Goal: Transaction & Acquisition: Download file/media

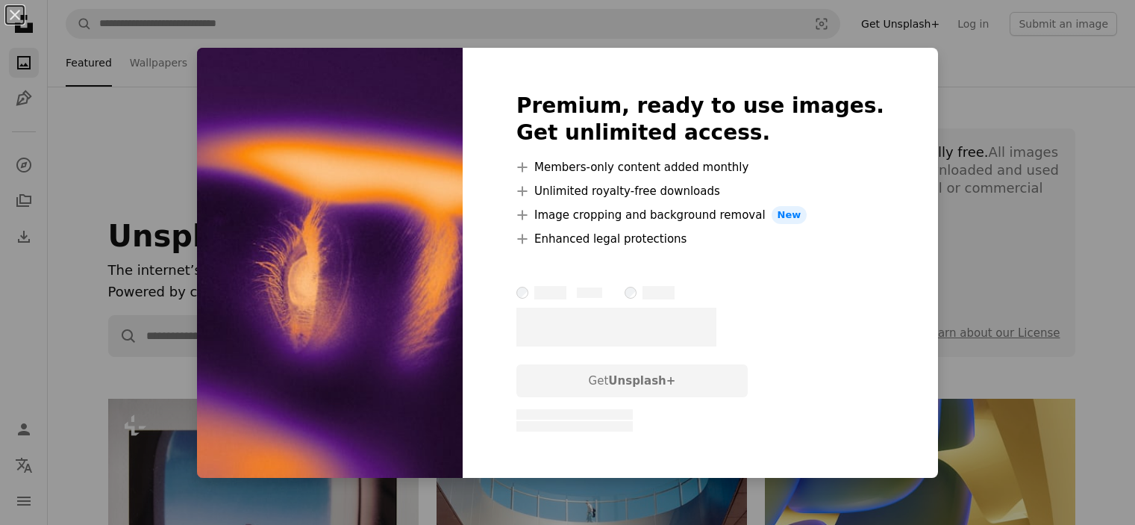
scroll to position [1268, 0]
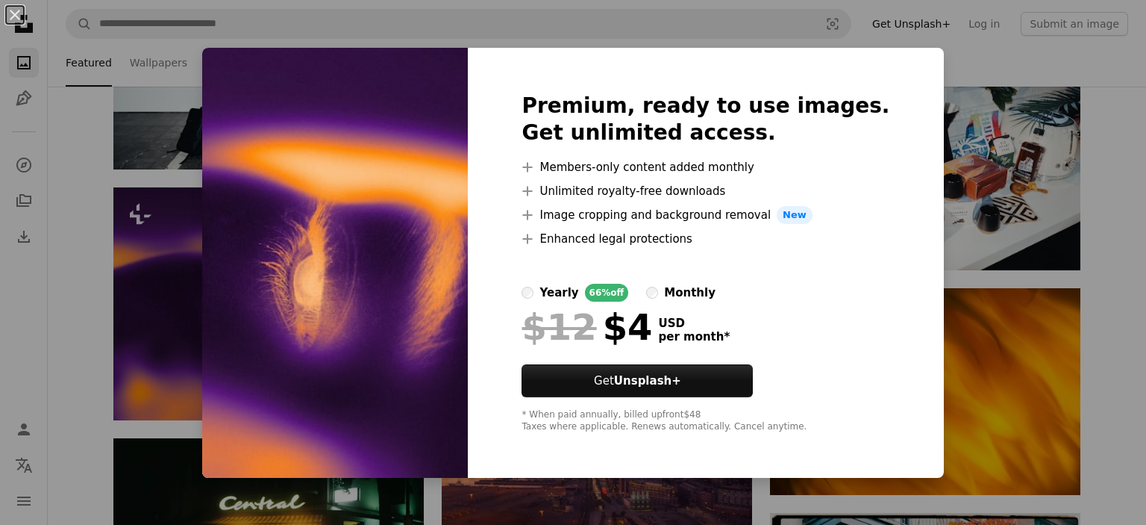
click at [1025, 182] on div "An X shape Premium, ready to use images. Get unlimited access. A plus sign Memb…" at bounding box center [573, 262] width 1146 height 525
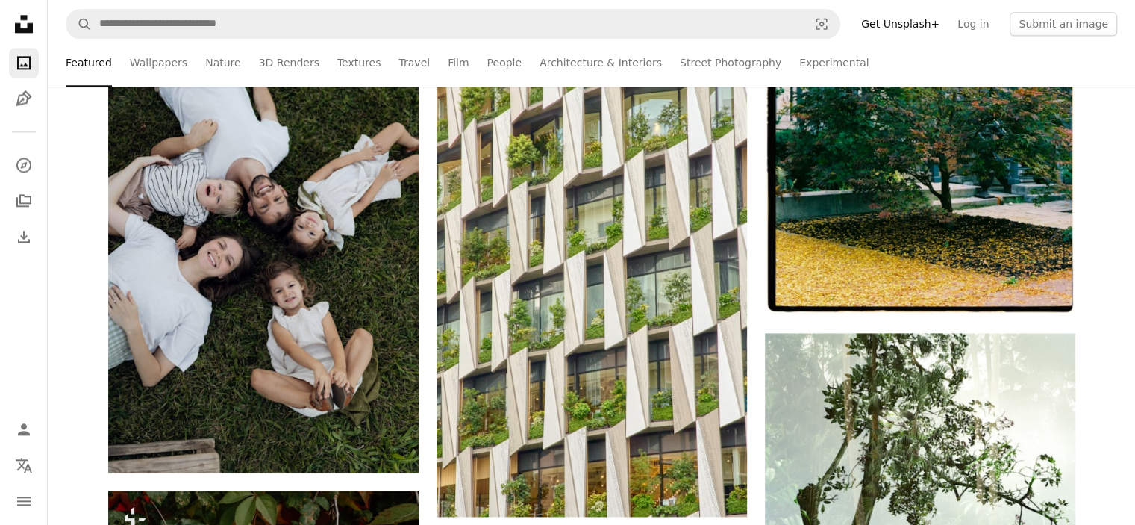
scroll to position [1931, 0]
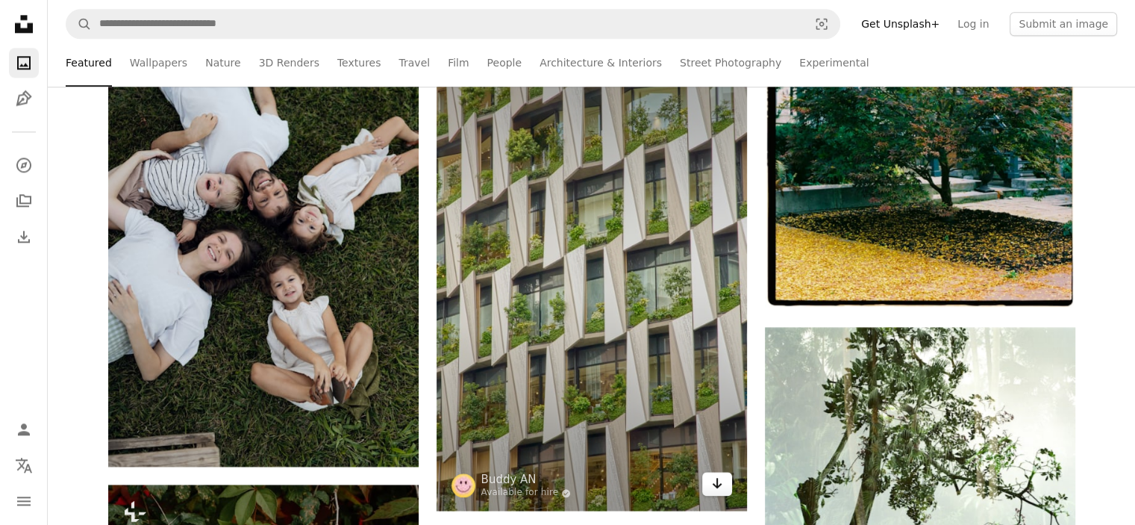
click at [717, 487] on icon "Download" at bounding box center [717, 483] width 10 height 10
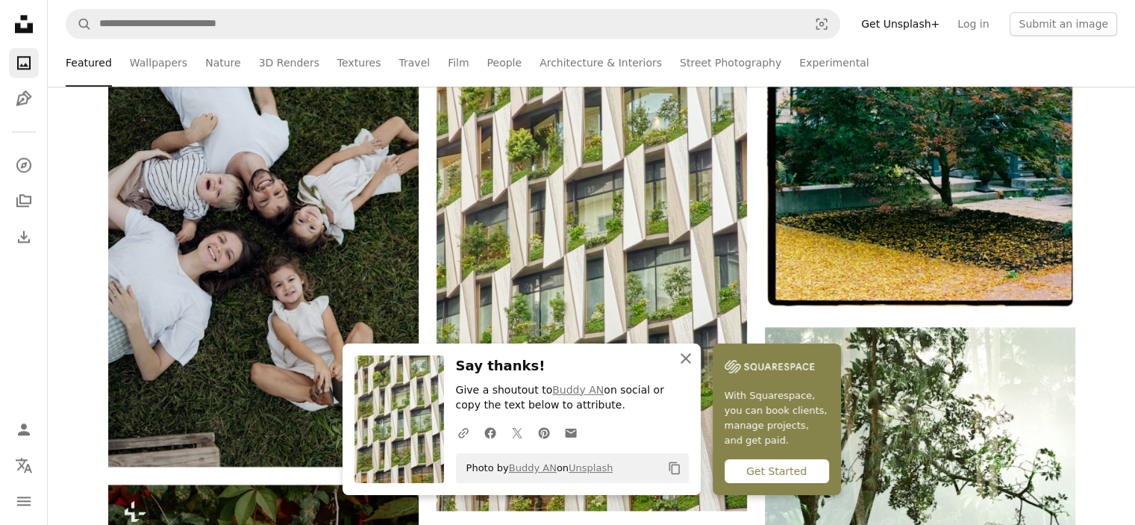
click at [690, 360] on icon "An X shape" at bounding box center [686, 358] width 18 height 18
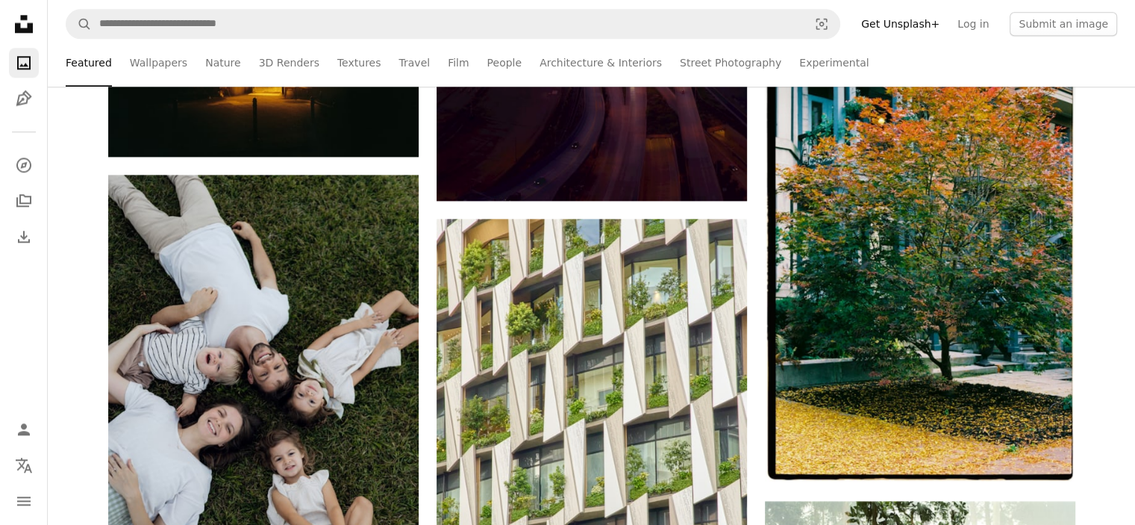
scroll to position [1793, 0]
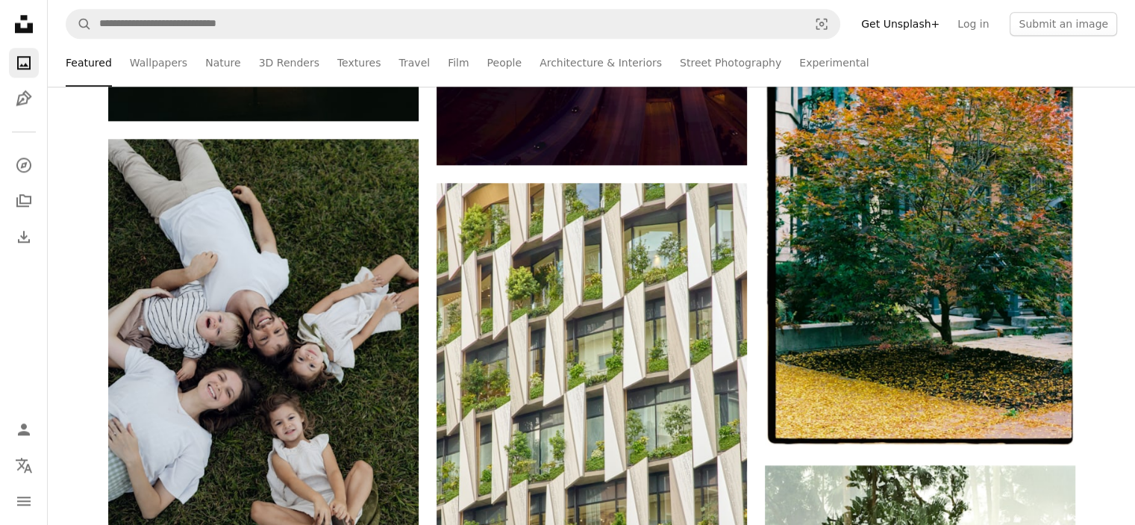
click at [1124, 513] on div at bounding box center [1124, 513] width 0 height 0
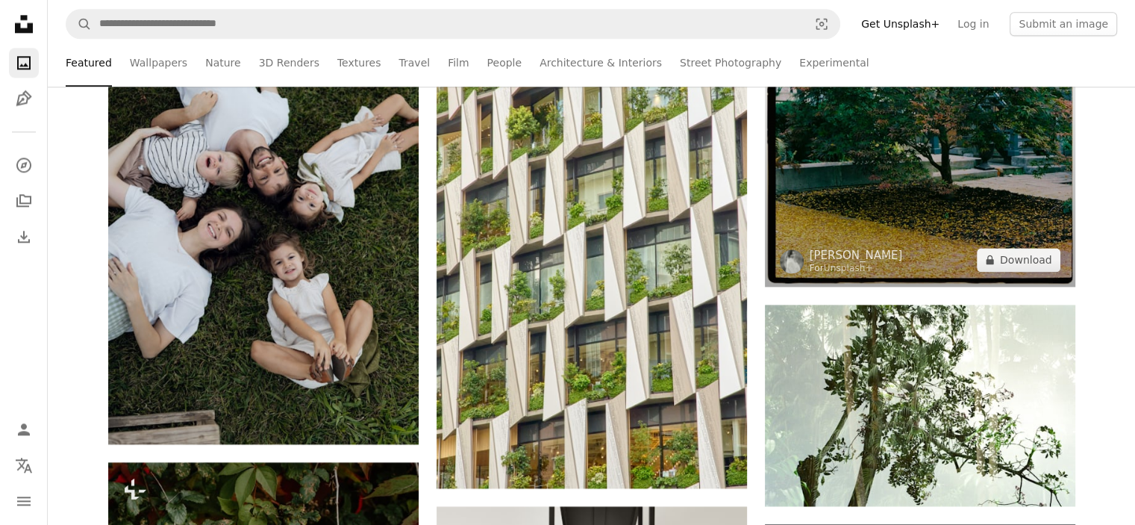
scroll to position [1959, 0]
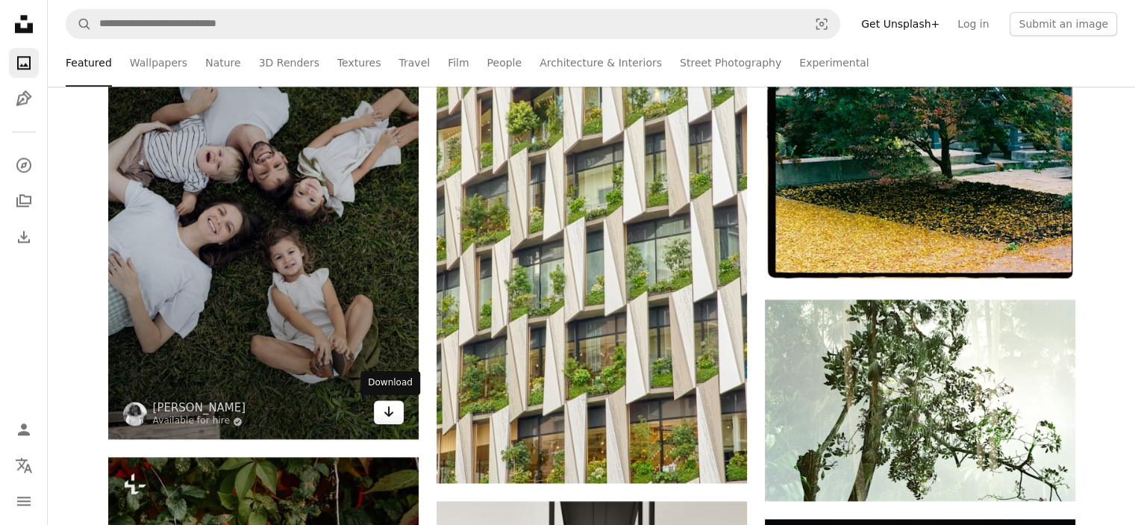
click at [385, 406] on icon "Arrow pointing down" at bounding box center [389, 411] width 12 height 18
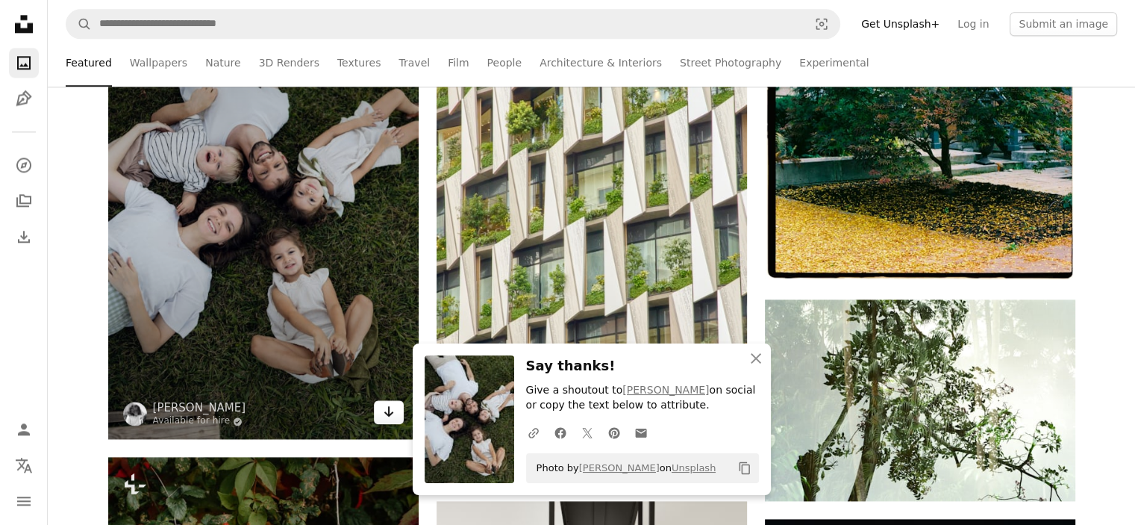
click at [385, 406] on icon "Arrow pointing down" at bounding box center [389, 411] width 12 height 18
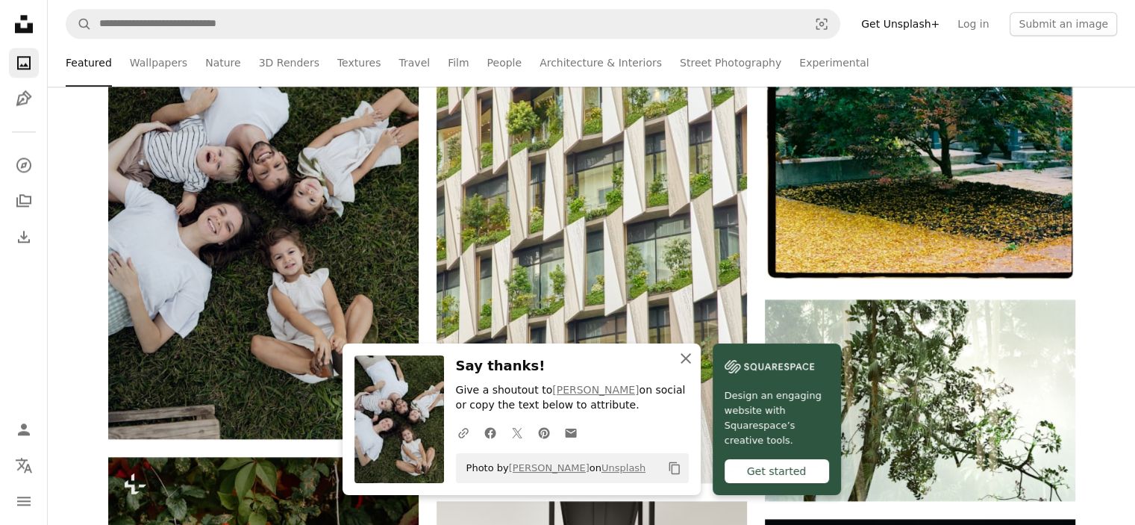
click at [687, 354] on icon "An X shape" at bounding box center [686, 358] width 18 height 18
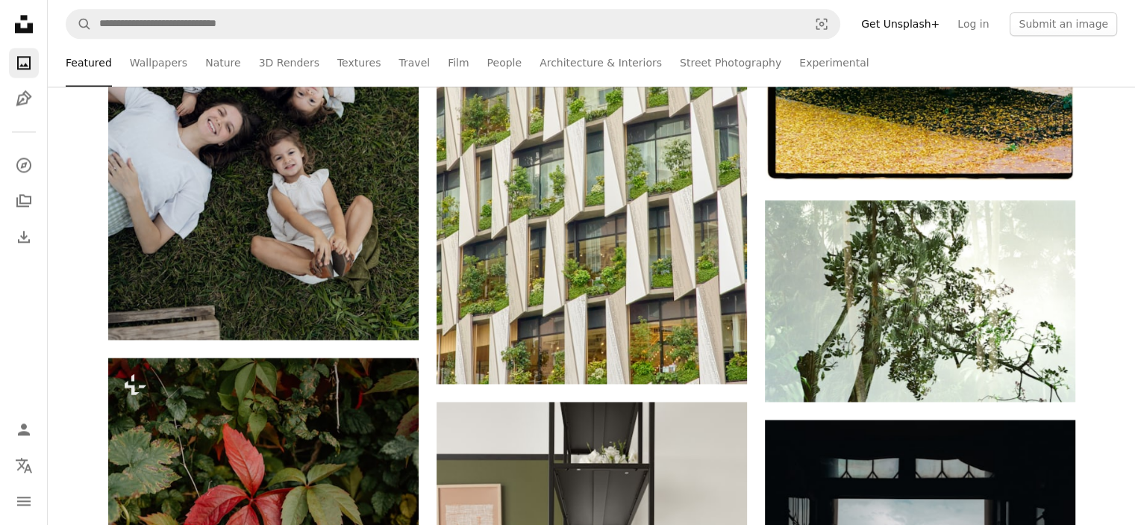
scroll to position [2099, 0]
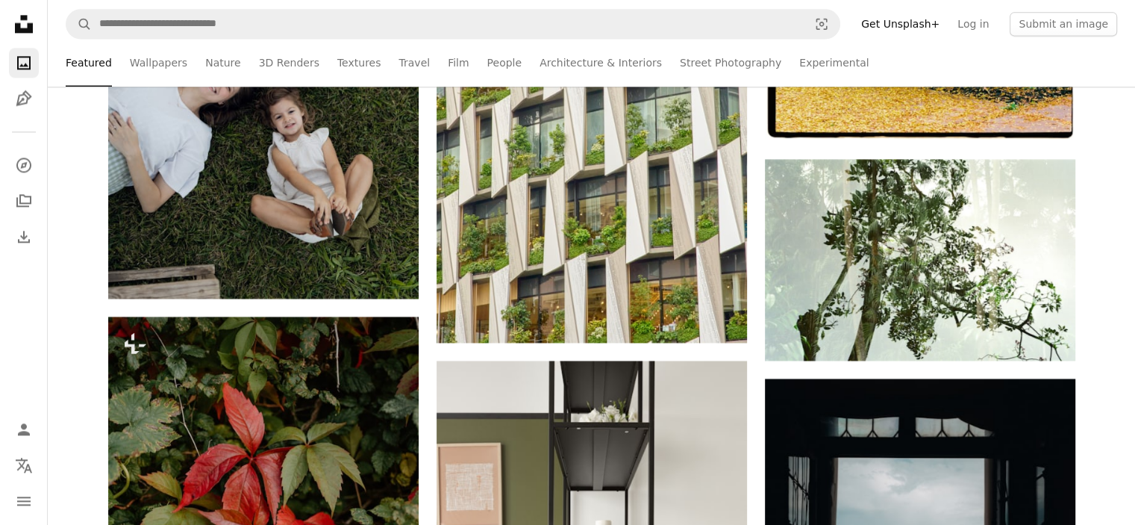
click at [1093, 300] on div "Plus sign for Unsplash+ A heart A plus sign Andrej Lišakov For Unsplash+ A lock…" at bounding box center [591, 240] width 1087 height 3882
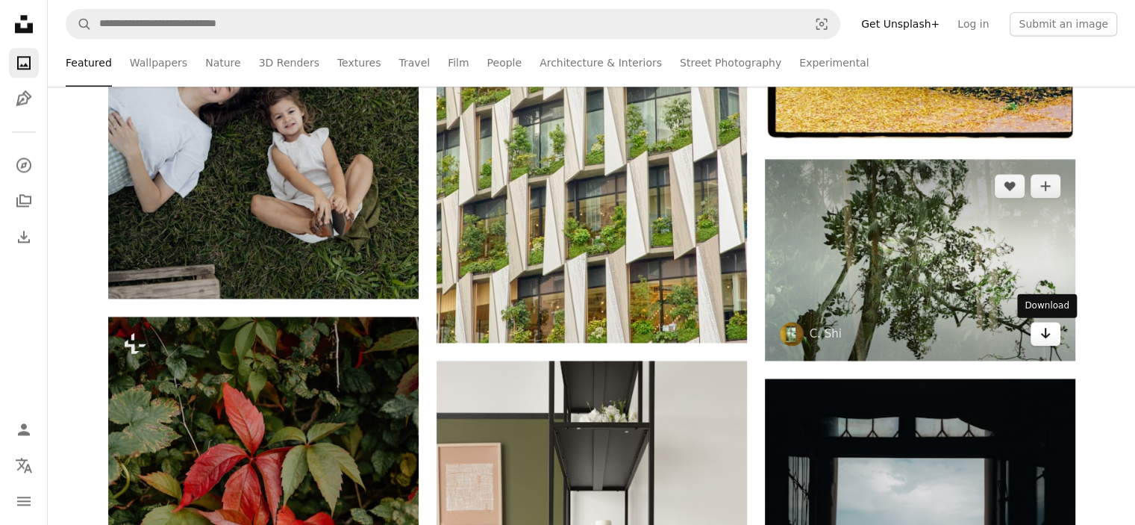
click at [1046, 334] on icon "Arrow pointing down" at bounding box center [1045, 333] width 12 height 18
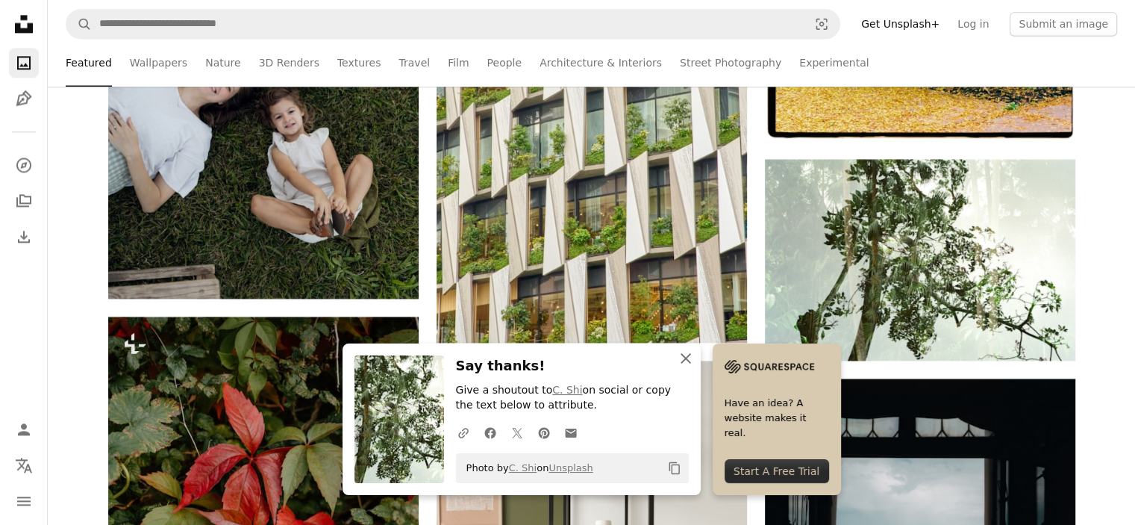
click at [687, 357] on icon "An X shape" at bounding box center [686, 358] width 18 height 18
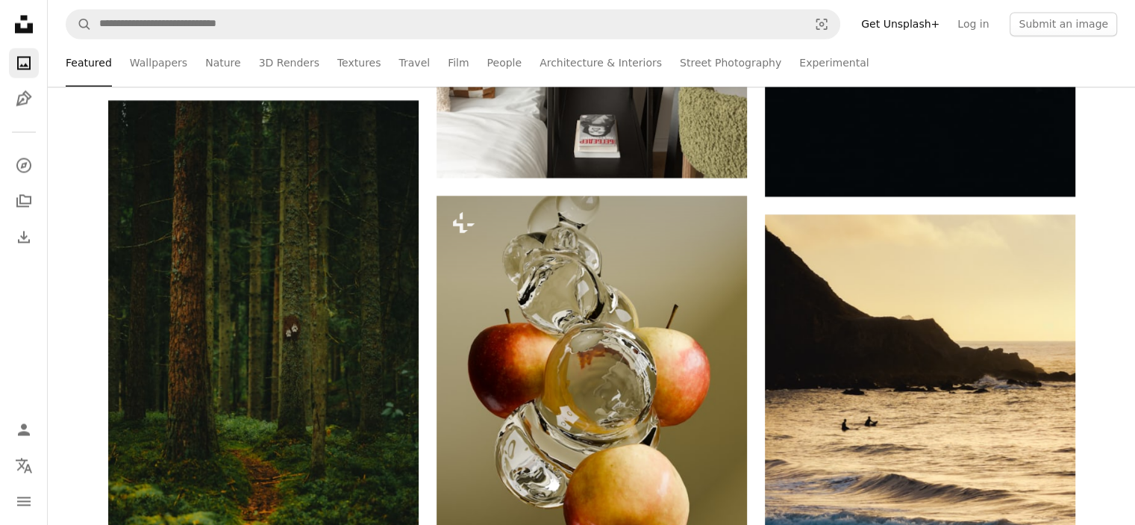
scroll to position [2787, 0]
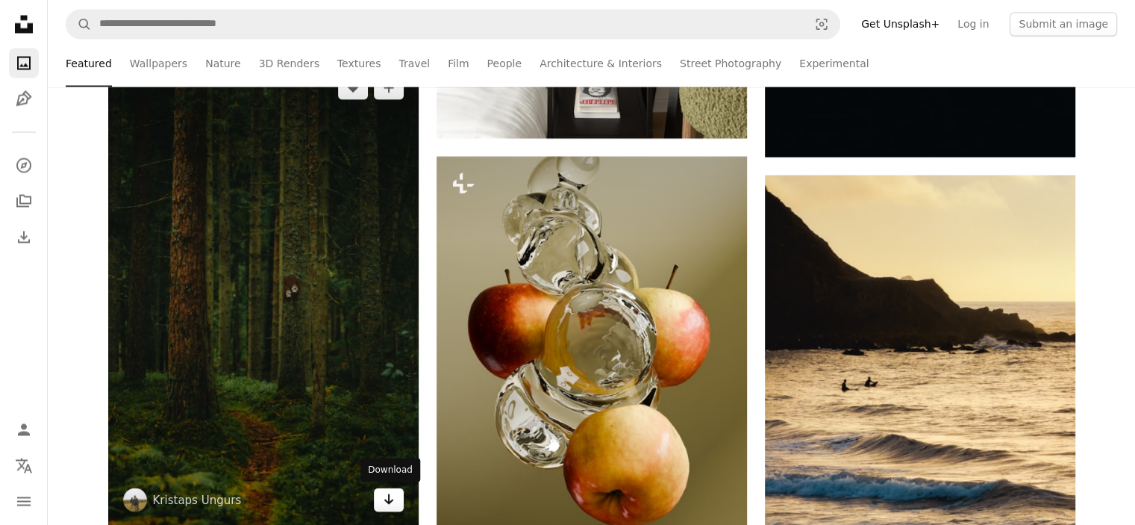
click at [385, 493] on icon "Arrow pointing down" at bounding box center [389, 499] width 12 height 18
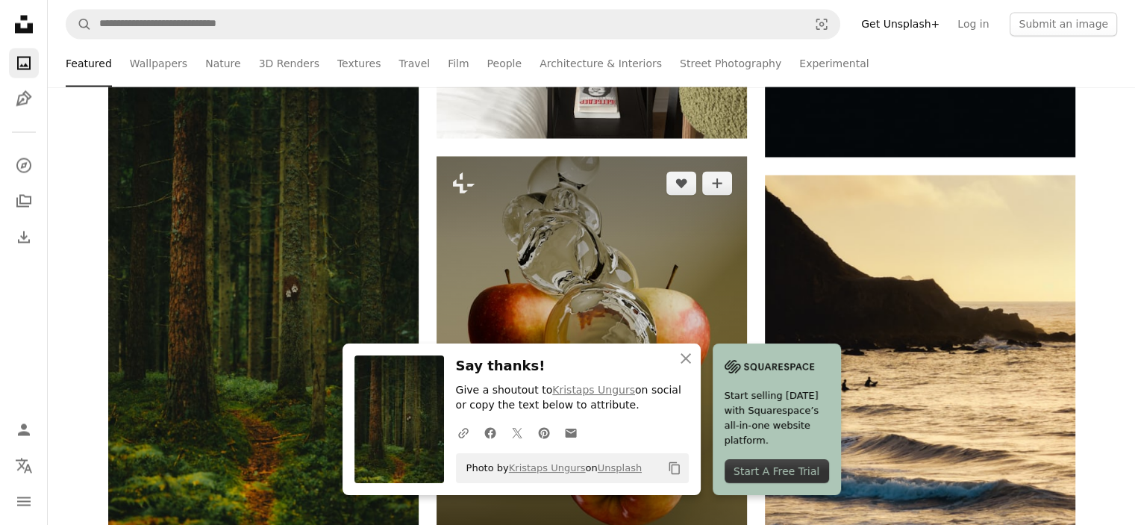
click at [714, 260] on img at bounding box center [592, 363] width 310 height 414
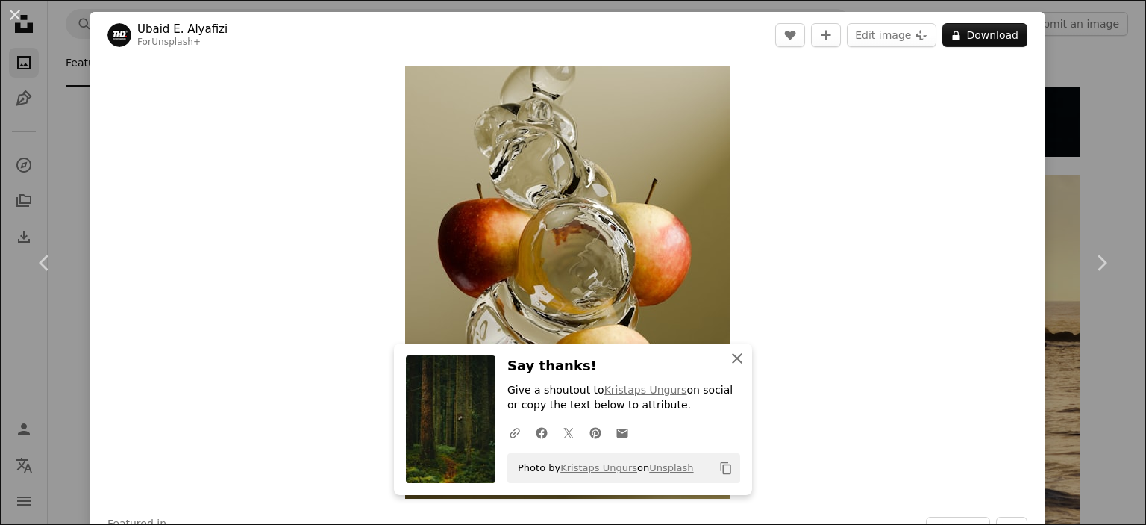
click at [732, 360] on icon "button" at bounding box center [737, 358] width 10 height 10
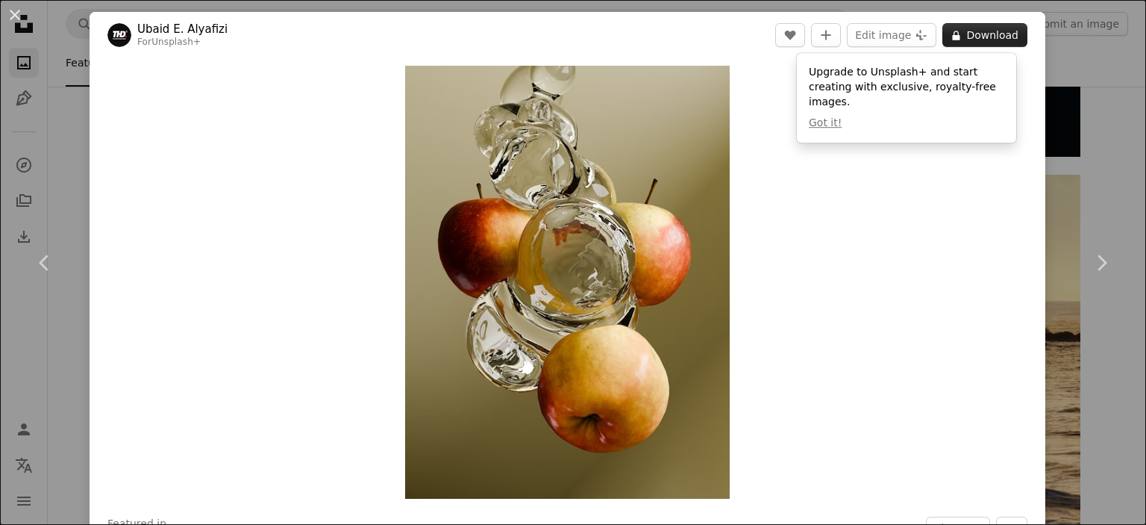
click at [982, 36] on button "A lock Download" at bounding box center [984, 35] width 85 height 24
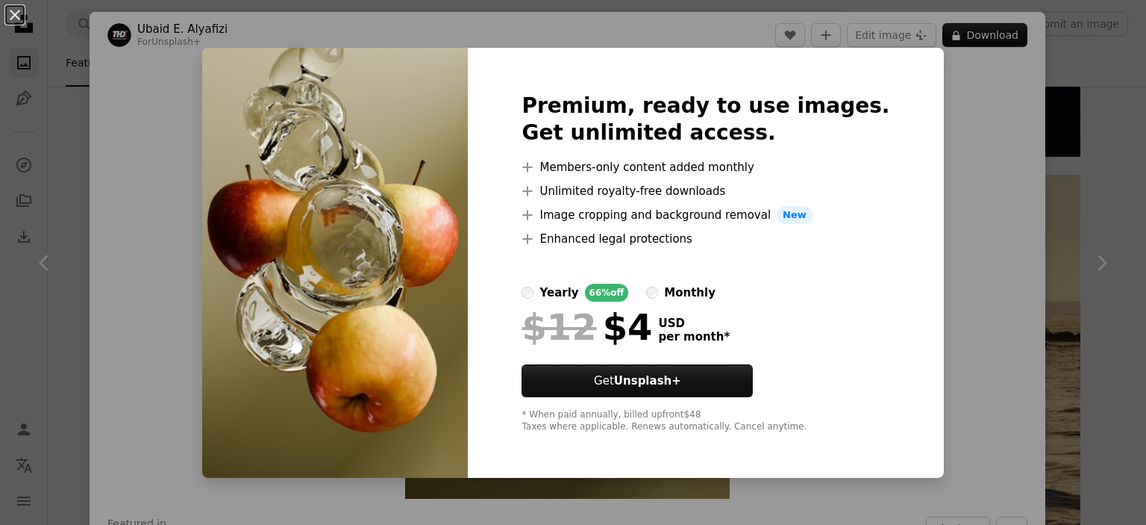
click at [1075, 160] on div "An X shape Premium, ready to use images. Get unlimited access. A plus sign Memb…" at bounding box center [573, 262] width 1146 height 525
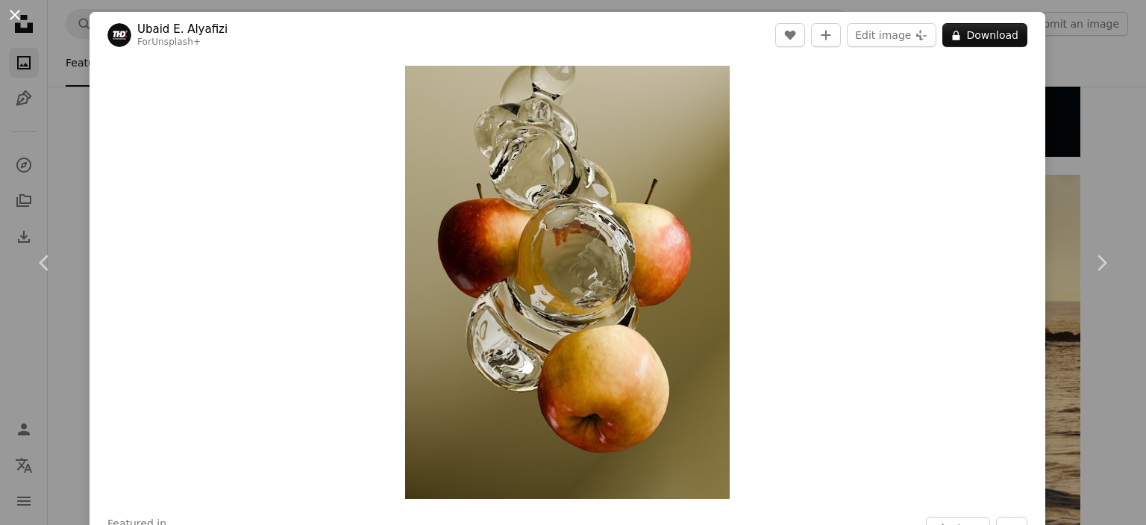
click at [18, 14] on button "An X shape" at bounding box center [15, 15] width 18 height 18
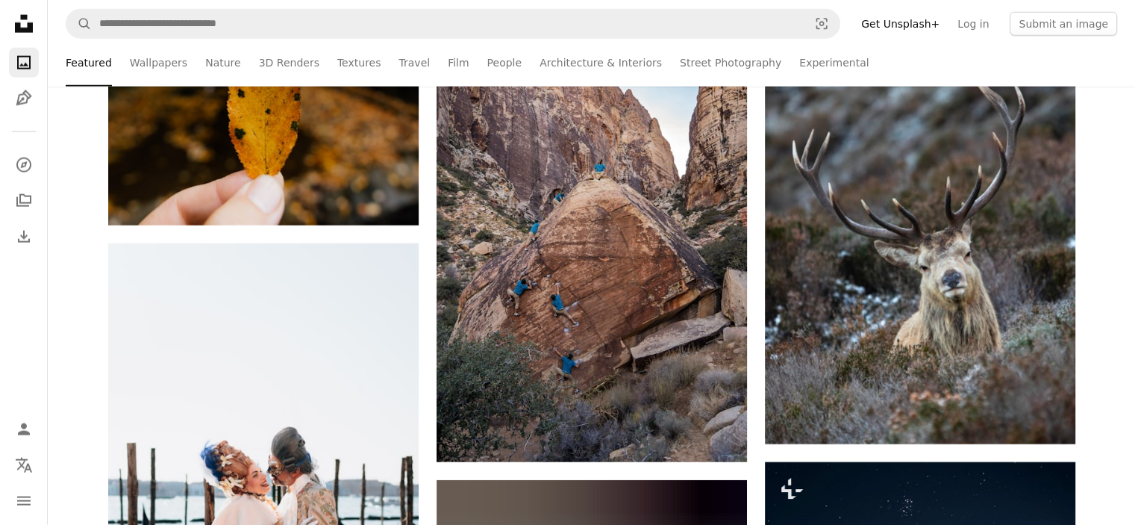
scroll to position [3580, 0]
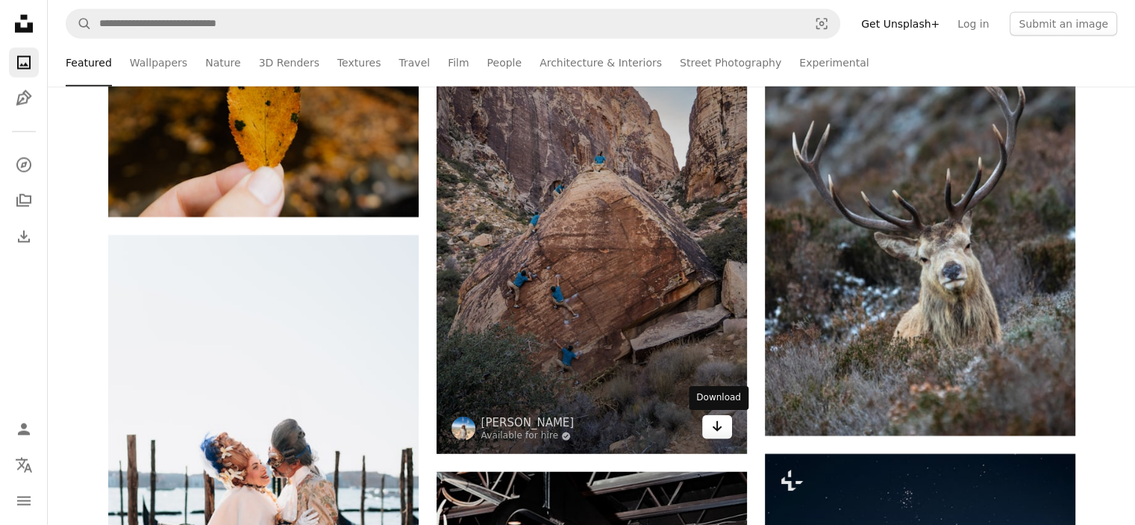
click at [712, 423] on icon "Arrow pointing down" at bounding box center [717, 426] width 12 height 18
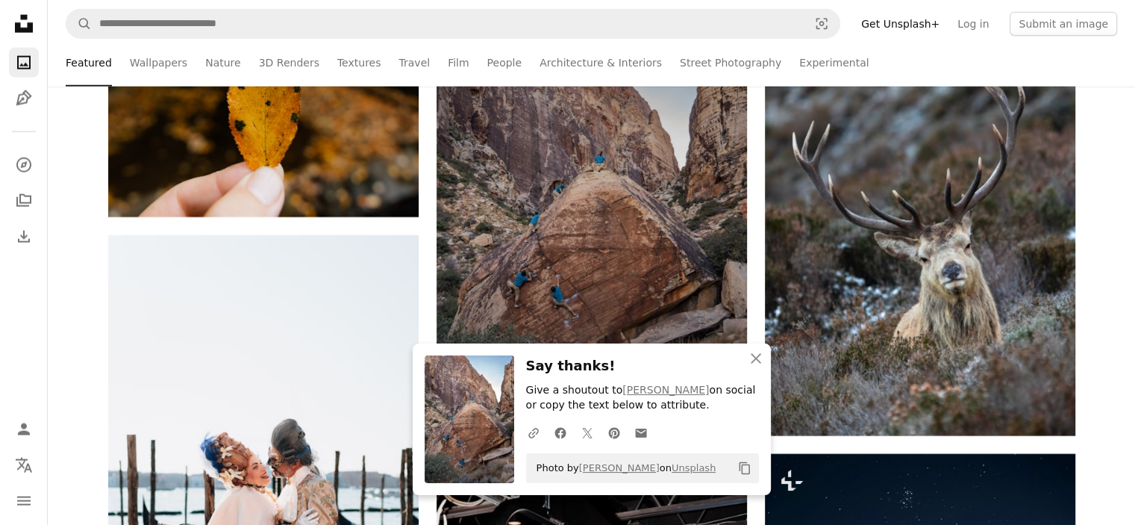
scroll to position [3549, 0]
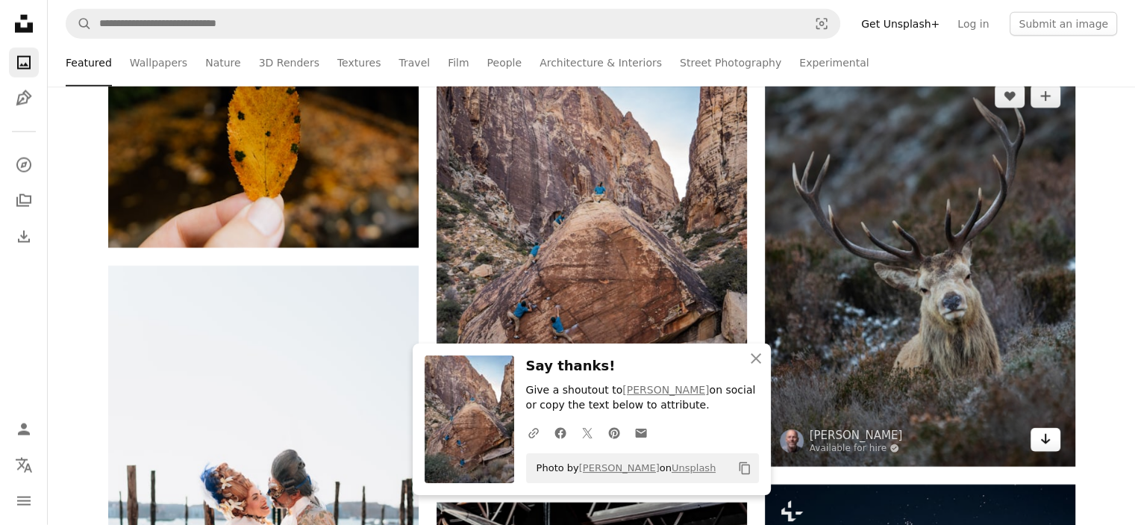
click at [1045, 440] on icon "Download" at bounding box center [1045, 439] width 10 height 10
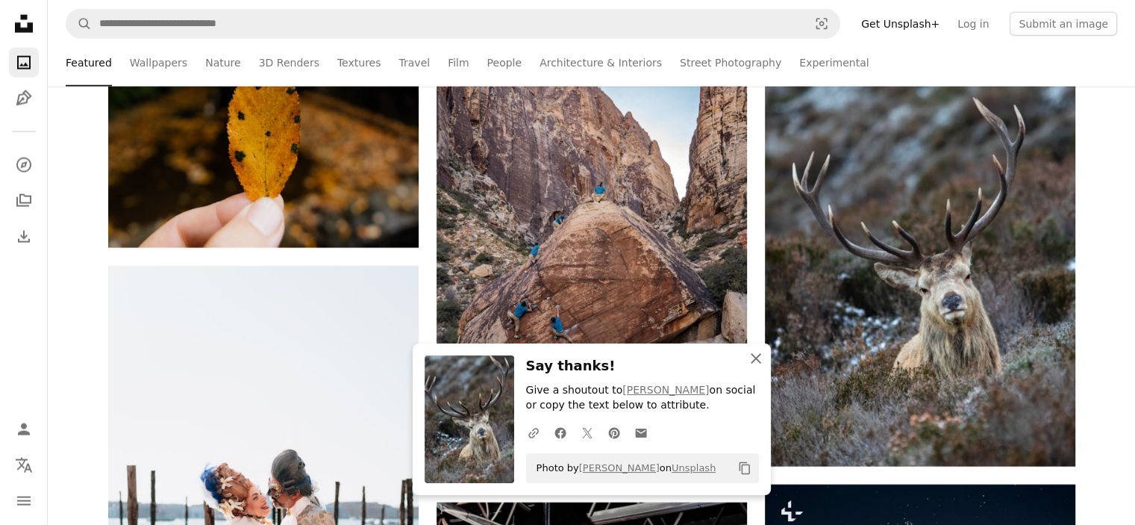
click at [755, 360] on icon "An X shape" at bounding box center [756, 358] width 18 height 18
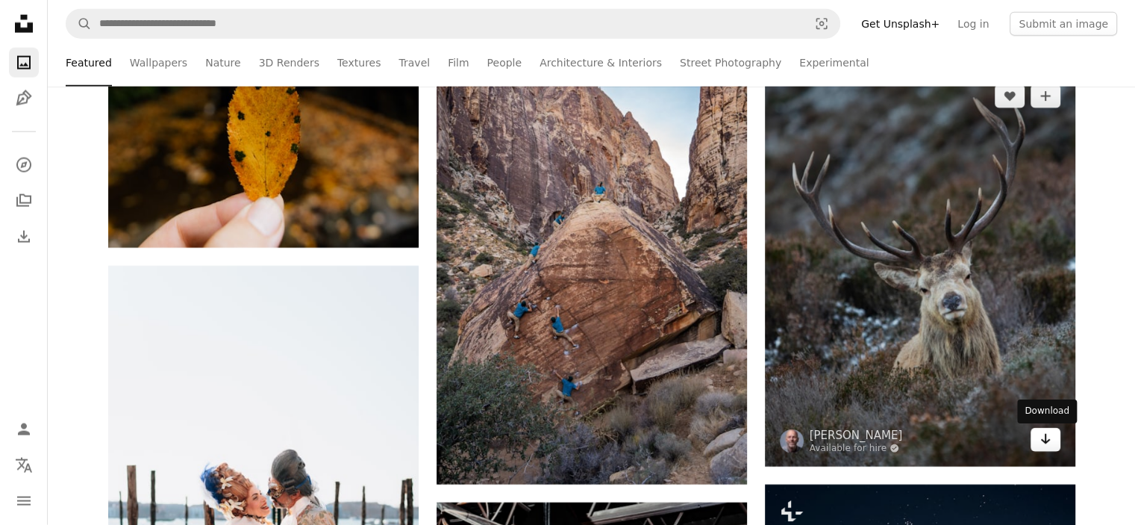
click at [1043, 444] on icon "Arrow pointing down" at bounding box center [1045, 439] width 12 height 18
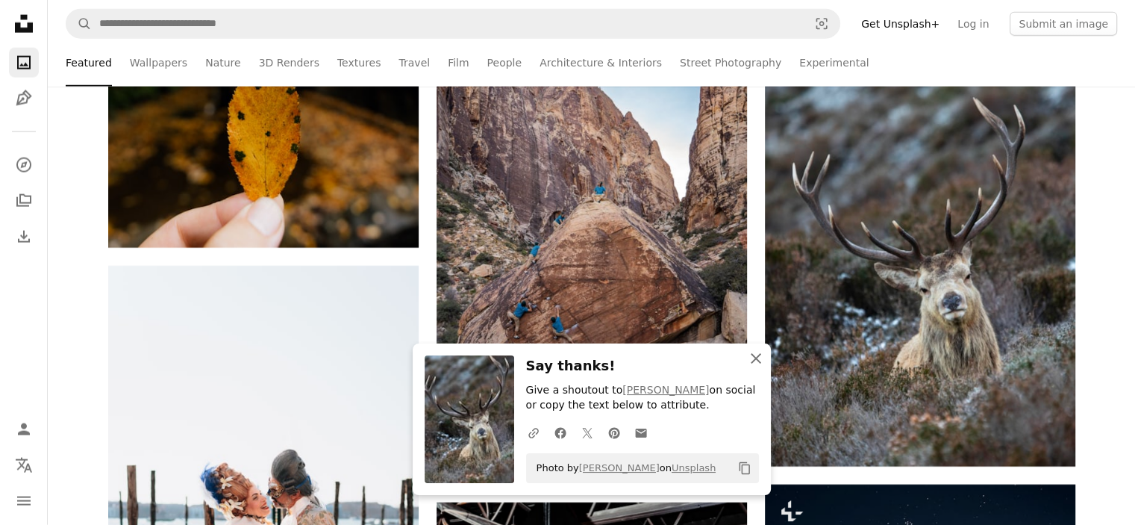
click at [754, 354] on icon "An X shape" at bounding box center [756, 358] width 18 height 18
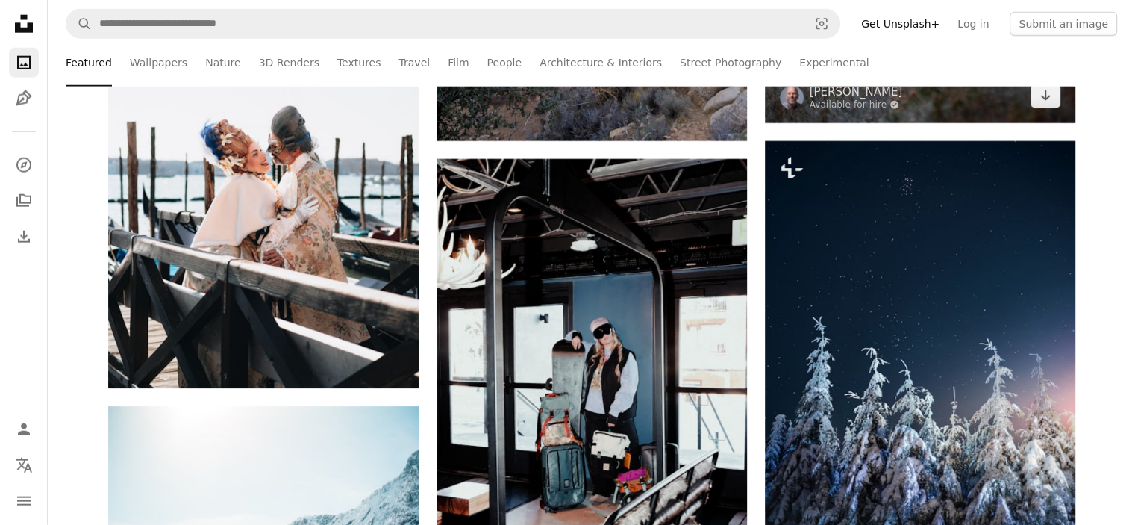
scroll to position [3975, 0]
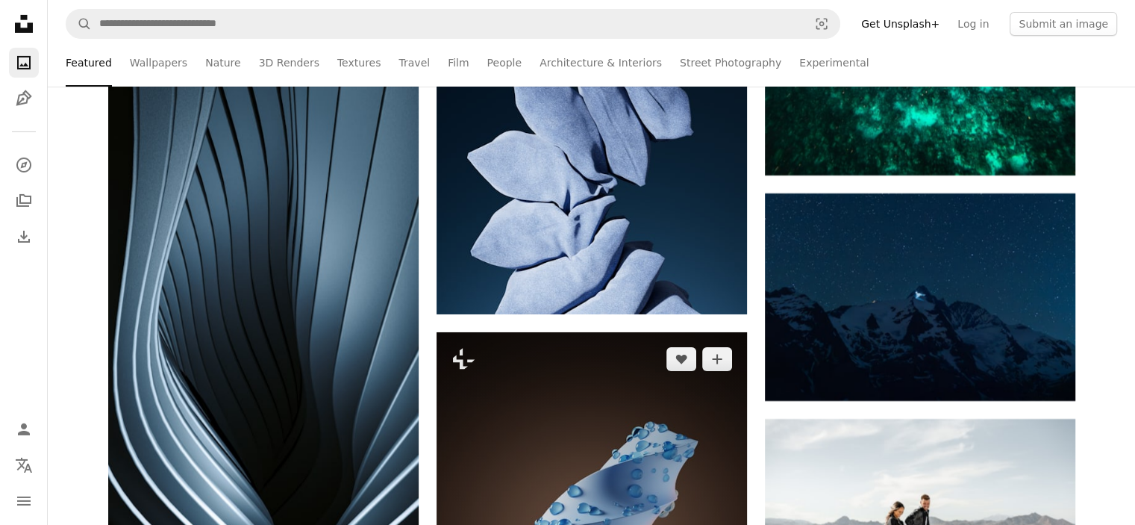
scroll to position [5279, 0]
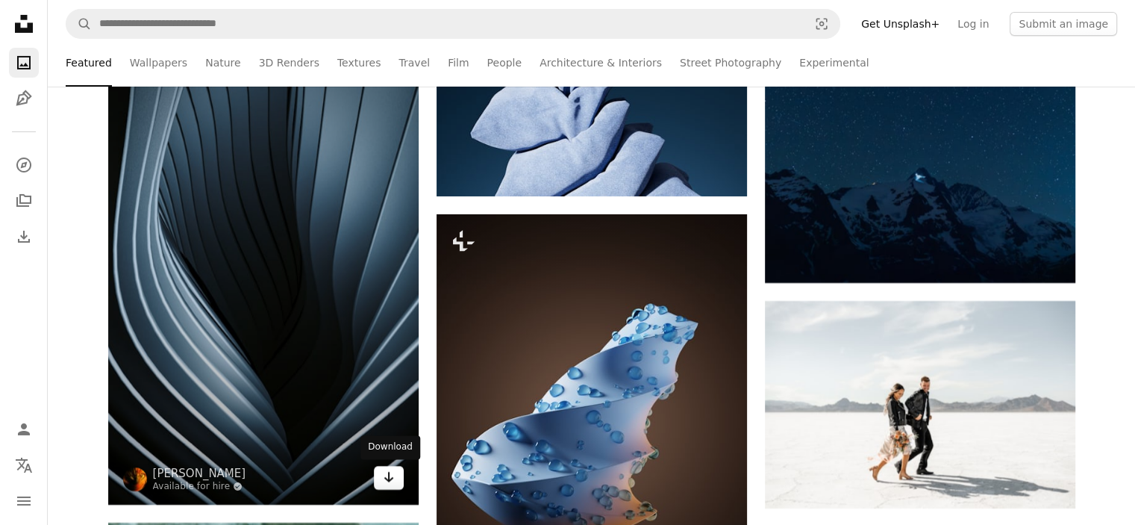
click at [385, 471] on icon "Arrow pointing down" at bounding box center [389, 477] width 12 height 18
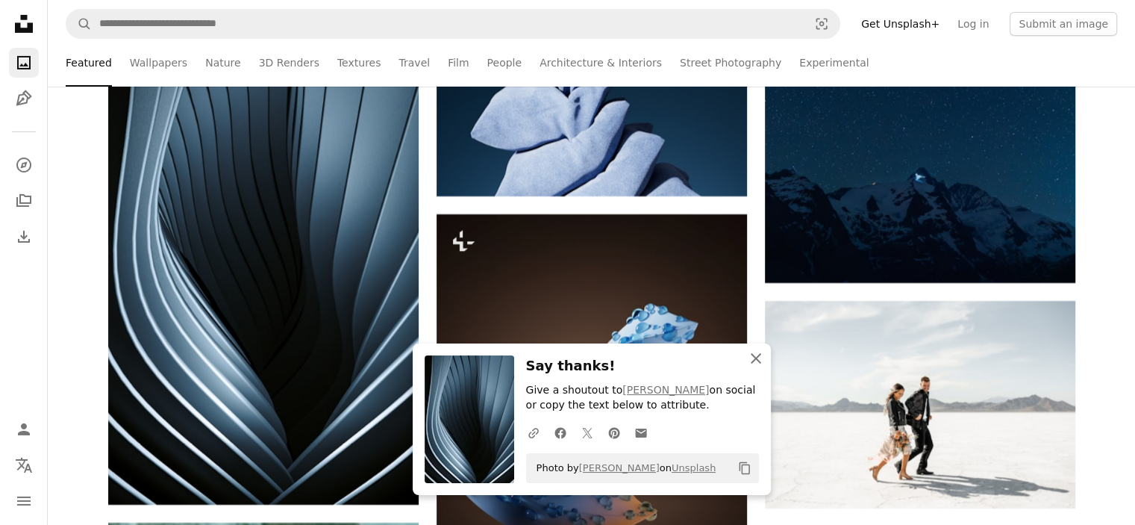
click at [755, 357] on icon "An X shape" at bounding box center [756, 358] width 18 height 18
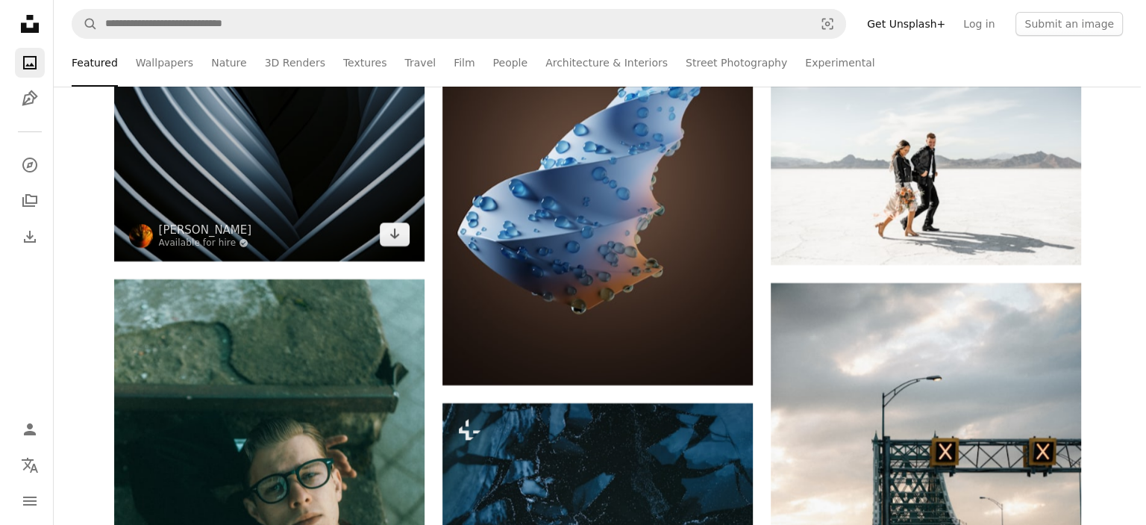
scroll to position [5532, 0]
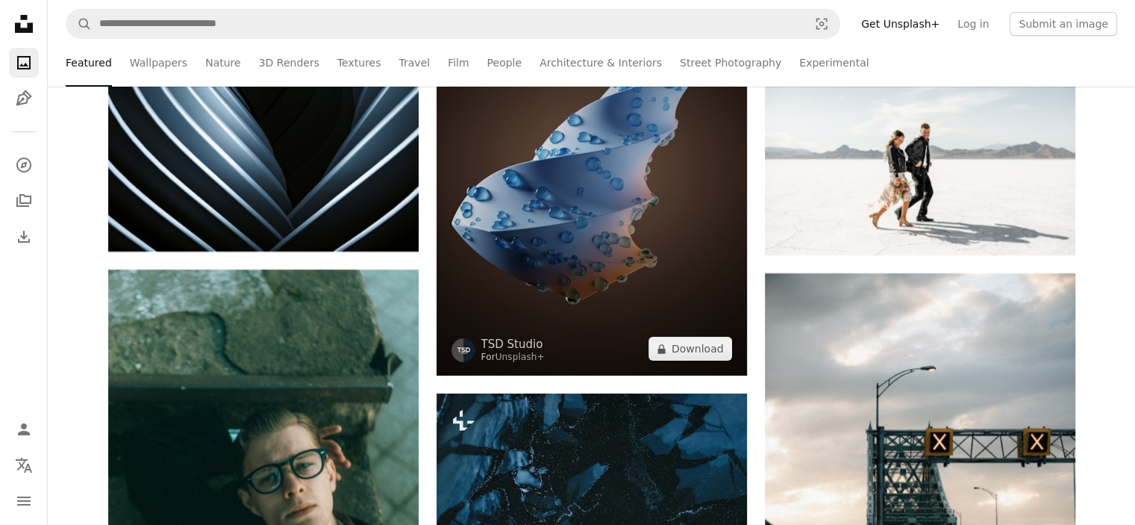
click at [534, 207] on img at bounding box center [592, 168] width 310 height 414
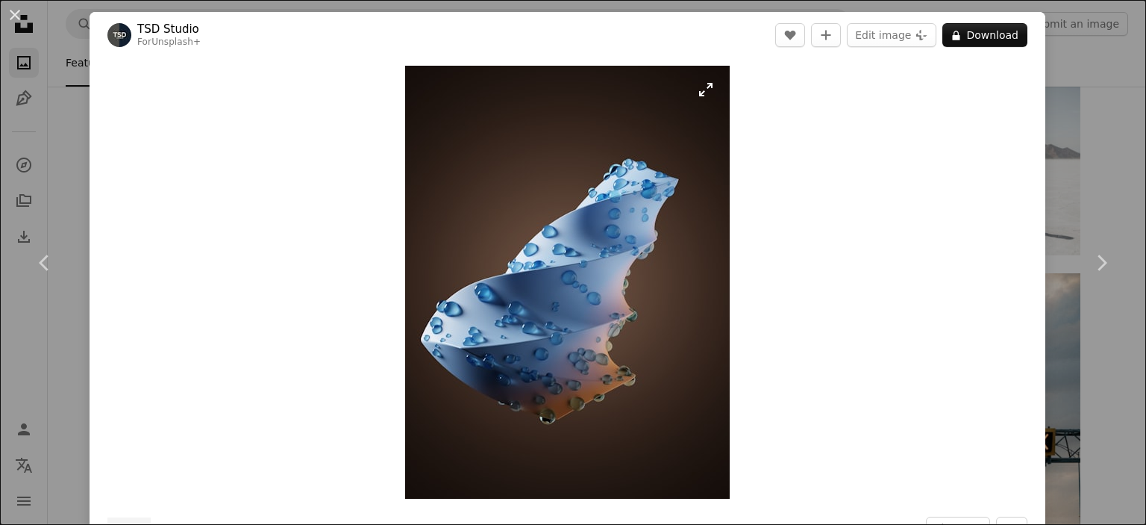
click at [534, 207] on img "Zoom in on this image" at bounding box center [567, 282] width 325 height 433
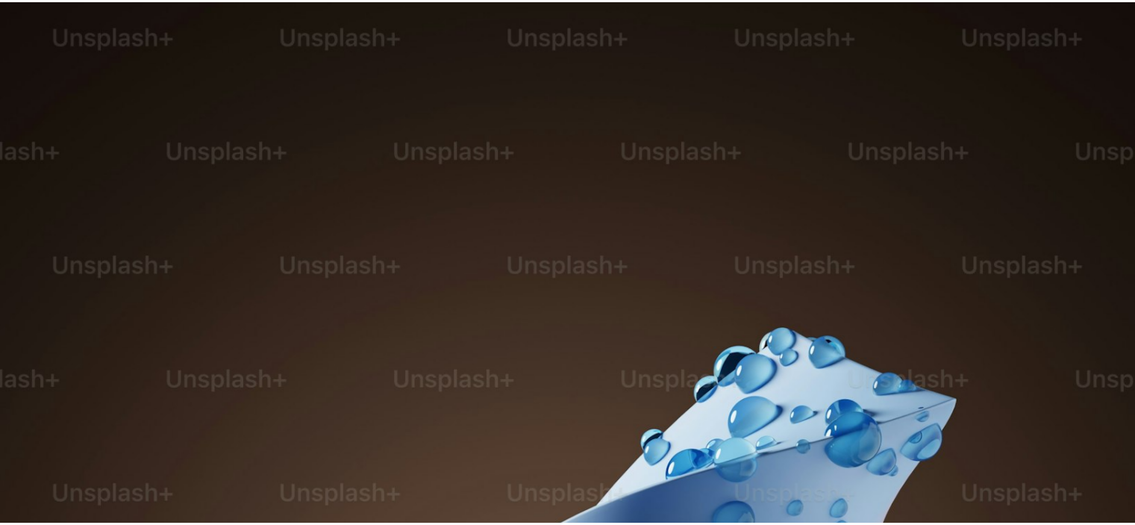
scroll to position [487, 0]
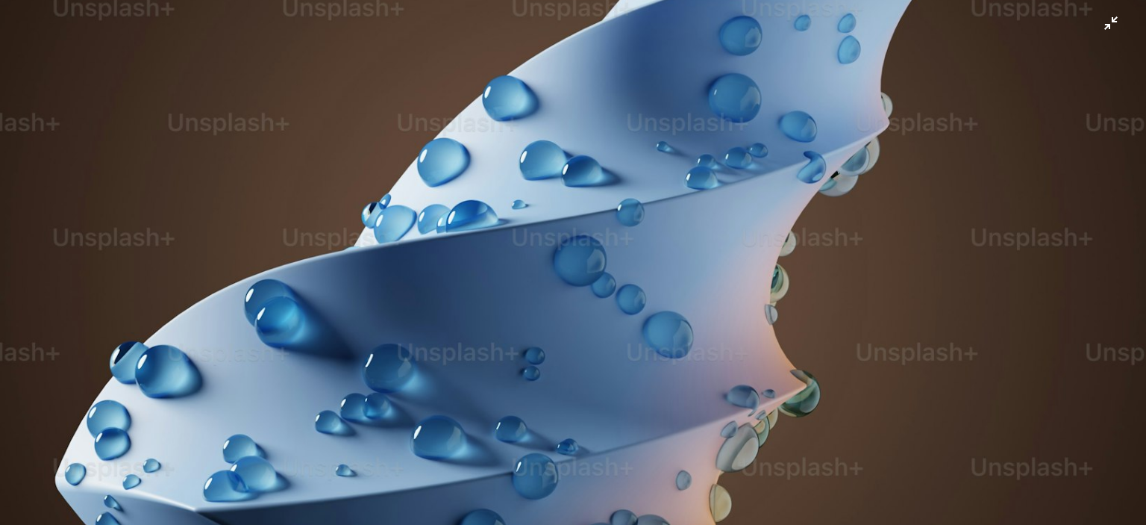
drag, startPoint x: 534, startPoint y: 207, endPoint x: 531, endPoint y: 200, distance: 7.8
click at [531, 200] on img "Zoom out on this image" at bounding box center [573, 277] width 1148 height 1530
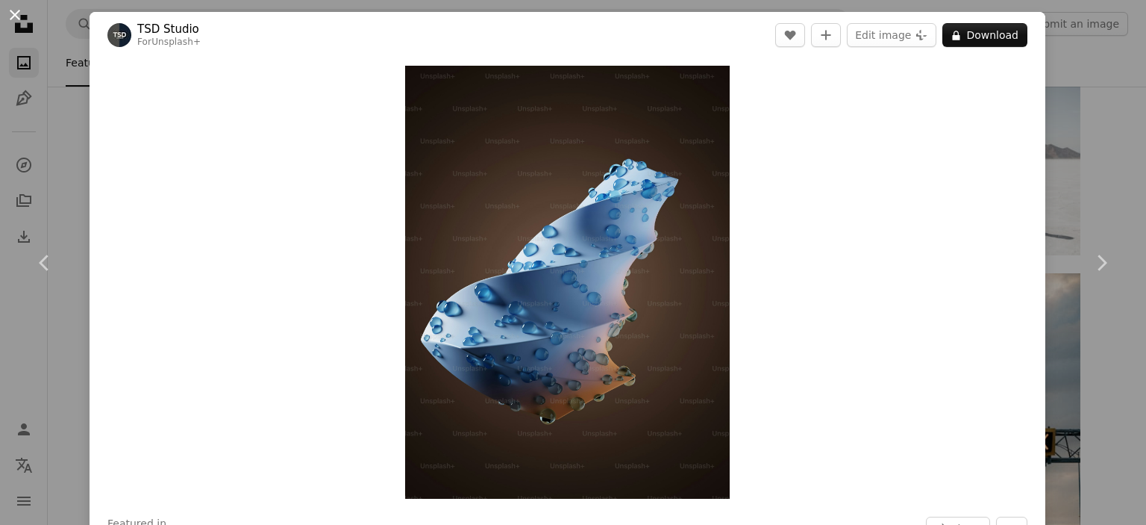
click at [17, 12] on button "An X shape" at bounding box center [15, 15] width 18 height 18
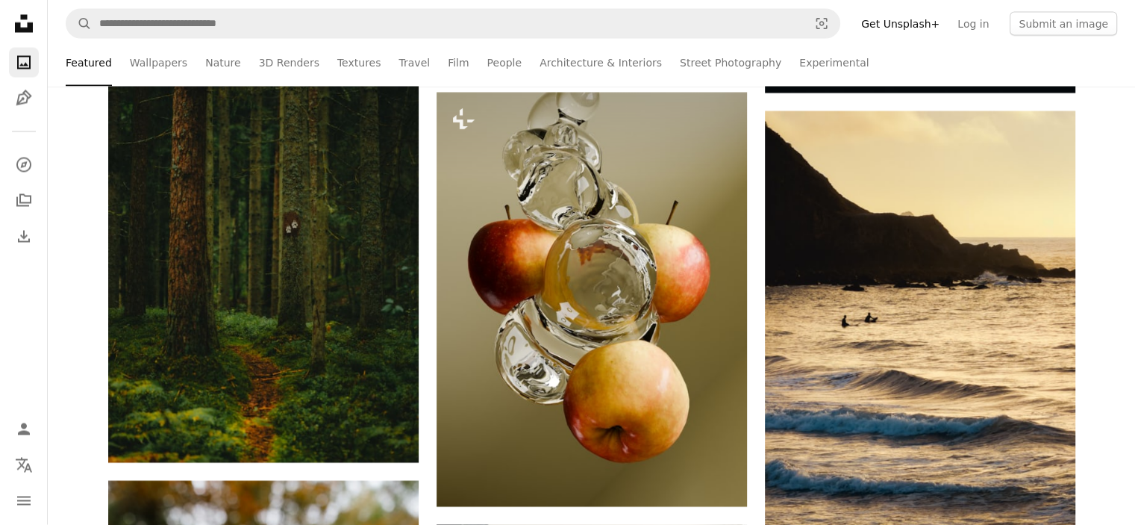
scroll to position [2842, 0]
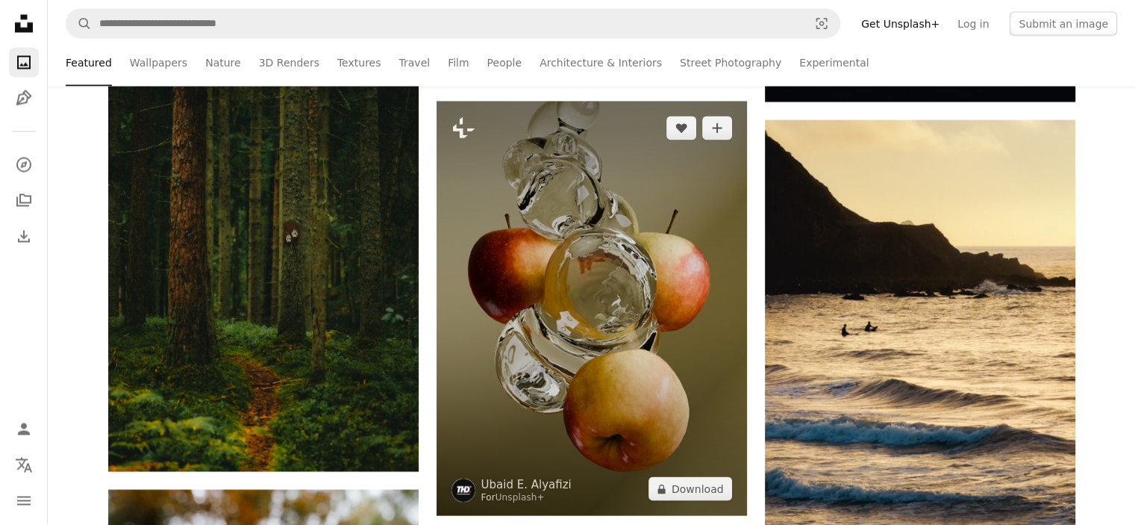
click at [665, 262] on img at bounding box center [592, 308] width 310 height 414
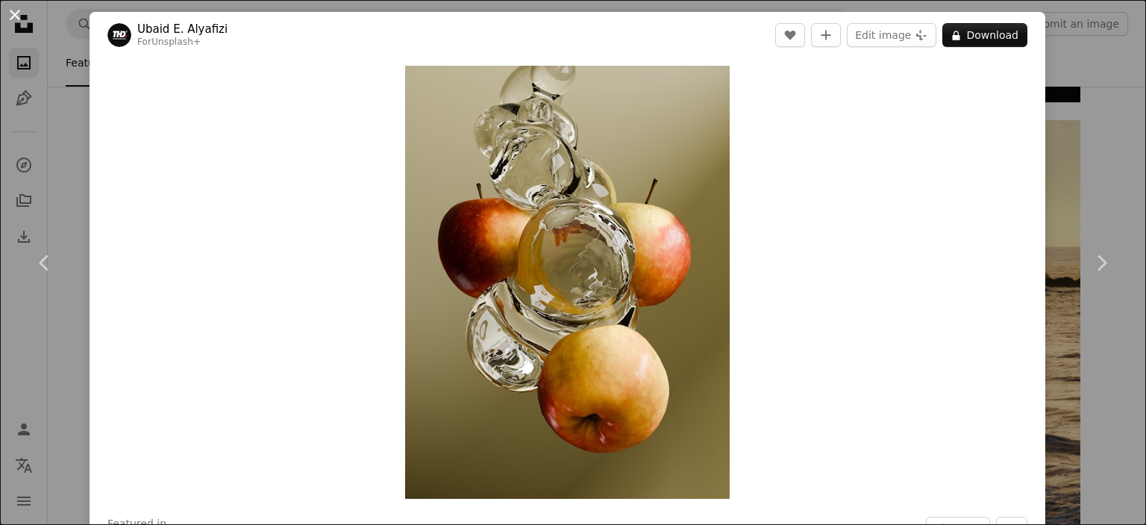
click at [12, 13] on button "An X shape" at bounding box center [15, 15] width 18 height 18
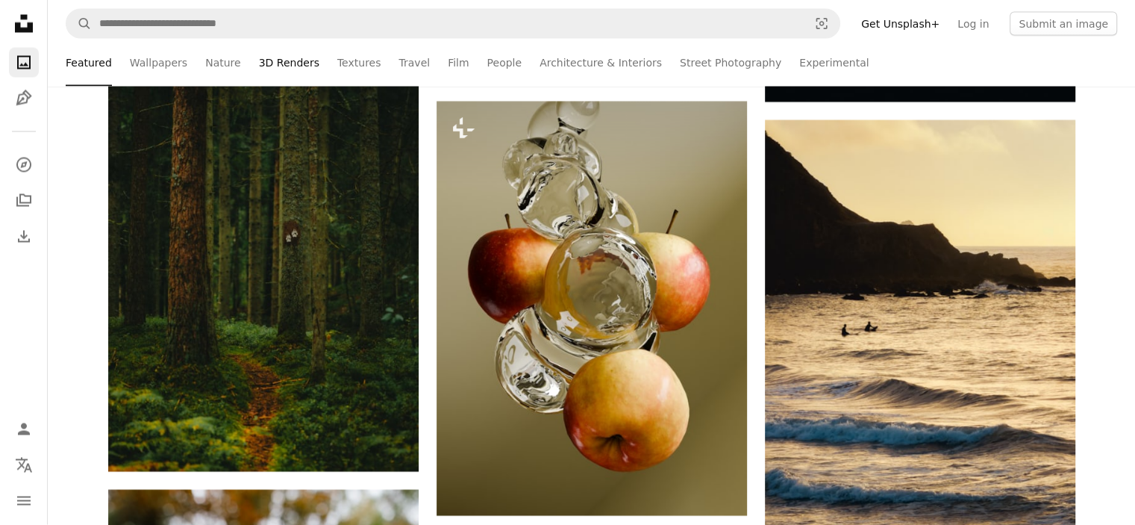
click at [270, 62] on link "3D Renders" at bounding box center [289, 63] width 60 height 48
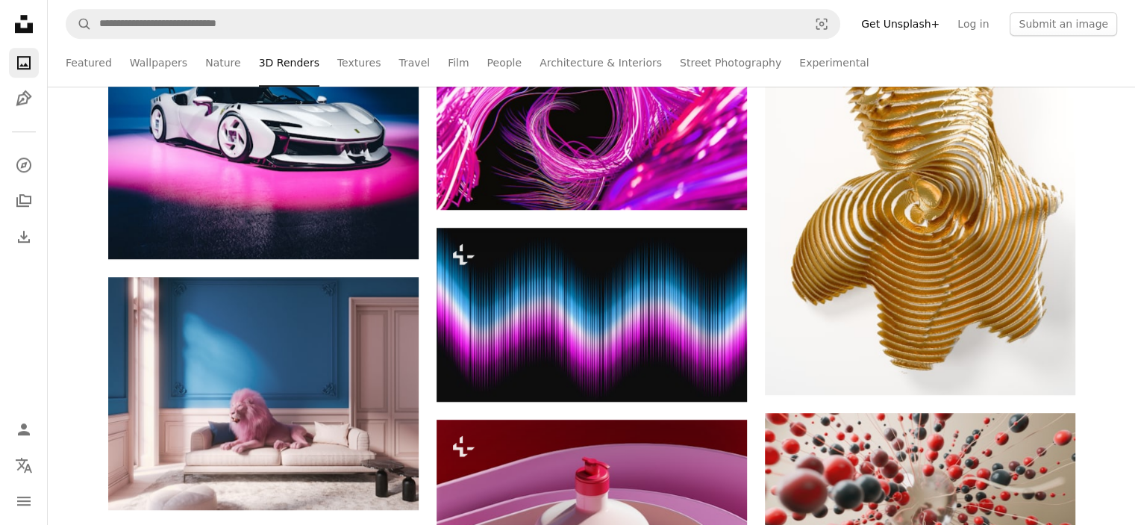
scroll to position [939, 0]
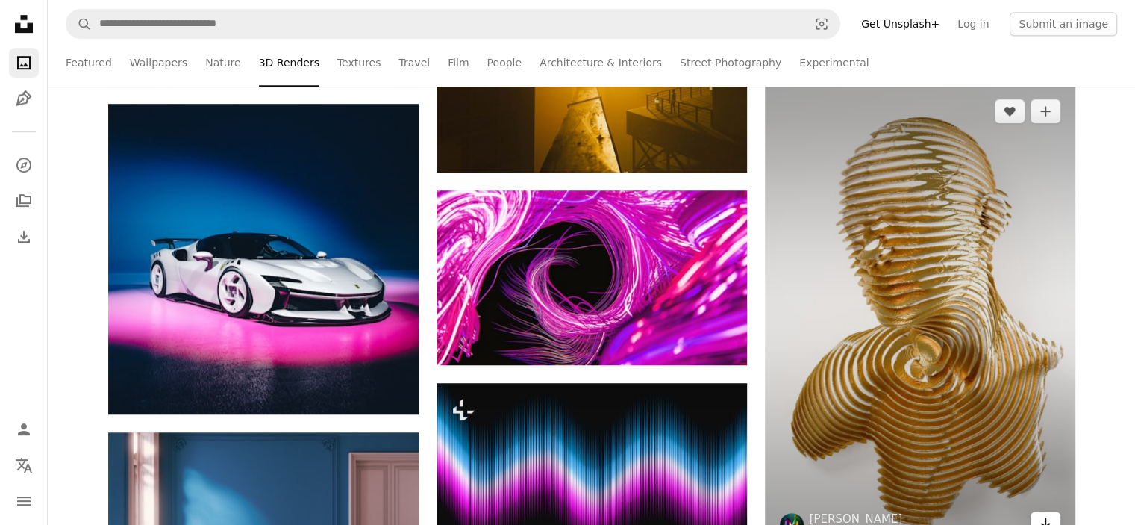
click at [1042, 522] on icon "Arrow pointing down" at bounding box center [1045, 522] width 12 height 18
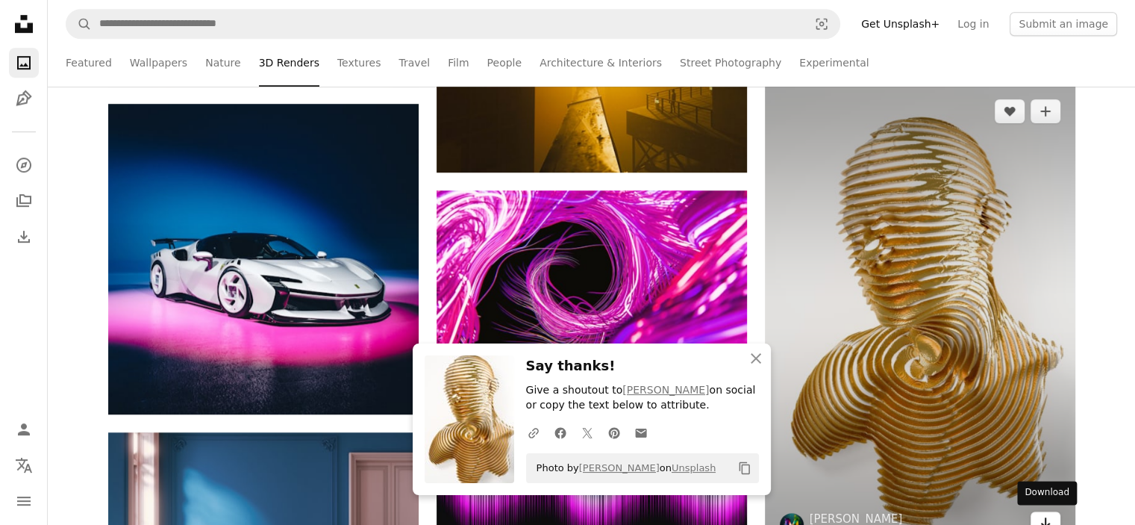
click at [1045, 522] on icon "Download" at bounding box center [1045, 522] width 10 height 10
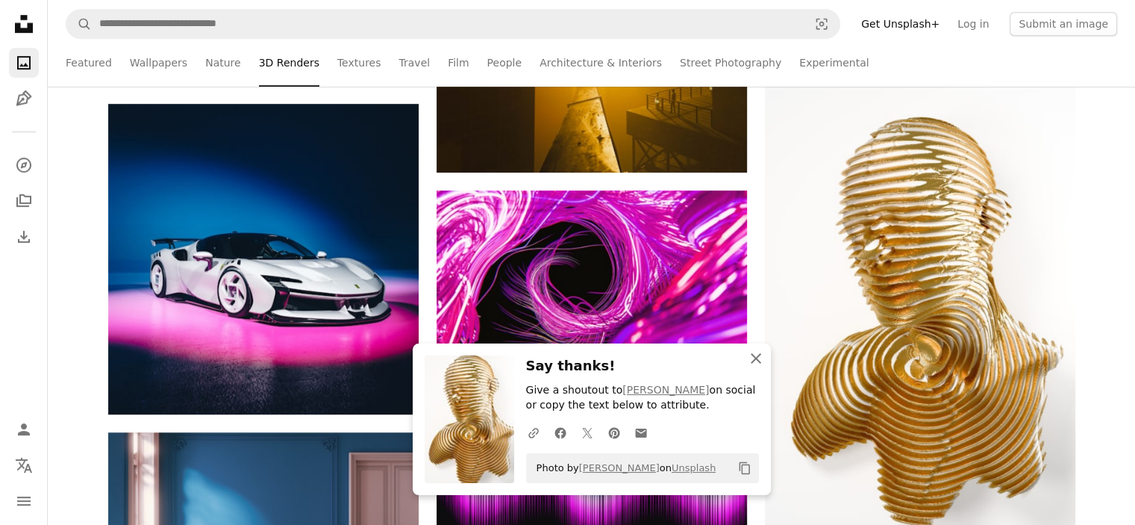
click at [755, 362] on icon "An X shape" at bounding box center [756, 358] width 18 height 18
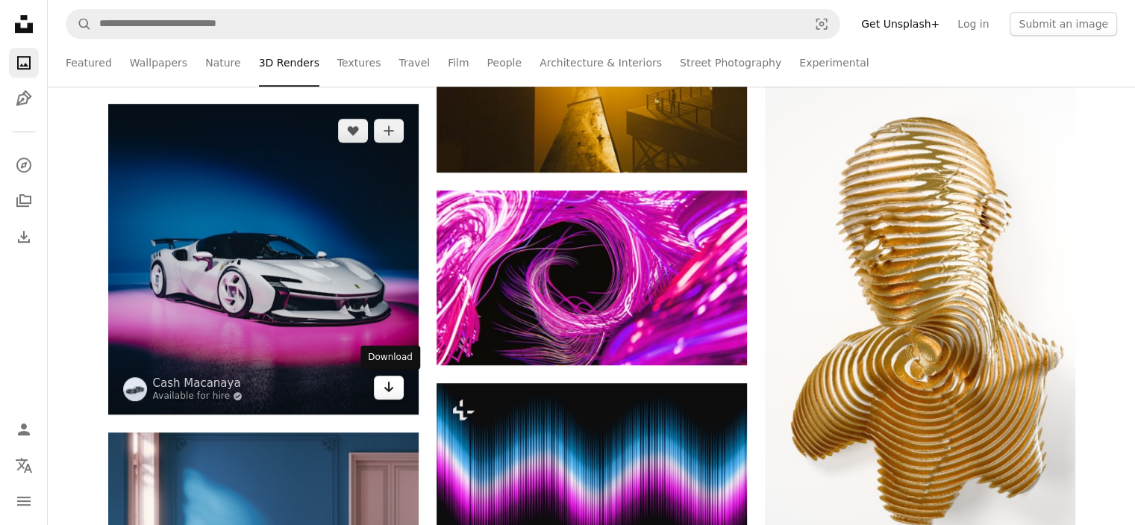
click at [391, 384] on icon "Arrow pointing down" at bounding box center [389, 387] width 12 height 18
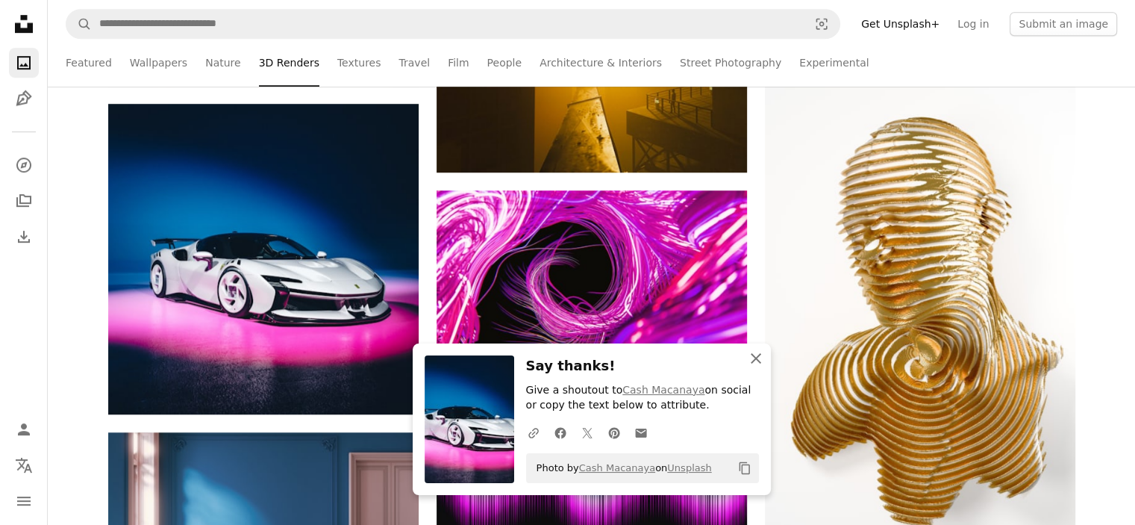
click at [757, 362] on icon "An X shape" at bounding box center [756, 358] width 18 height 18
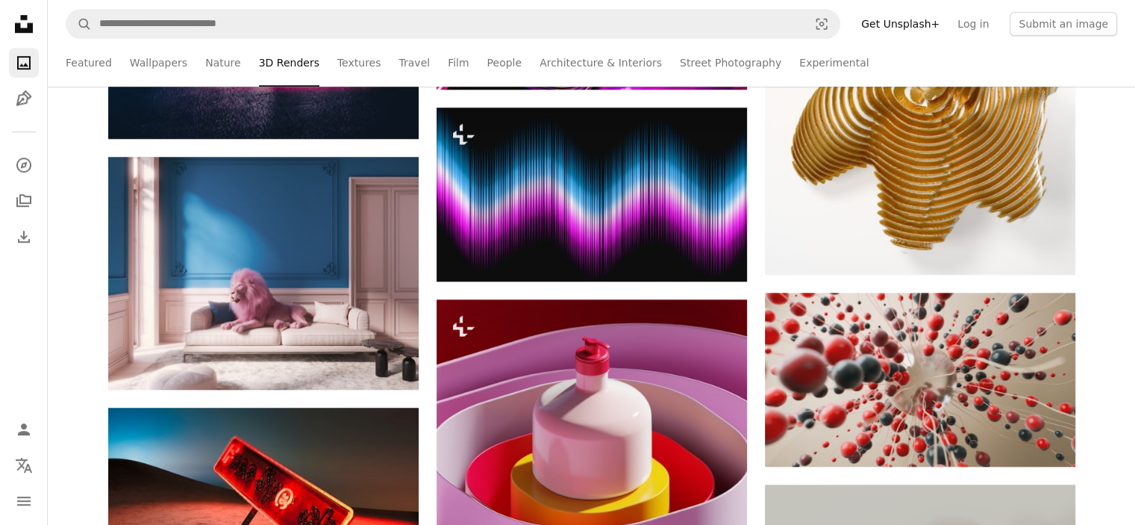
scroll to position [1220, 0]
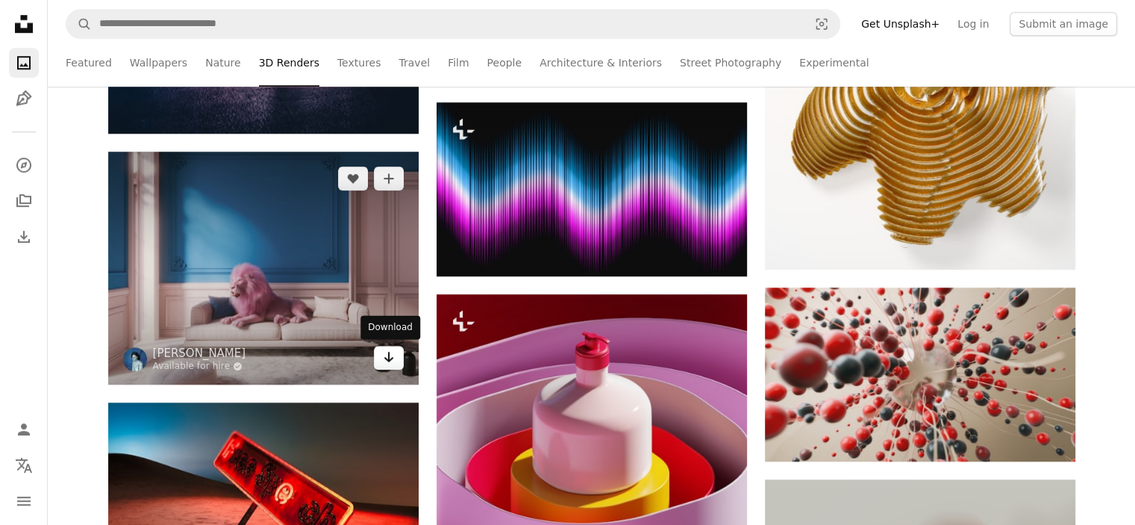
click at [386, 363] on icon "Arrow pointing down" at bounding box center [389, 357] width 12 height 18
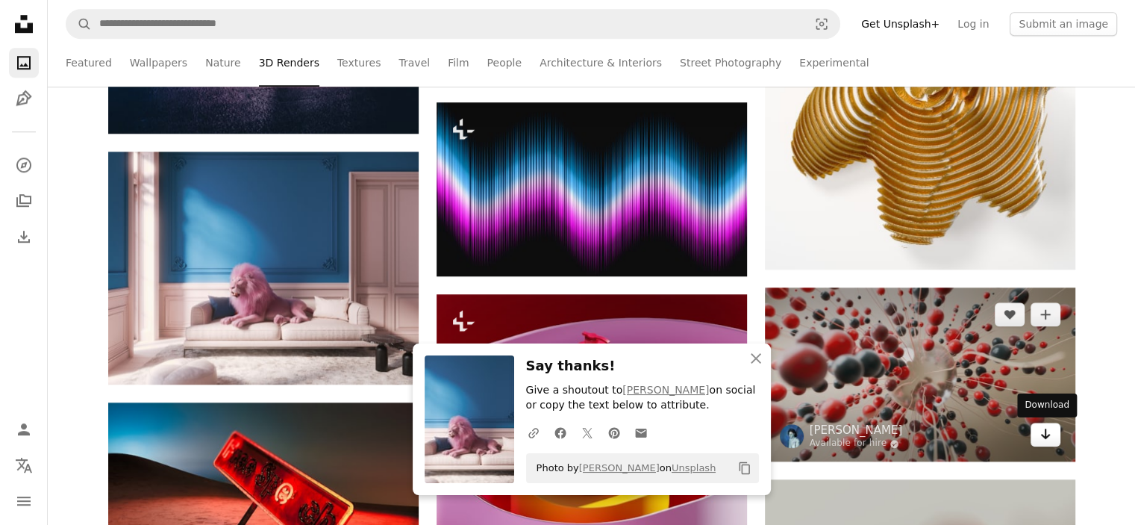
click at [1044, 432] on icon "Arrow pointing down" at bounding box center [1045, 434] width 12 height 18
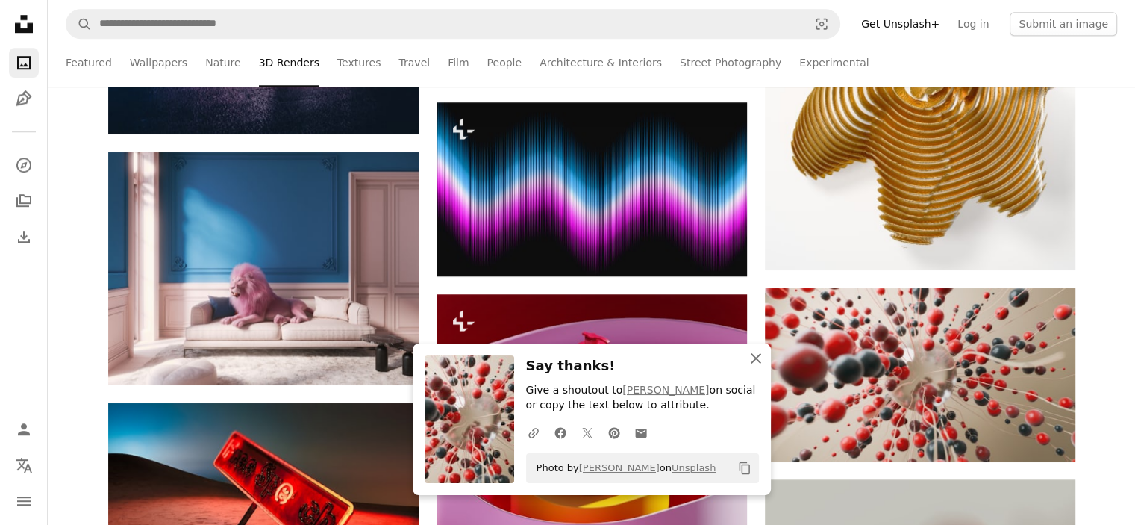
click at [756, 359] on icon "button" at bounding box center [756, 358] width 10 height 10
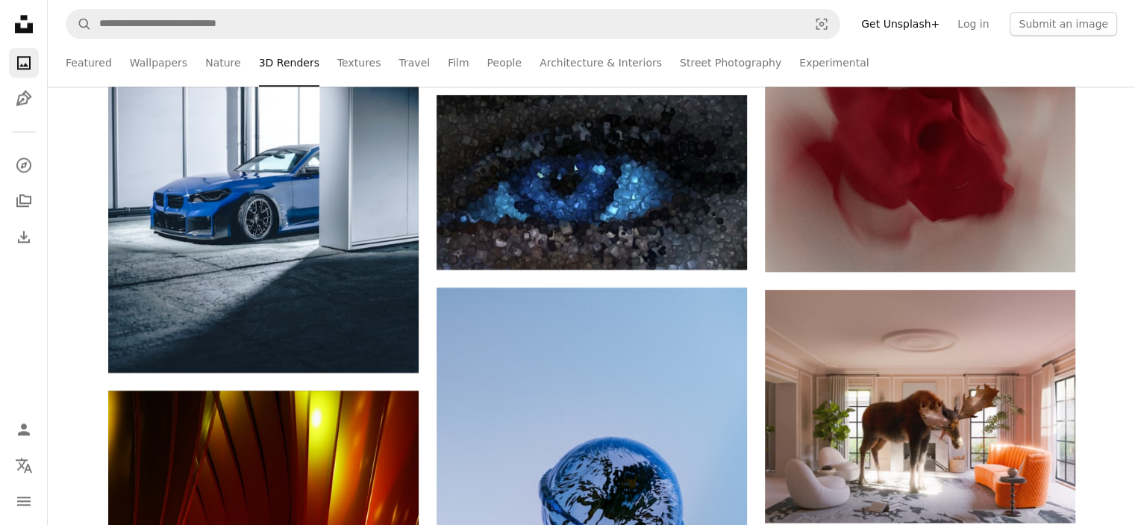
scroll to position [1744, 0]
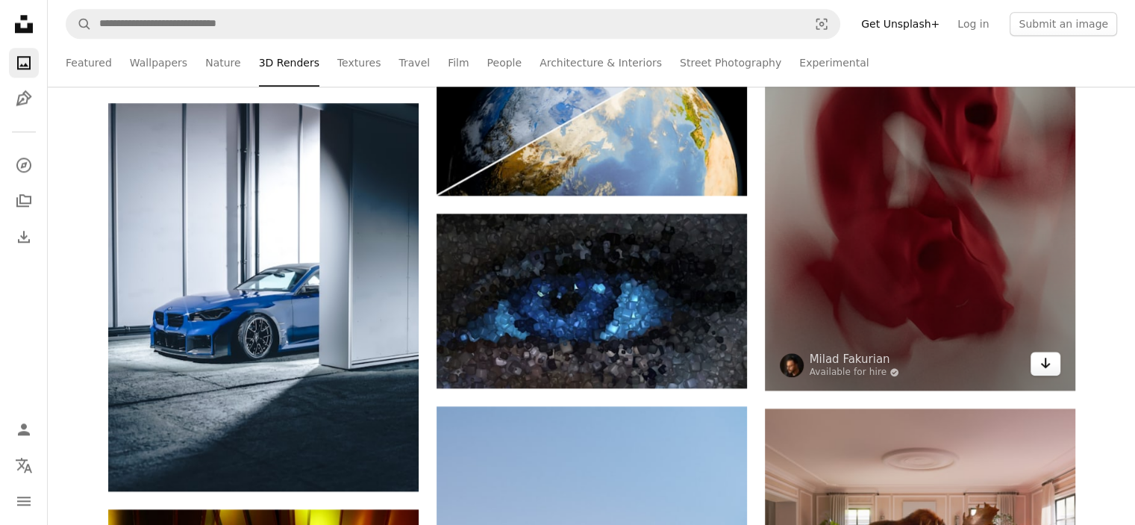
click at [1043, 367] on icon "Arrow pointing down" at bounding box center [1045, 363] width 12 height 18
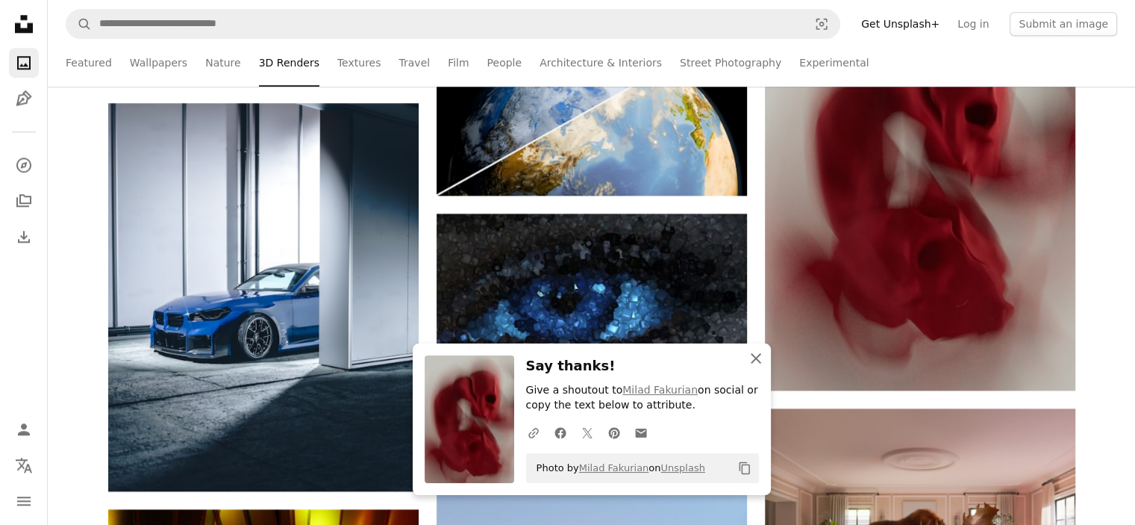
click at [754, 366] on icon "An X shape" at bounding box center [756, 358] width 18 height 18
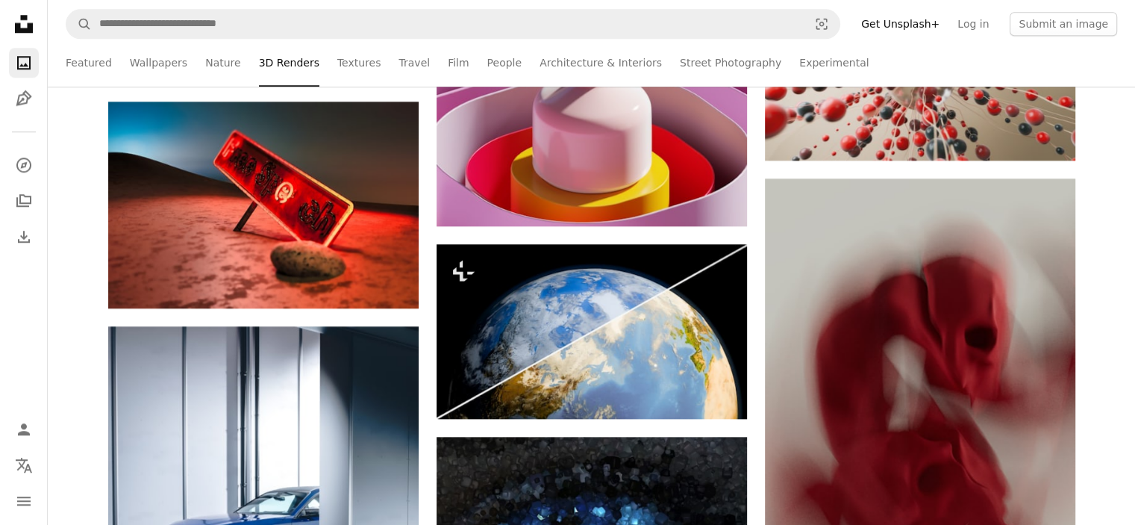
scroll to position [1510, 0]
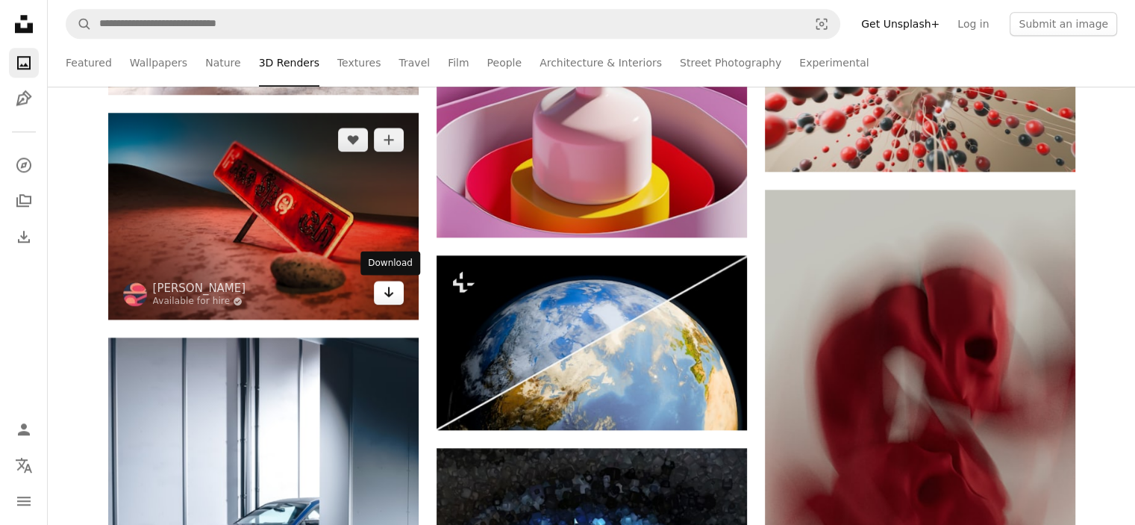
click at [391, 292] on icon "Download" at bounding box center [389, 292] width 10 height 10
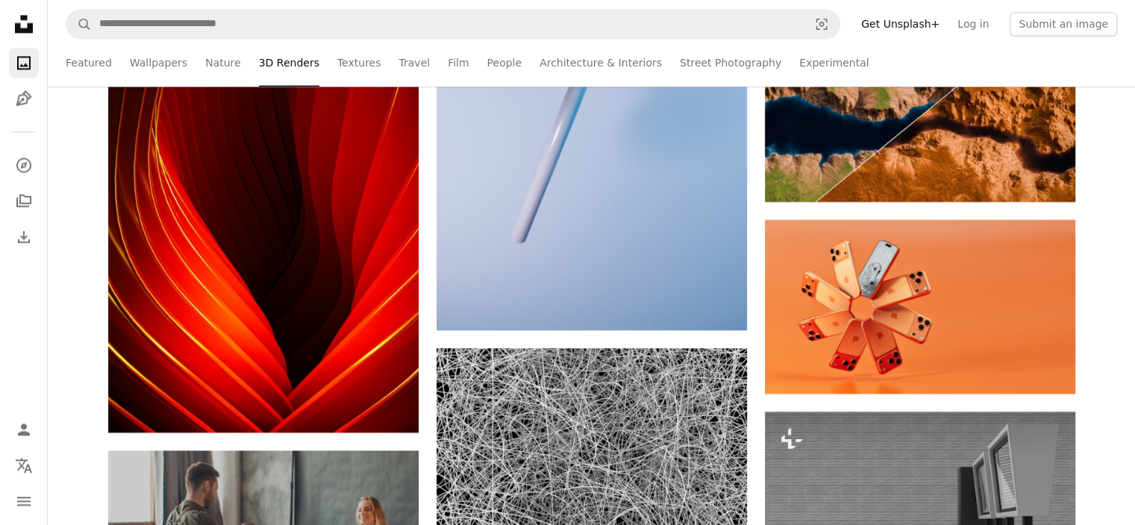
scroll to position [2411, 0]
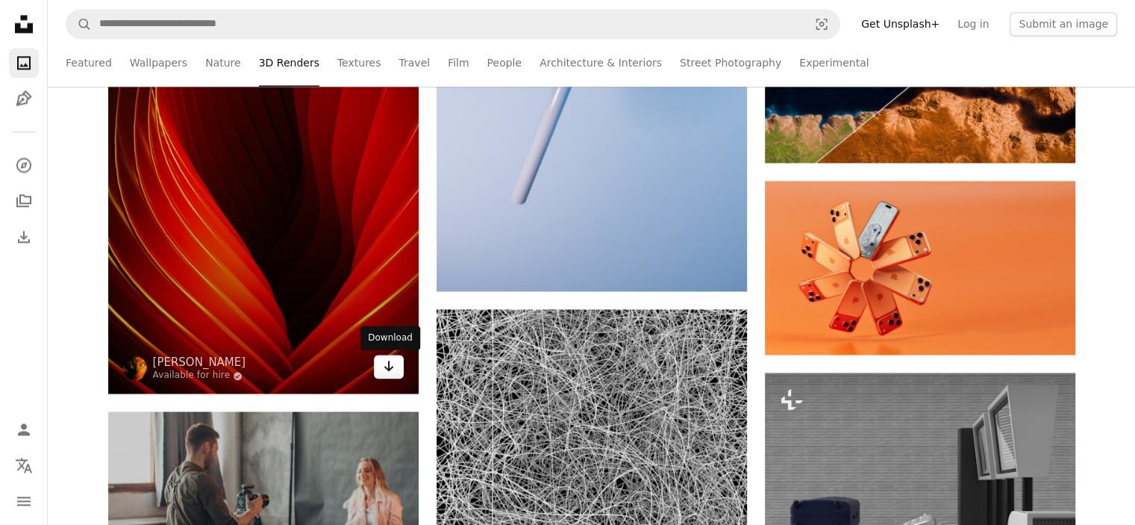
click at [386, 372] on icon "Arrow pointing down" at bounding box center [389, 366] width 12 height 18
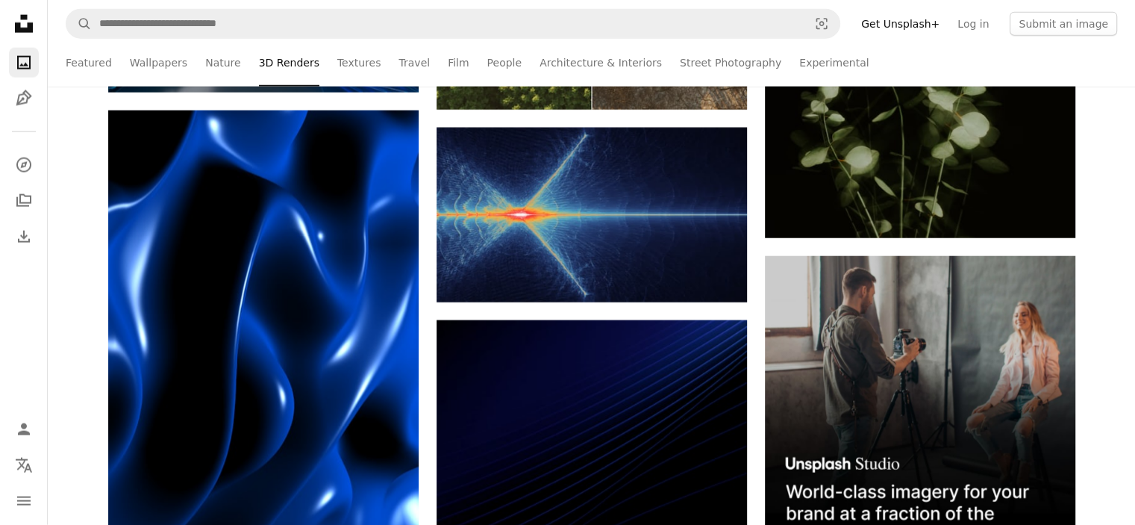
scroll to position [3567, 0]
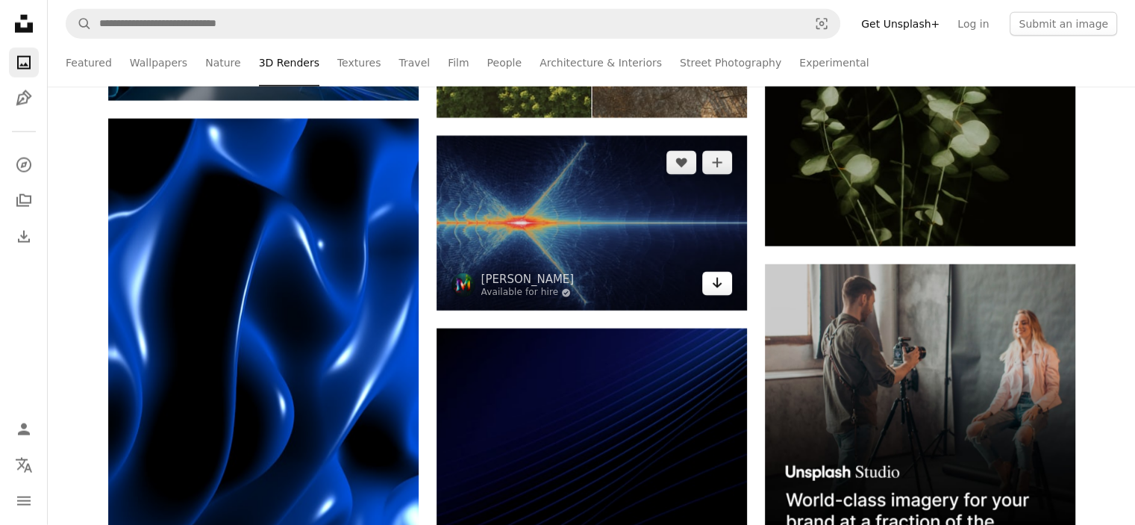
click at [714, 287] on icon "Arrow pointing down" at bounding box center [717, 283] width 12 height 18
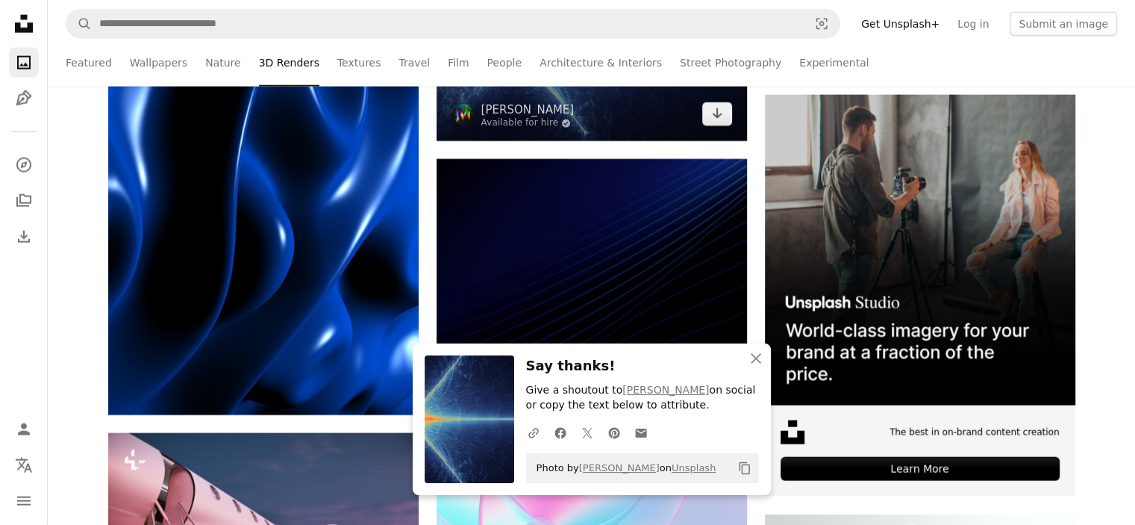
scroll to position [3744, 0]
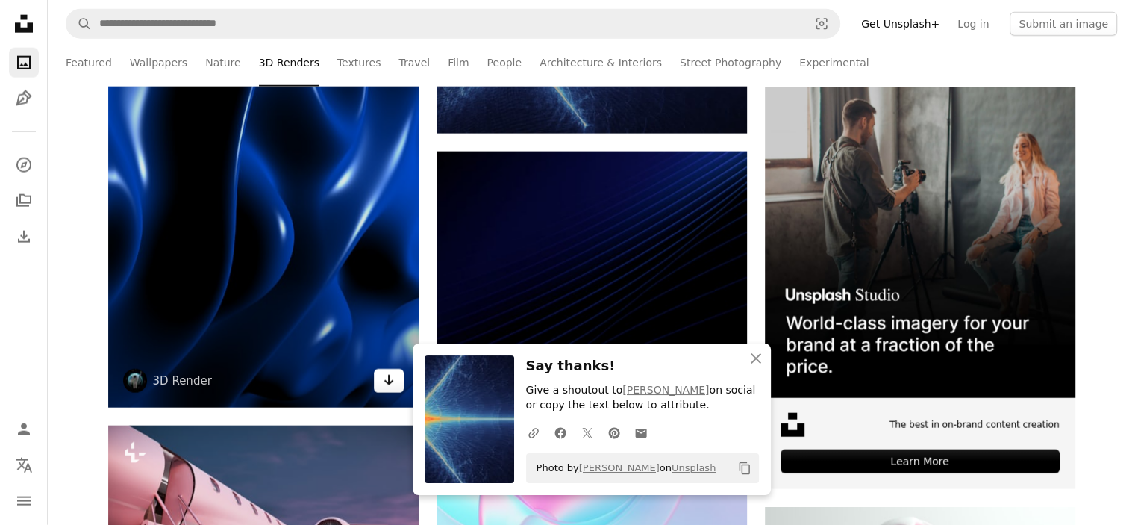
click at [384, 379] on icon "Arrow pointing down" at bounding box center [389, 380] width 12 height 18
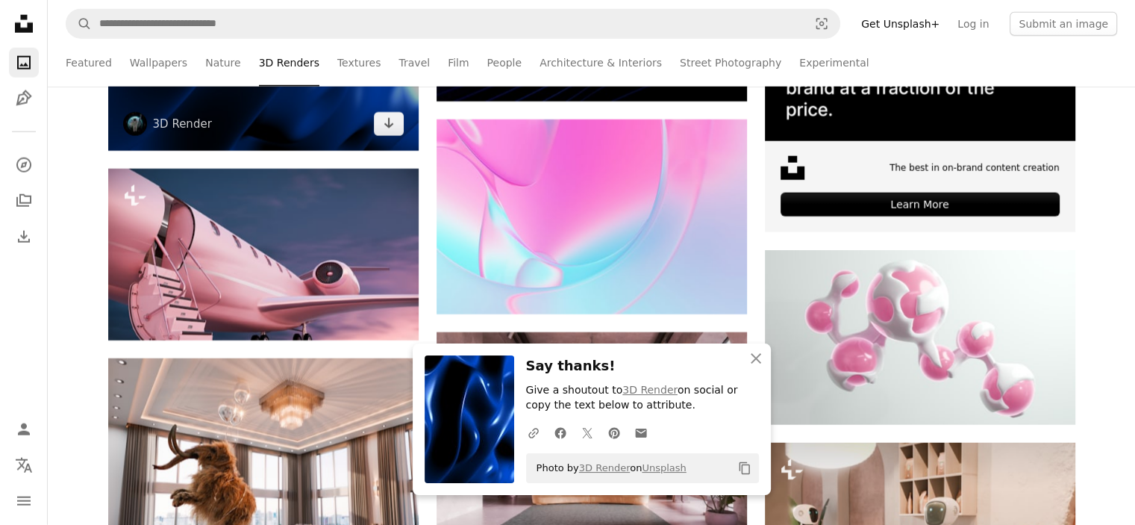
scroll to position [4024, 0]
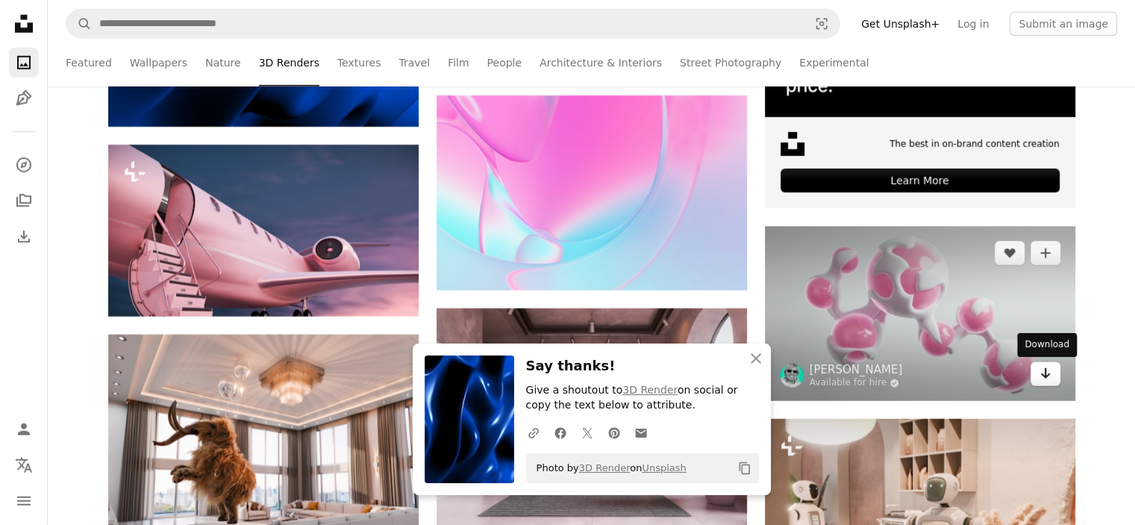
click at [1037, 377] on link "Arrow pointing down" at bounding box center [1046, 374] width 30 height 24
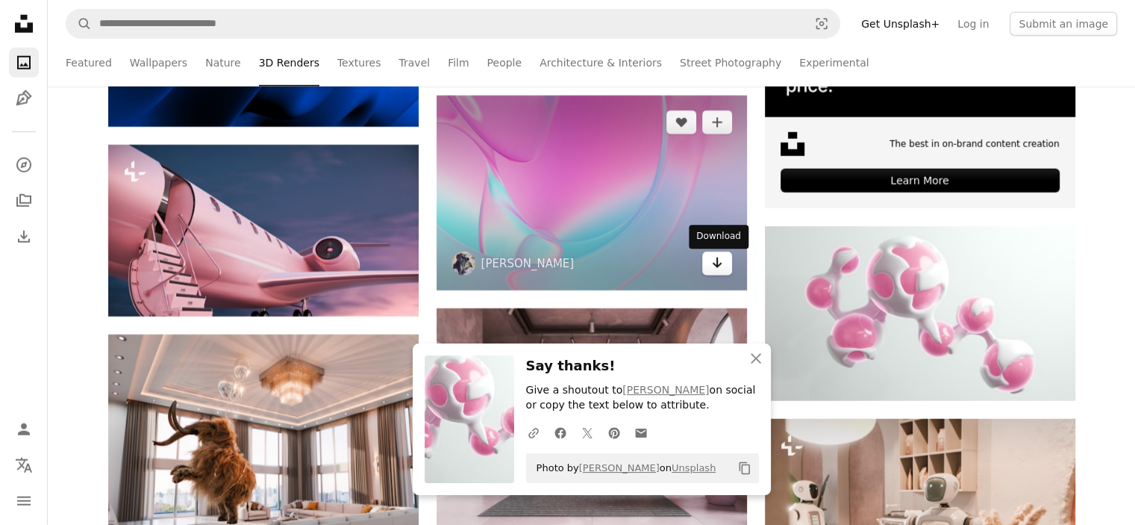
click at [708, 274] on link "Arrow pointing down" at bounding box center [717, 263] width 30 height 24
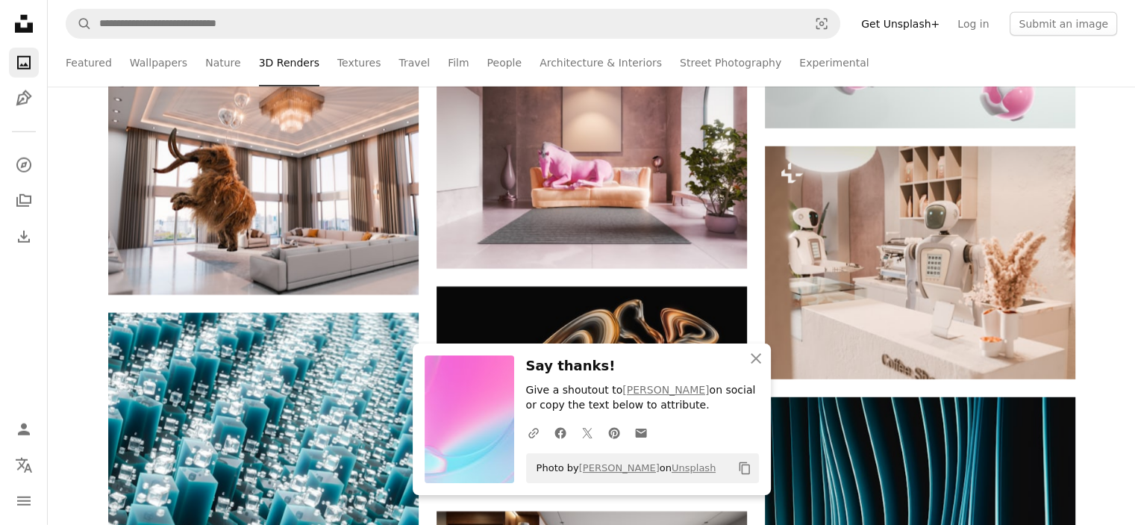
scroll to position [4233, 0]
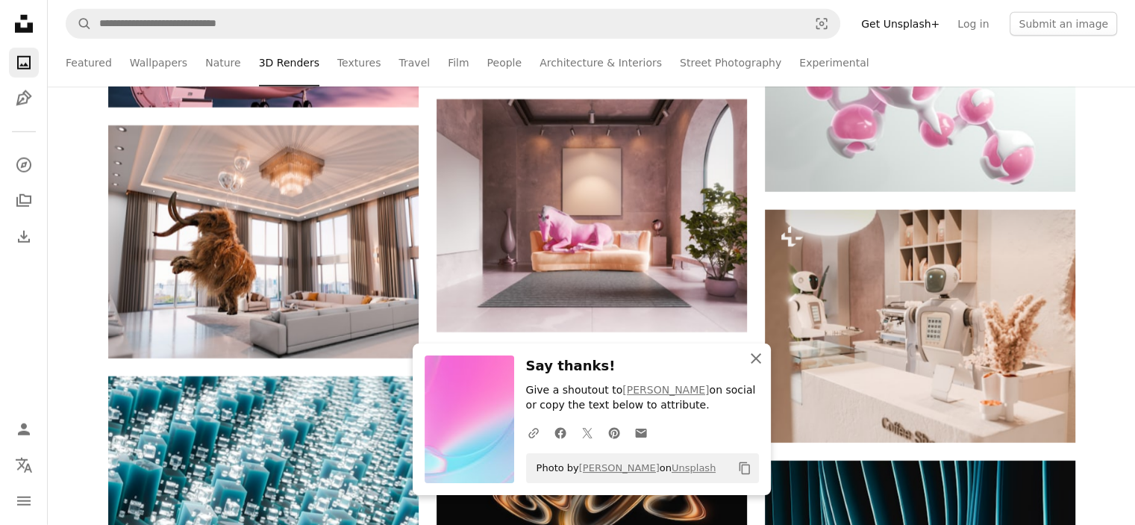
click at [751, 366] on icon "An X shape" at bounding box center [756, 358] width 18 height 18
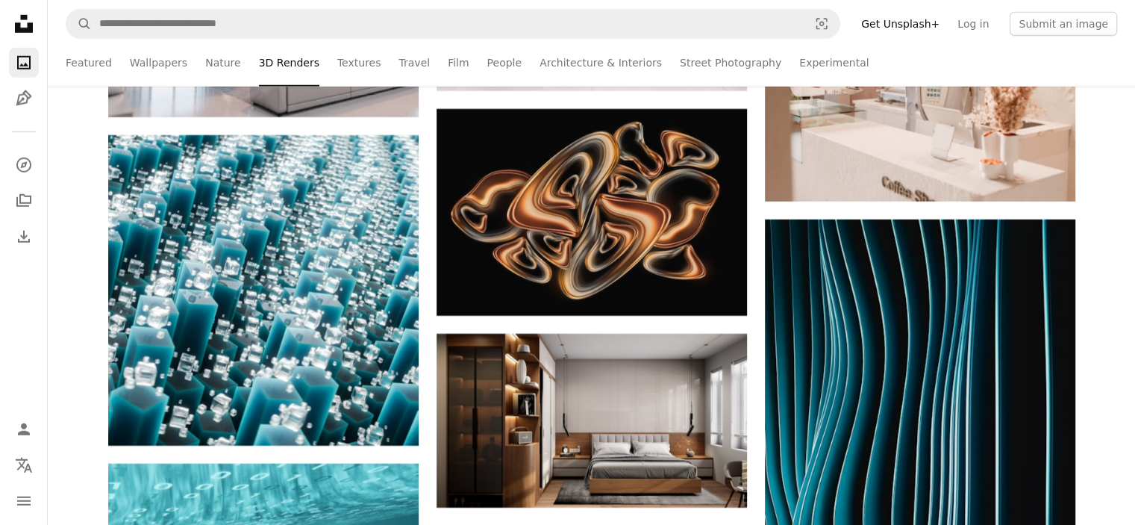
scroll to position [4482, 0]
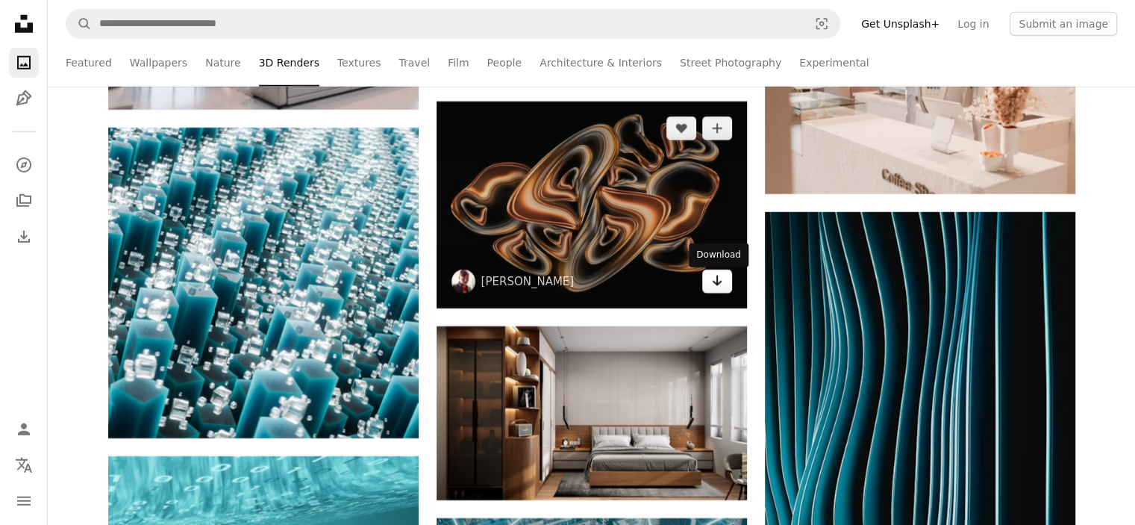
click at [713, 290] on icon "Arrow pointing down" at bounding box center [717, 281] width 12 height 18
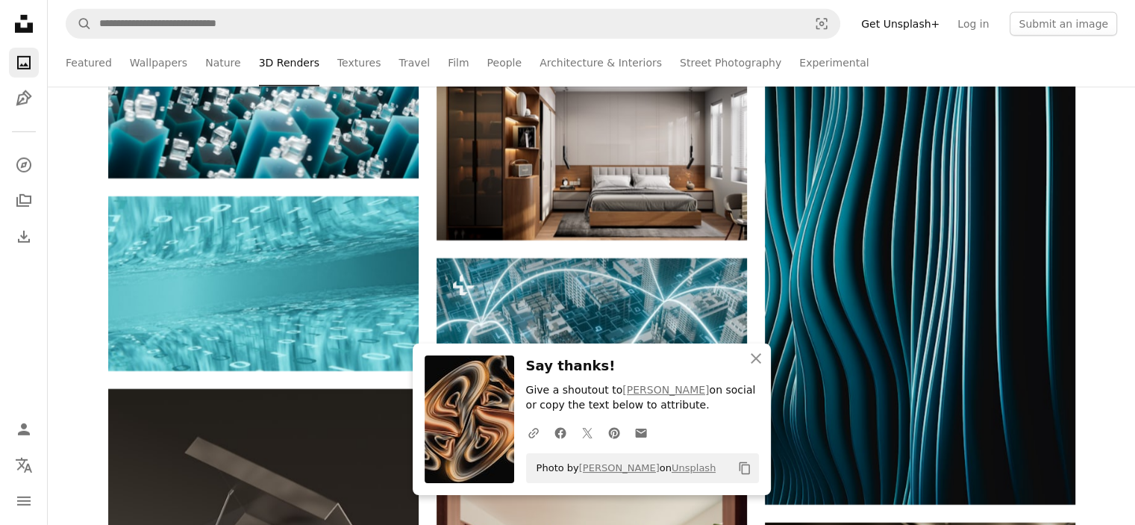
scroll to position [4760, 0]
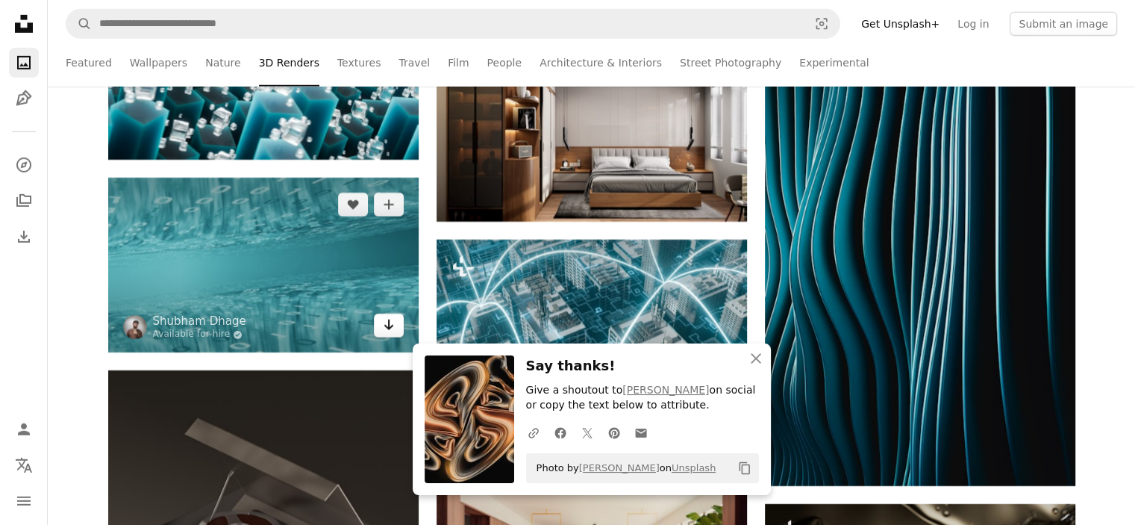
click at [388, 328] on icon "Download" at bounding box center [389, 324] width 10 height 10
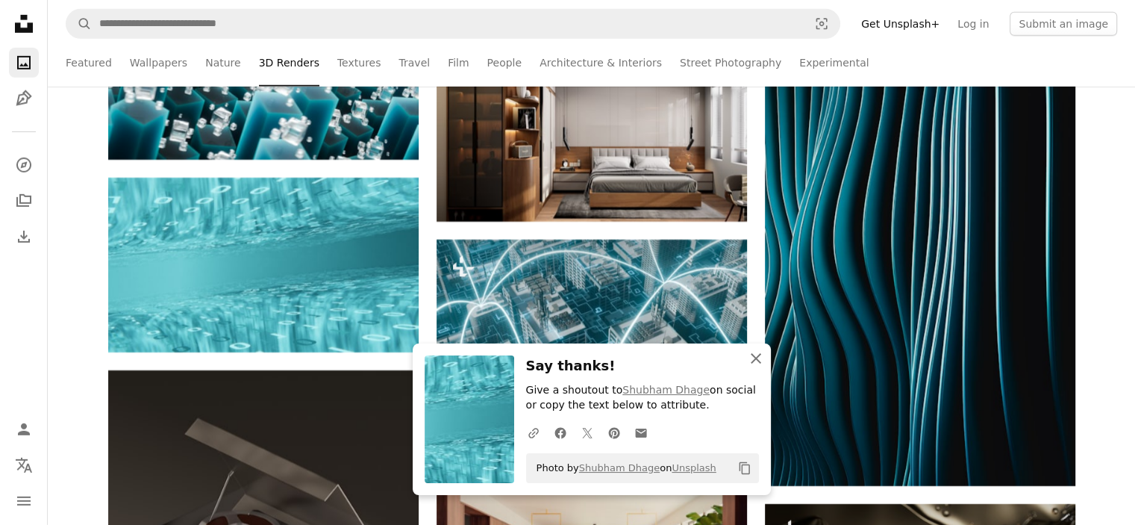
click at [755, 358] on icon "button" at bounding box center [756, 358] width 10 height 10
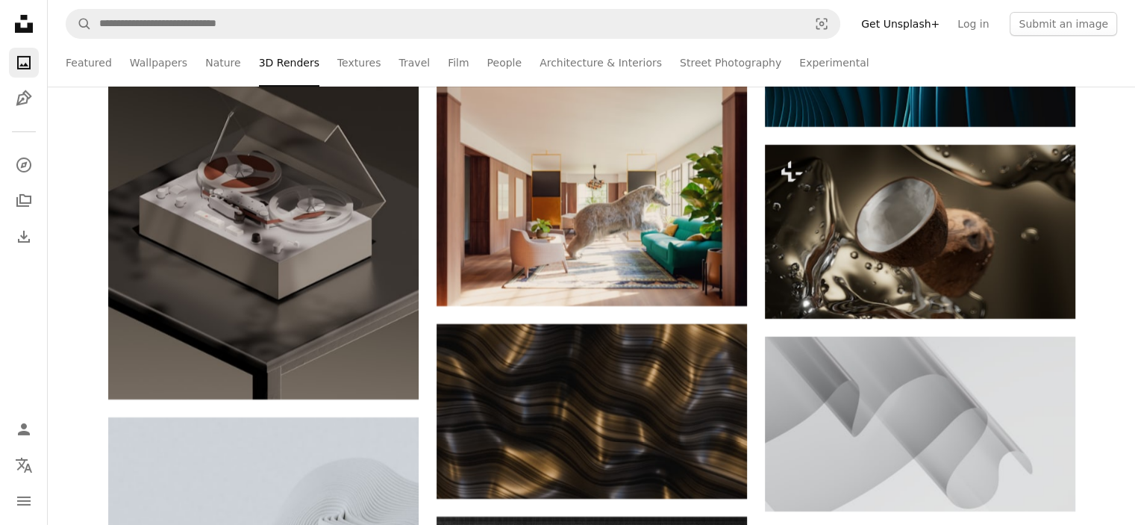
scroll to position [5129, 0]
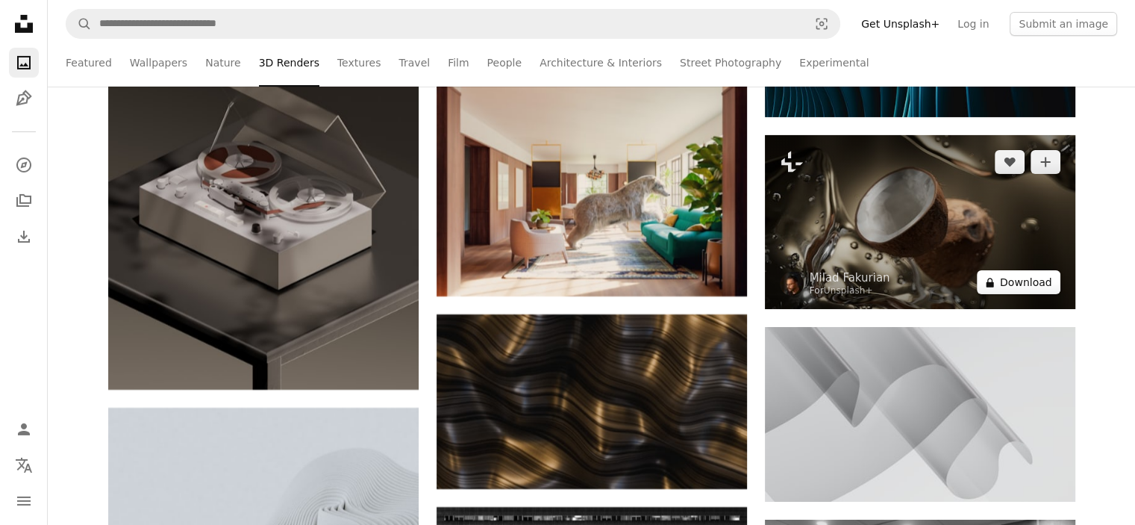
click at [1041, 282] on button "A lock Download" at bounding box center [1019, 282] width 84 height 24
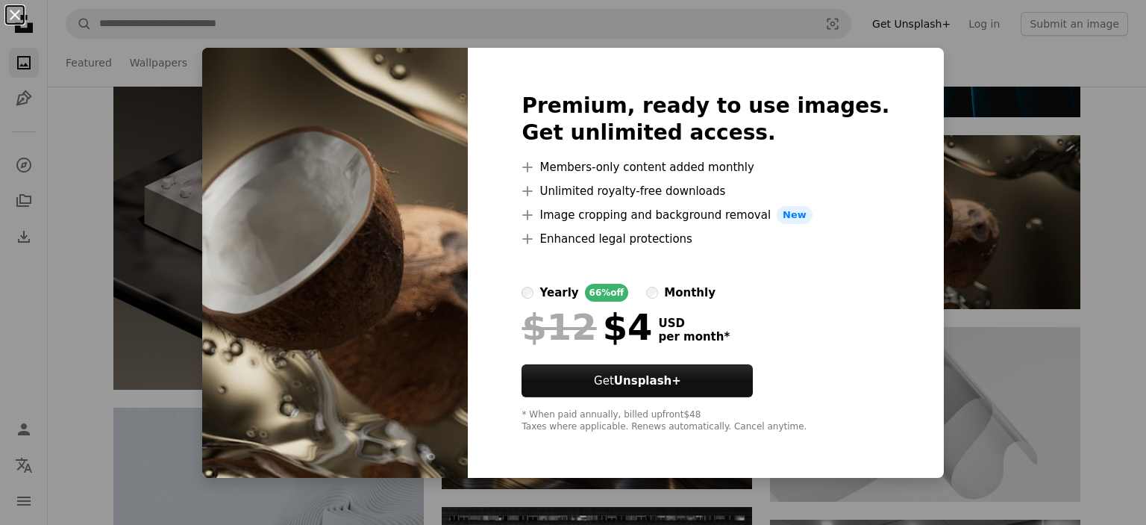
click at [16, 15] on button "An X shape" at bounding box center [15, 15] width 18 height 18
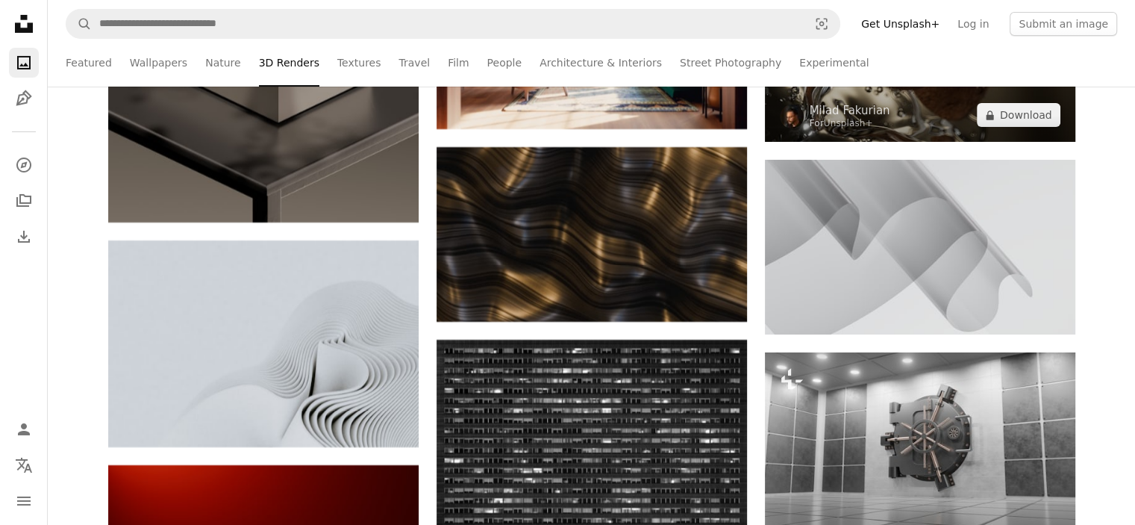
scroll to position [5498, 0]
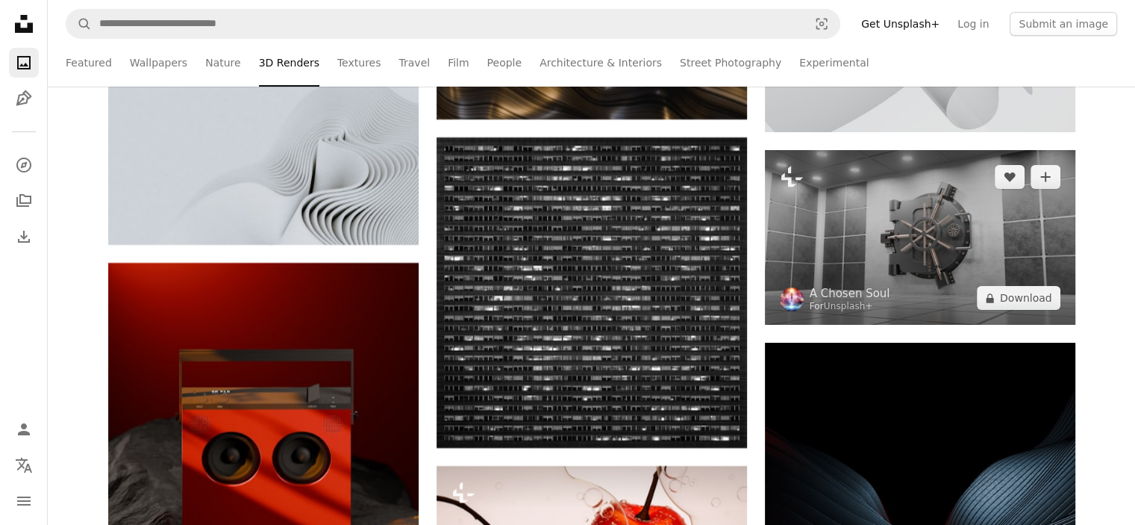
click at [956, 254] on img at bounding box center [920, 237] width 310 height 175
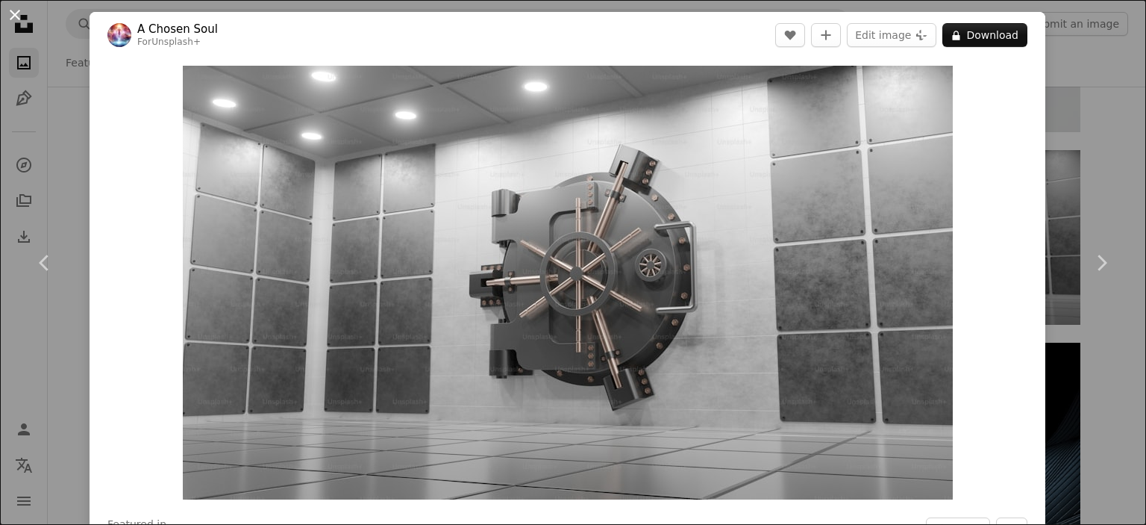
click at [12, 6] on button "An X shape" at bounding box center [15, 15] width 18 height 18
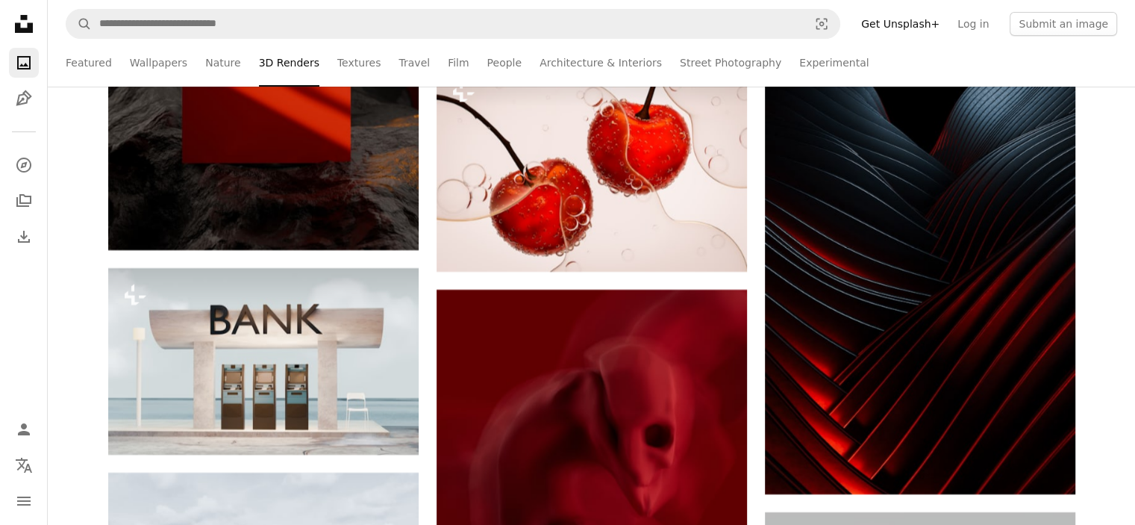
scroll to position [5859, 0]
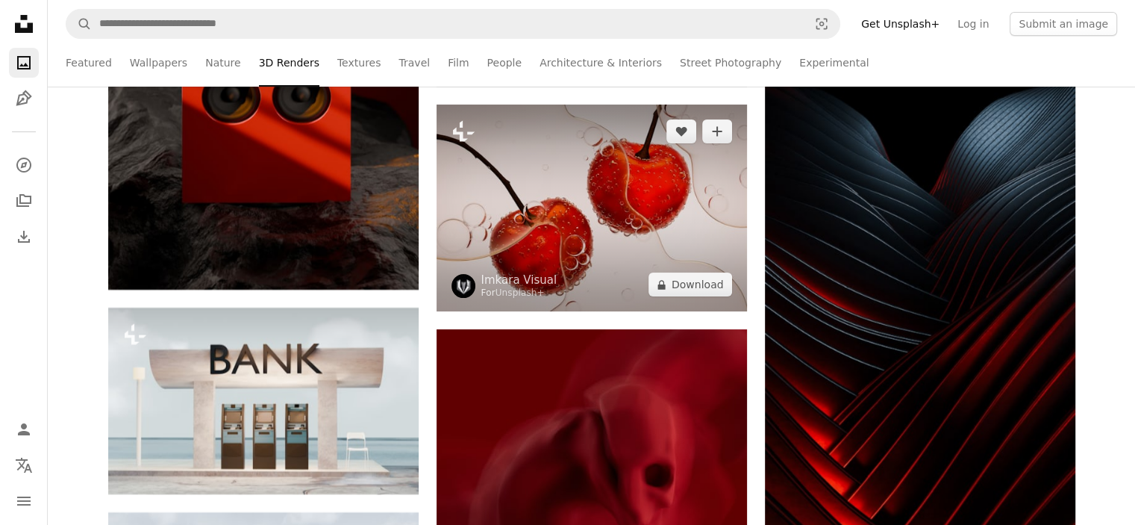
click at [596, 220] on img at bounding box center [592, 207] width 310 height 207
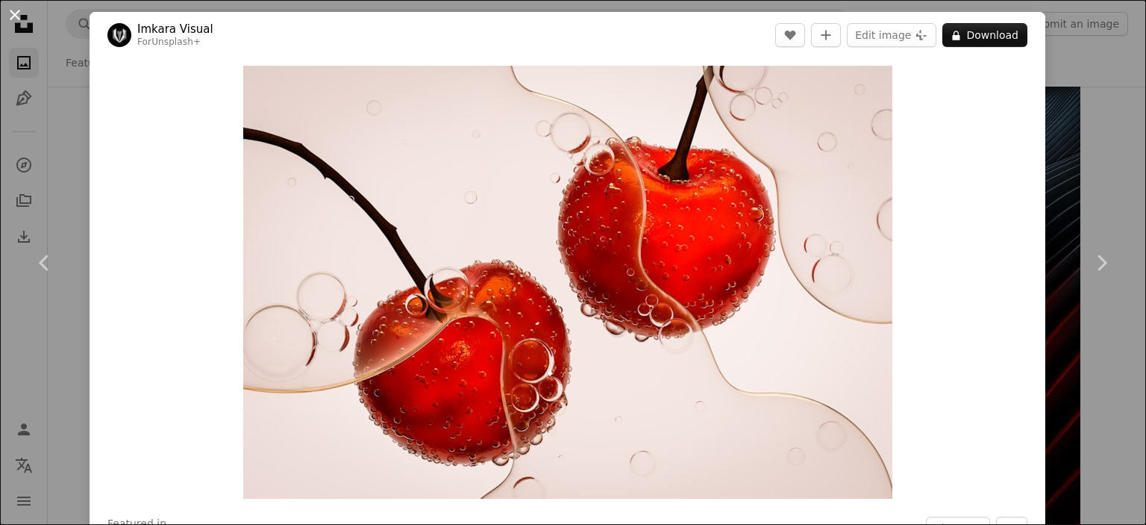
click at [10, 17] on button "An X shape" at bounding box center [15, 15] width 18 height 18
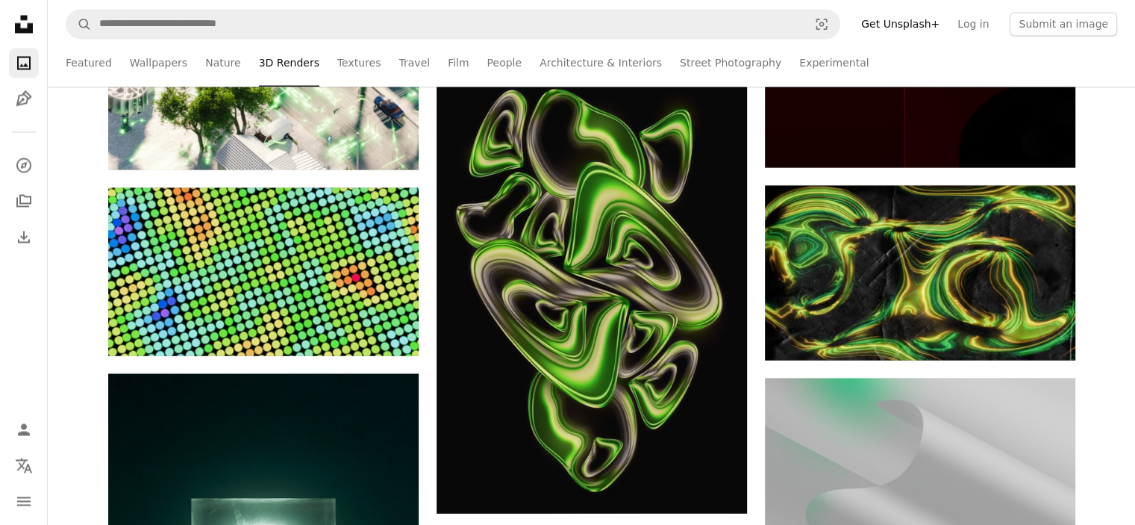
scroll to position [8345, 0]
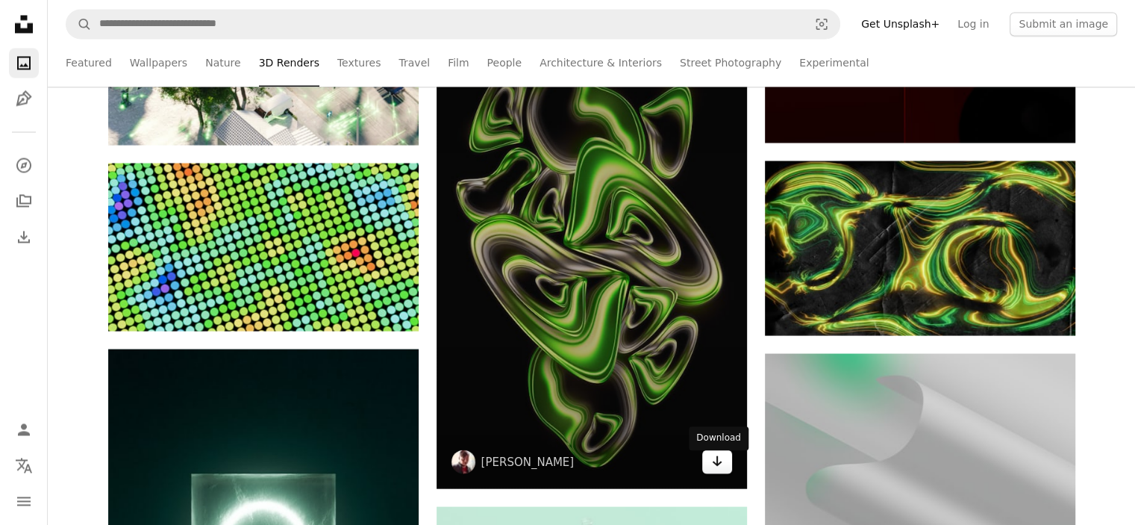
click at [716, 469] on icon "Arrow pointing down" at bounding box center [717, 460] width 12 height 18
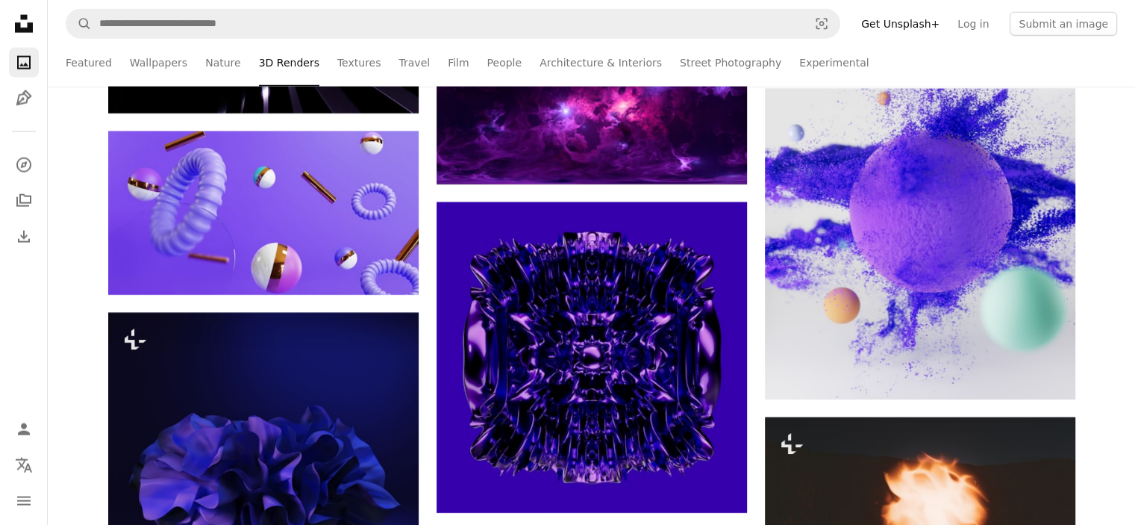
scroll to position [9232, 0]
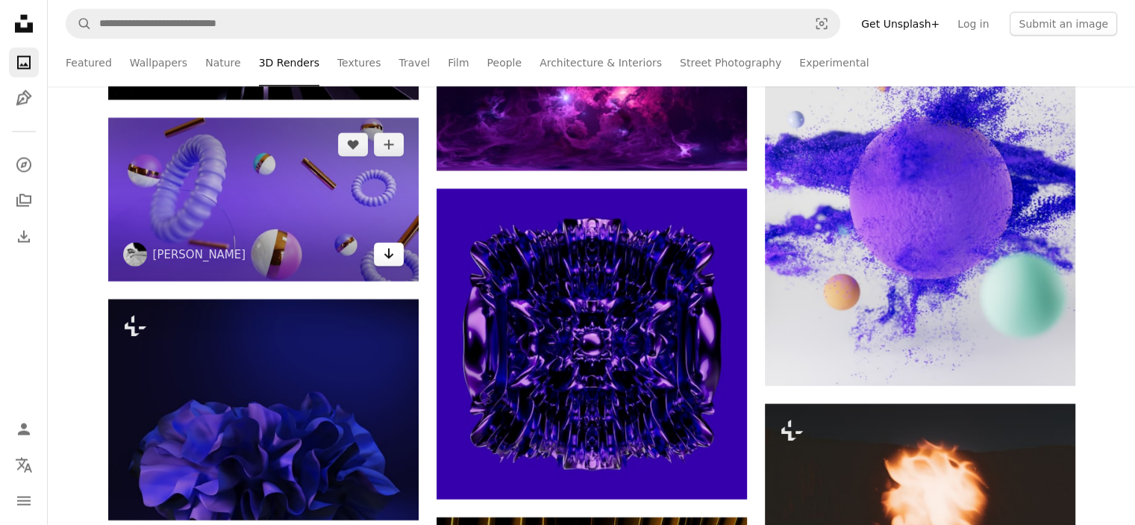
click at [394, 258] on icon "Arrow pointing down" at bounding box center [389, 254] width 12 height 18
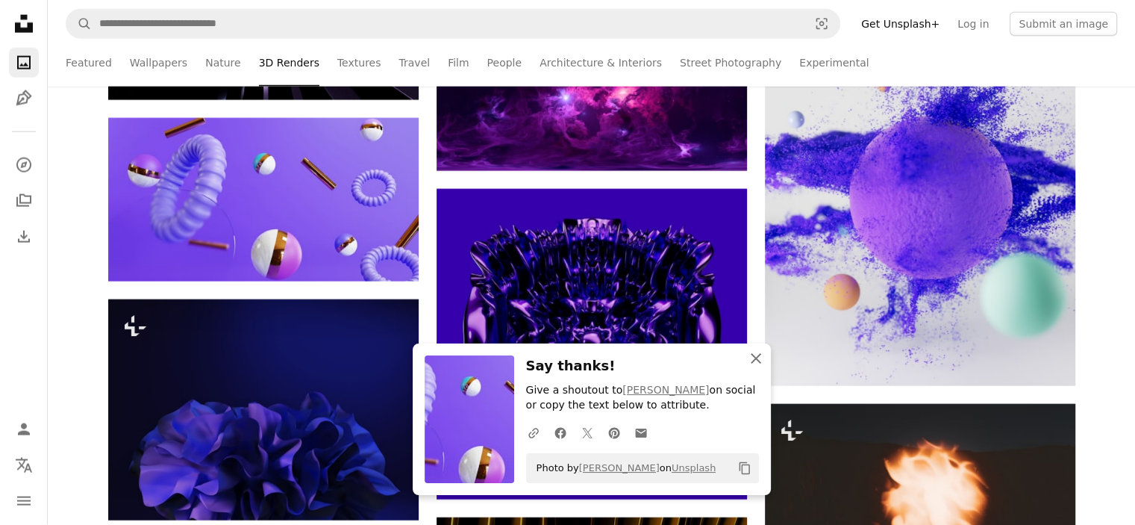
click at [755, 363] on icon "An X shape" at bounding box center [756, 358] width 18 height 18
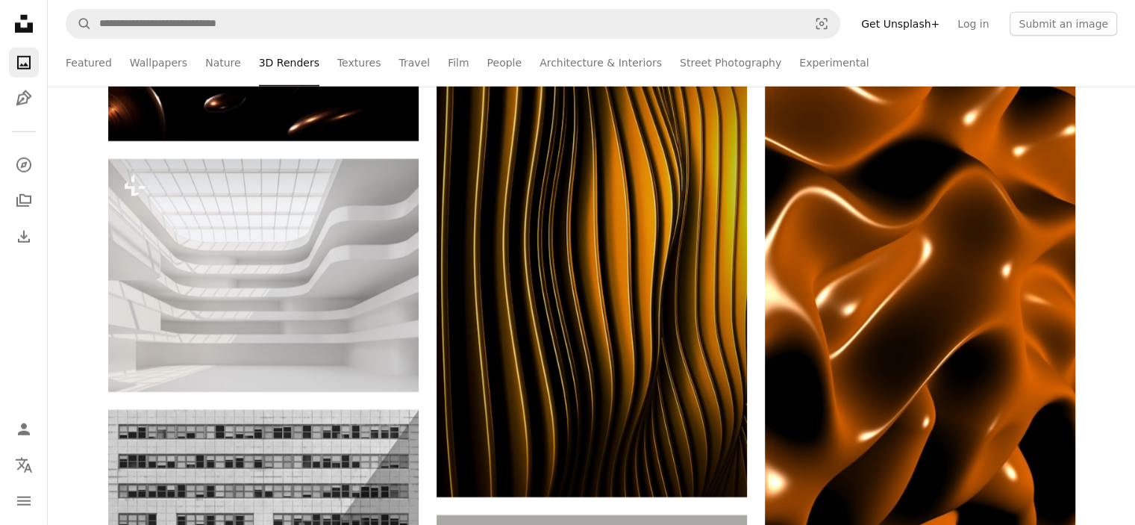
scroll to position [9819, 0]
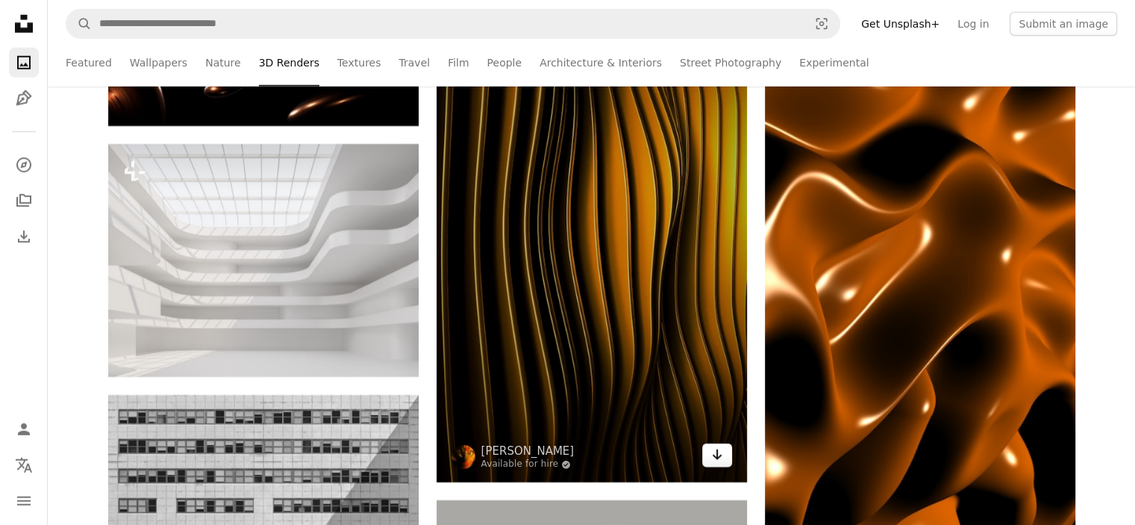
click at [710, 467] on link "Arrow pointing down" at bounding box center [717, 455] width 30 height 24
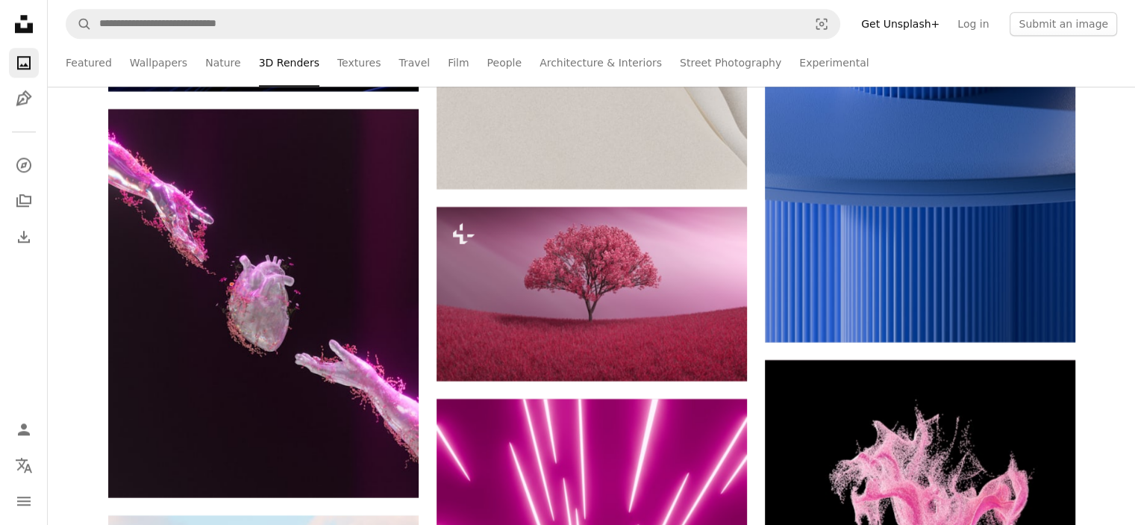
scroll to position [12978, 0]
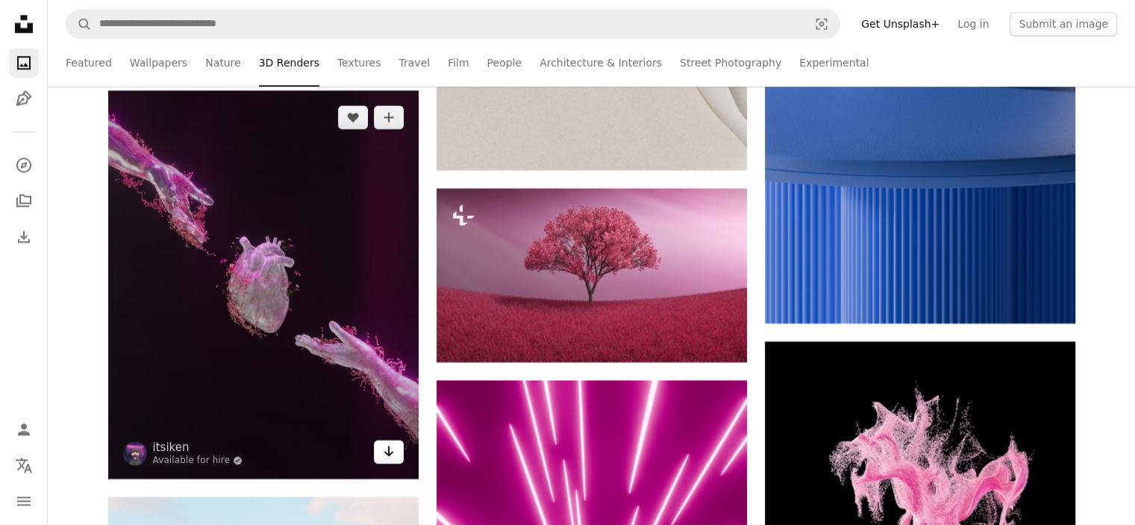
click at [388, 456] on icon "Download" at bounding box center [389, 450] width 10 height 10
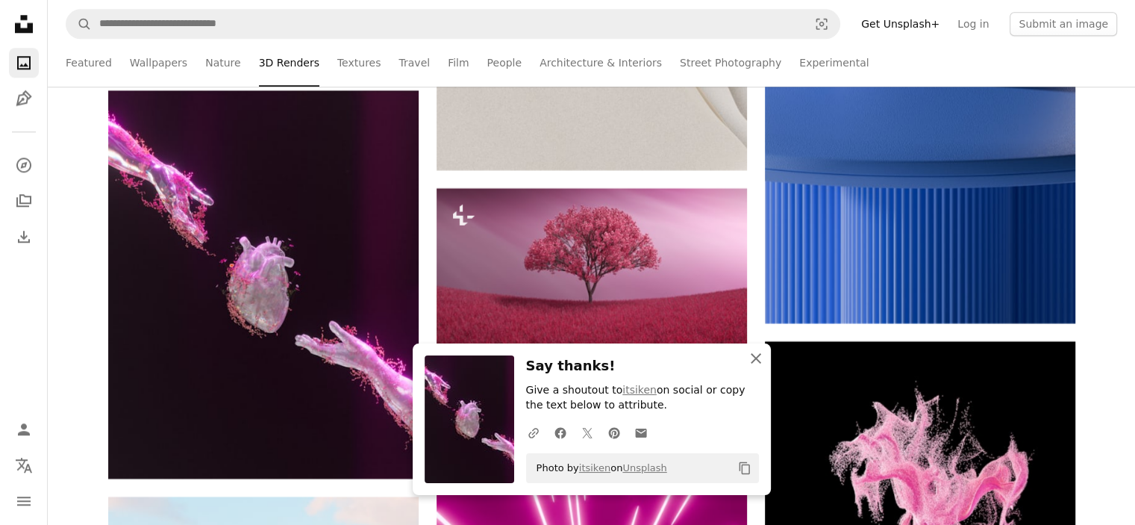
click at [758, 367] on button "An X shape Close" at bounding box center [756, 358] width 30 height 30
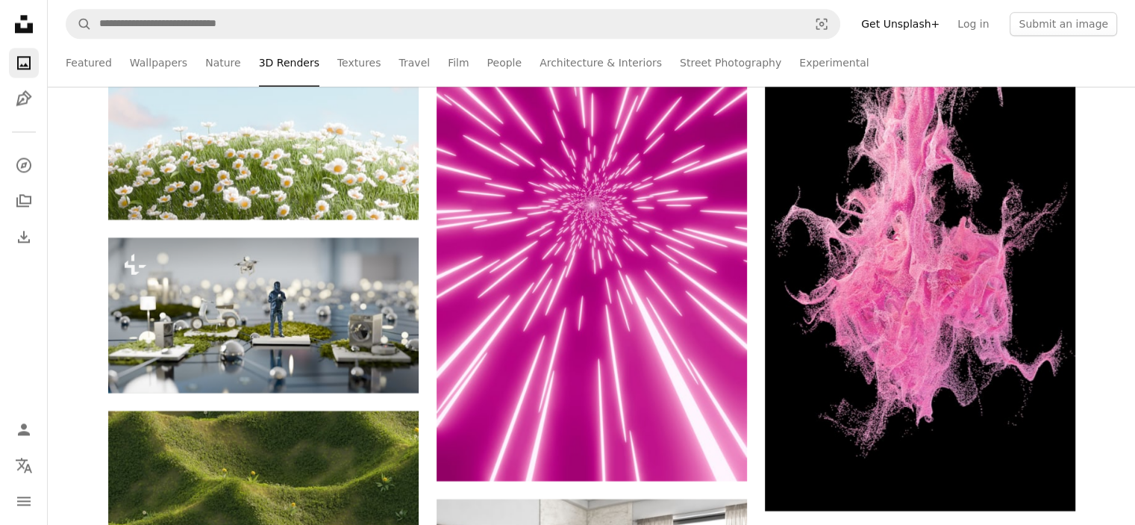
scroll to position [13542, 0]
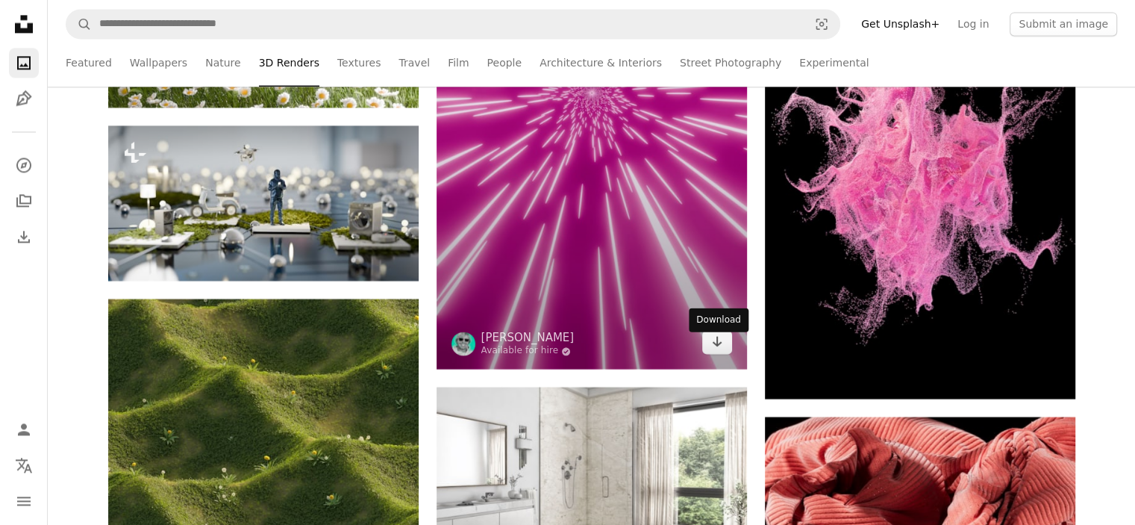
click at [709, 352] on link "Arrow pointing down" at bounding box center [717, 342] width 30 height 24
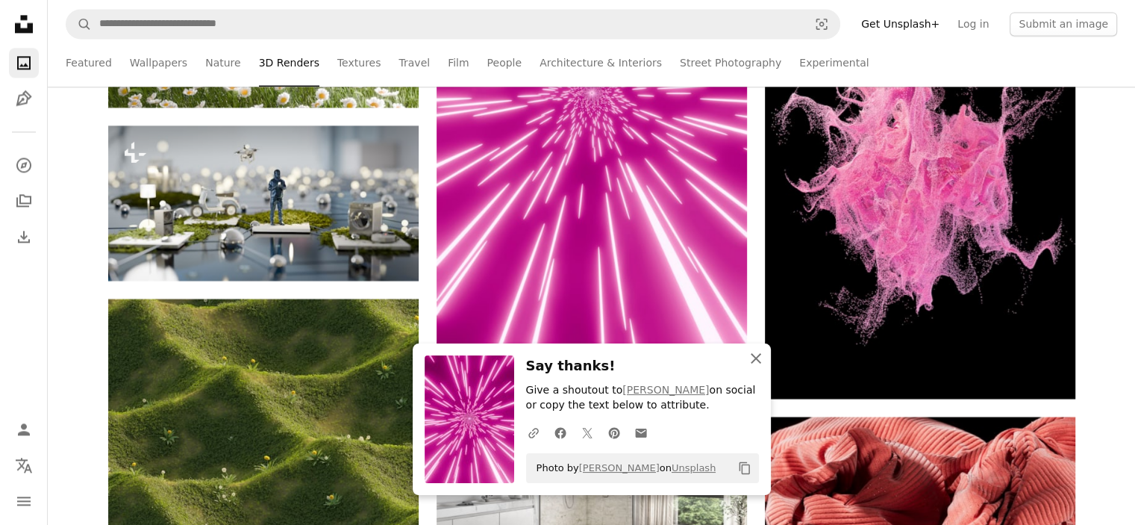
click at [757, 357] on icon "button" at bounding box center [756, 358] width 10 height 10
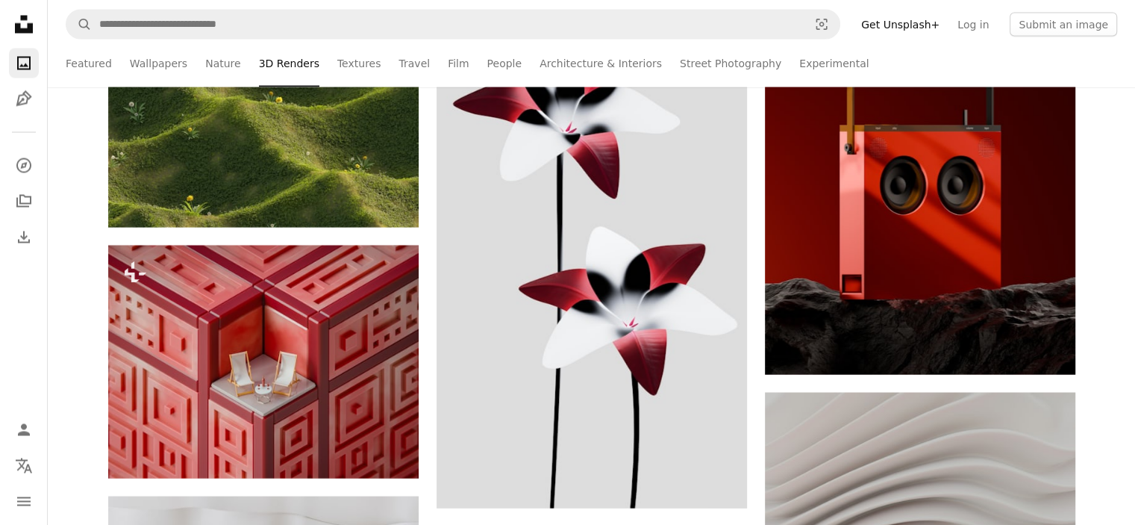
scroll to position [14245, 0]
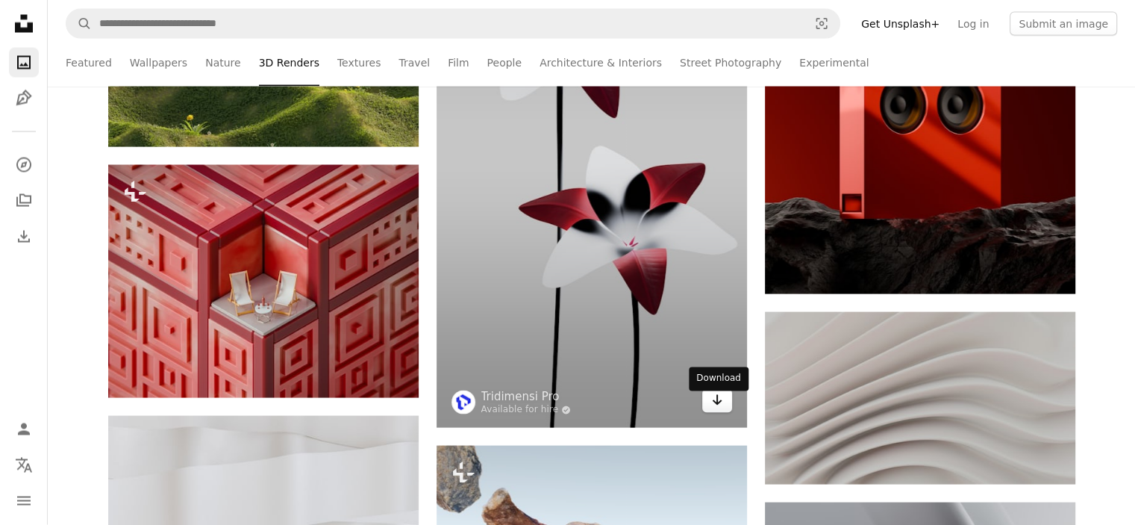
click at [719, 407] on icon "Arrow pointing down" at bounding box center [717, 400] width 12 height 18
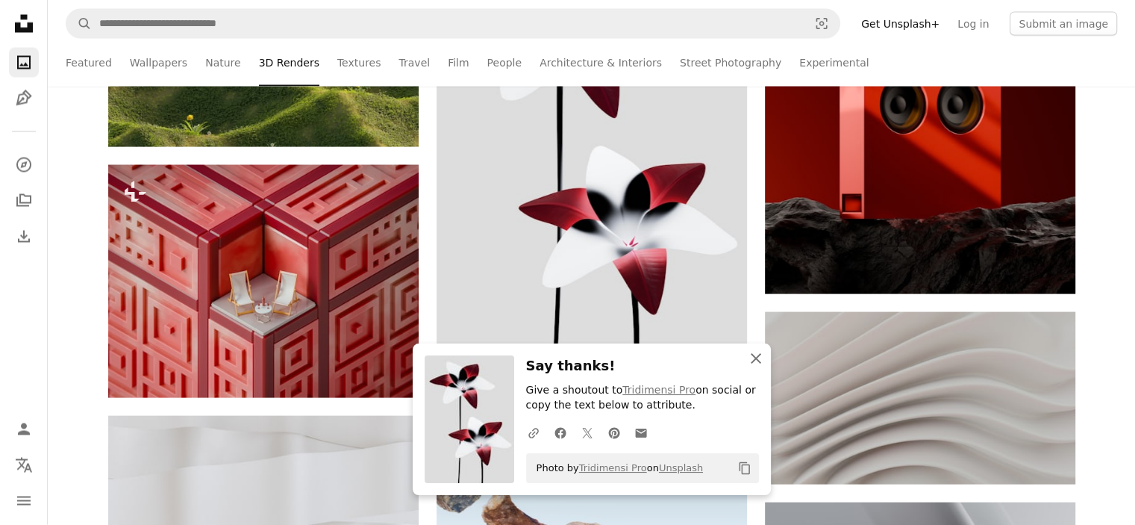
click at [763, 357] on icon "An X shape" at bounding box center [756, 358] width 18 height 18
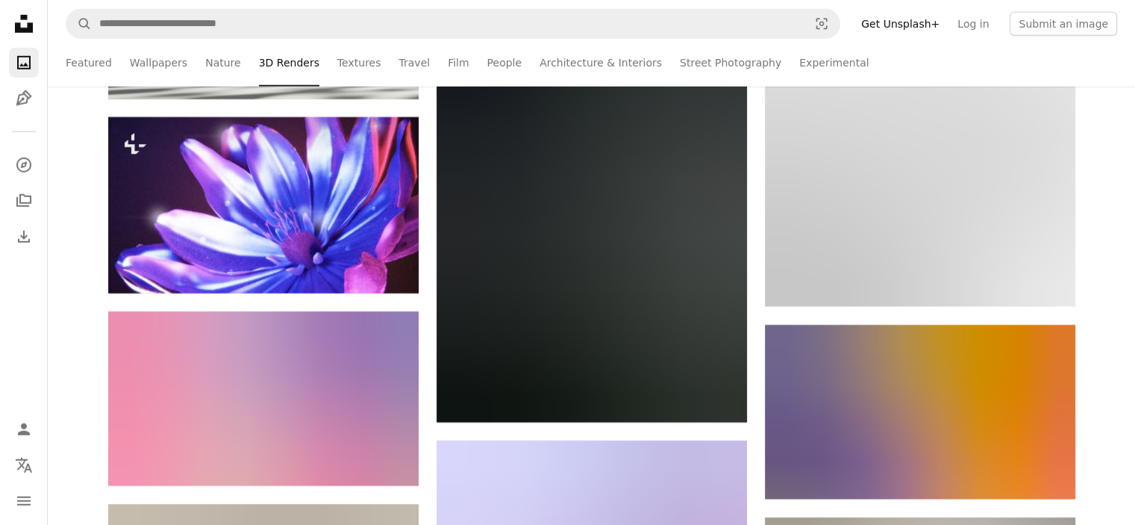
scroll to position [15758, 0]
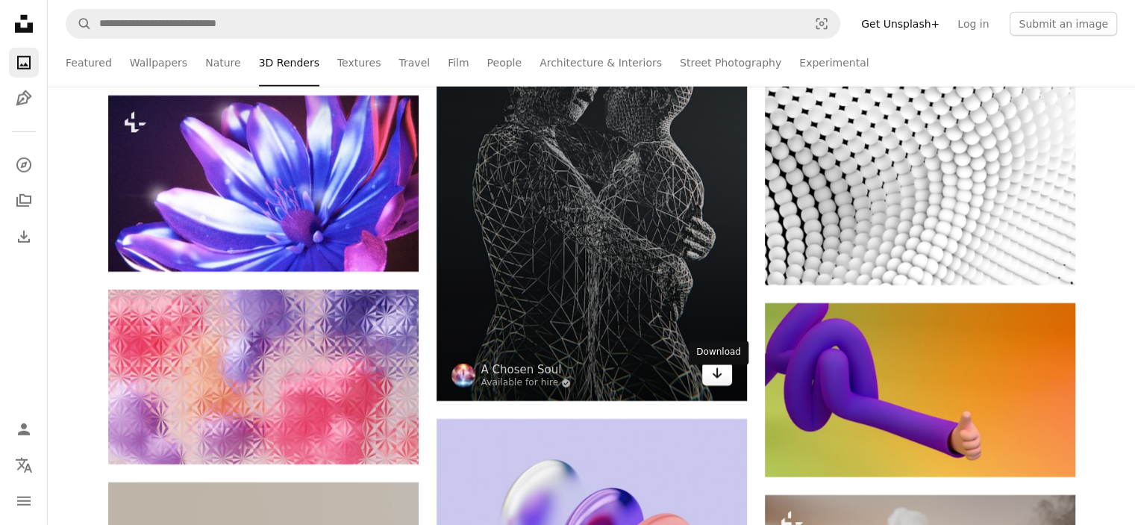
click at [709, 379] on link "Arrow pointing down" at bounding box center [717, 374] width 30 height 24
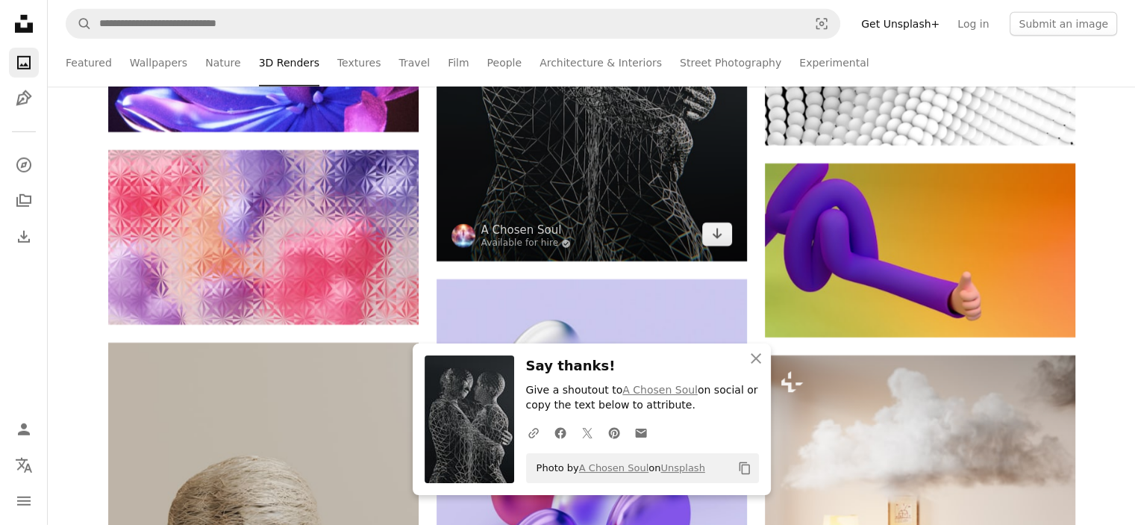
scroll to position [15920, 0]
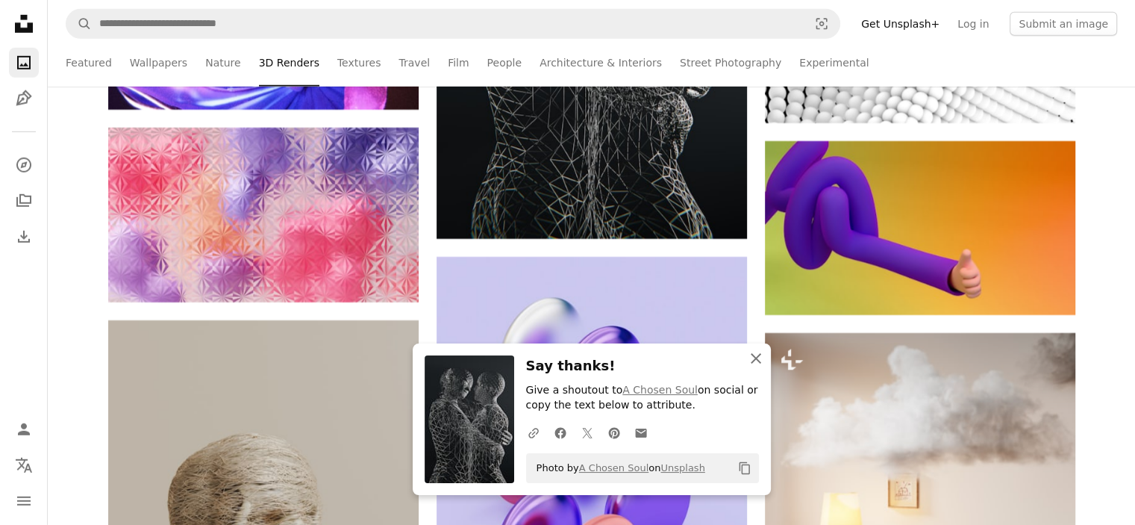
click at [754, 358] on icon "An X shape" at bounding box center [756, 358] width 18 height 18
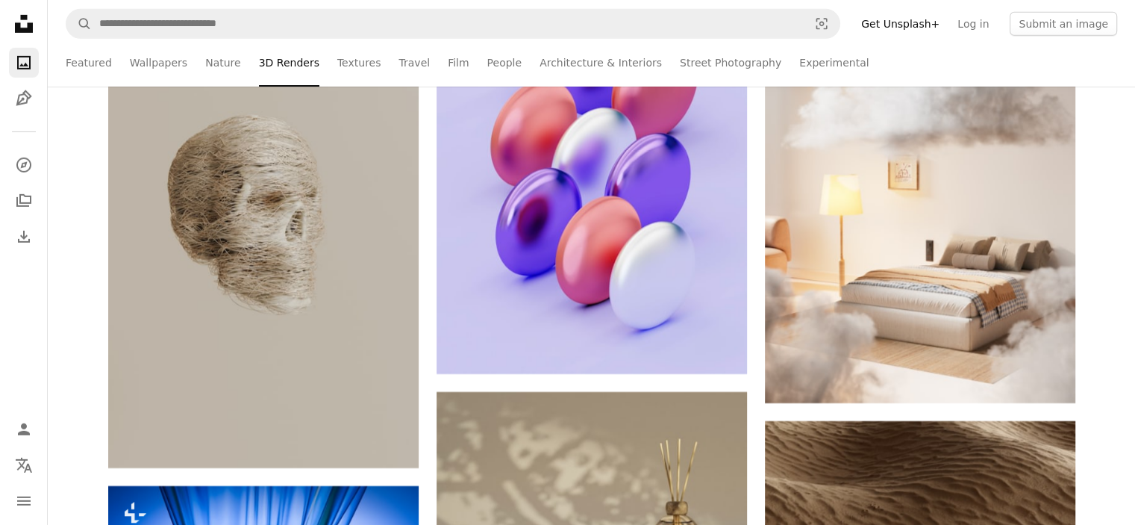
scroll to position [16215, 0]
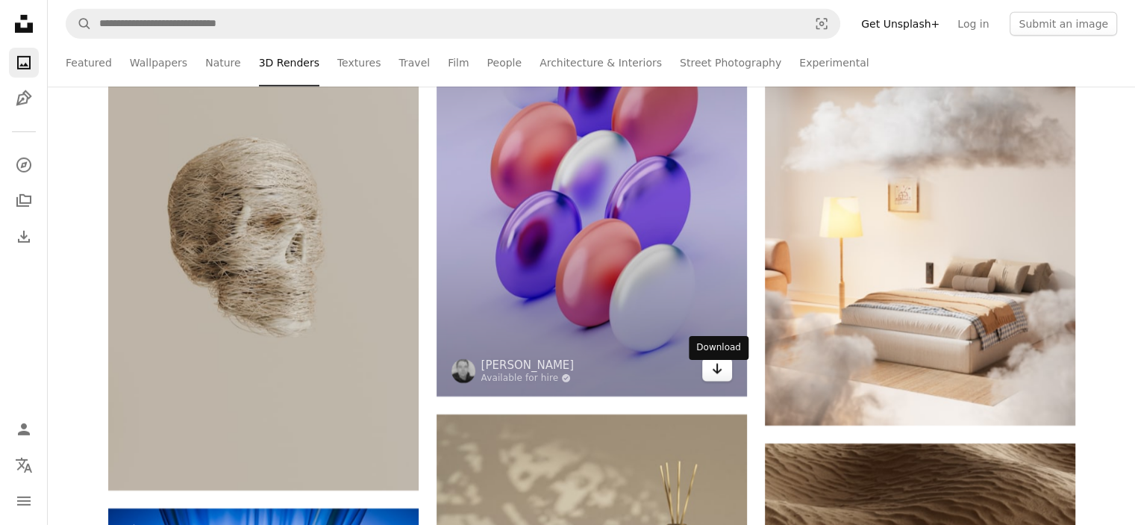
click at [714, 378] on icon "Arrow pointing down" at bounding box center [717, 369] width 12 height 18
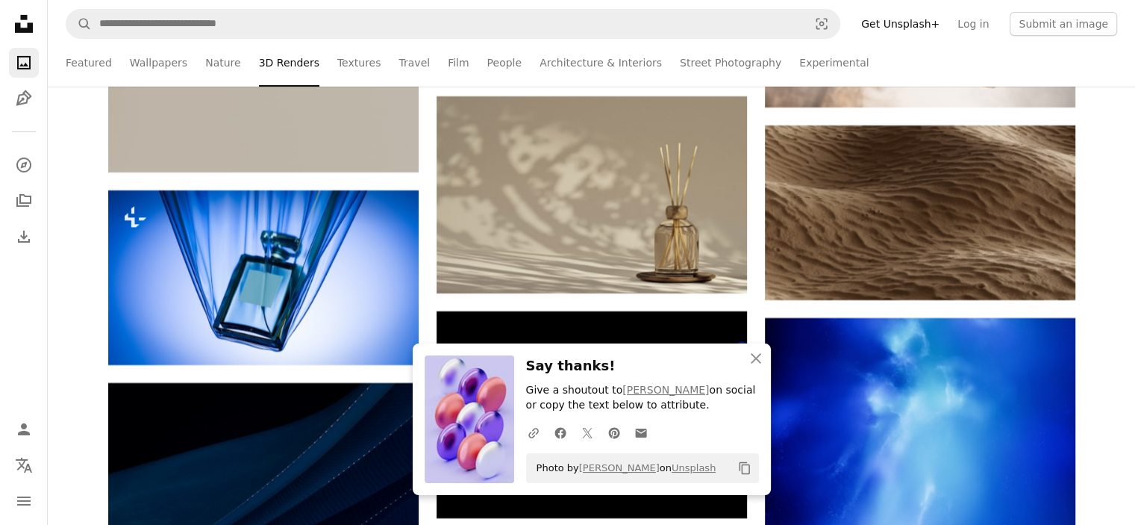
scroll to position [16578, 0]
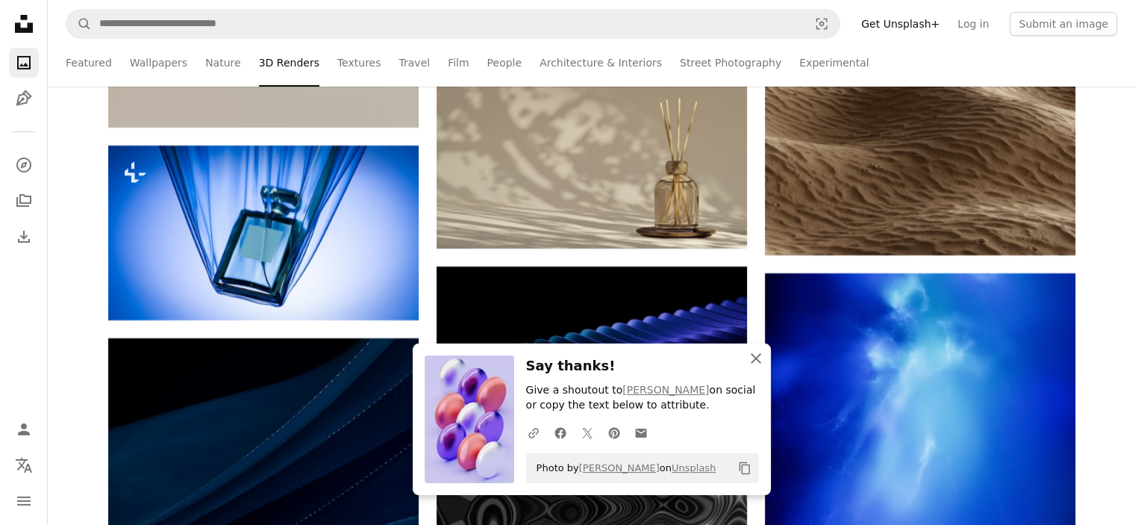
click at [753, 360] on icon "button" at bounding box center [756, 358] width 10 height 10
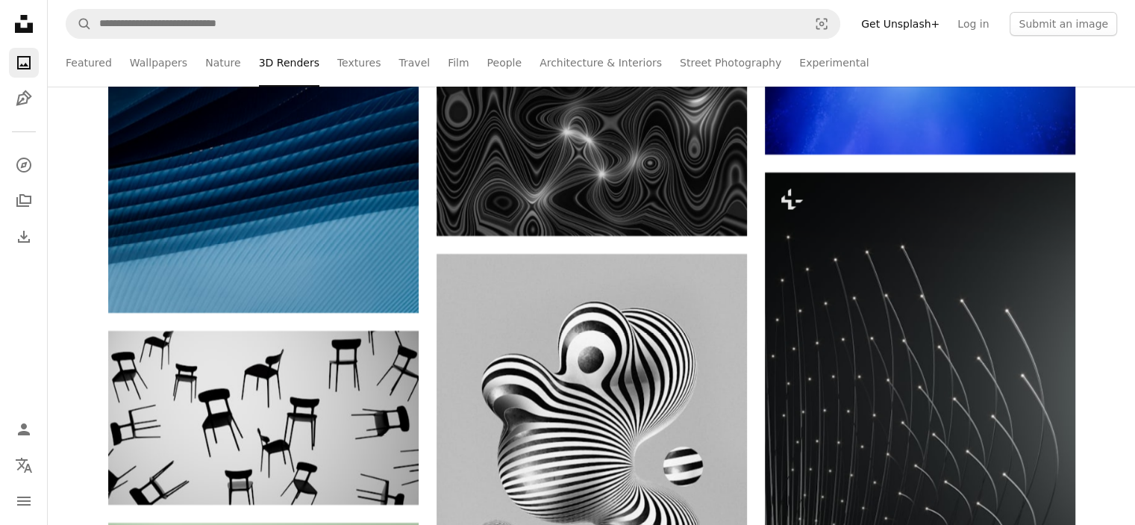
scroll to position [17271, 0]
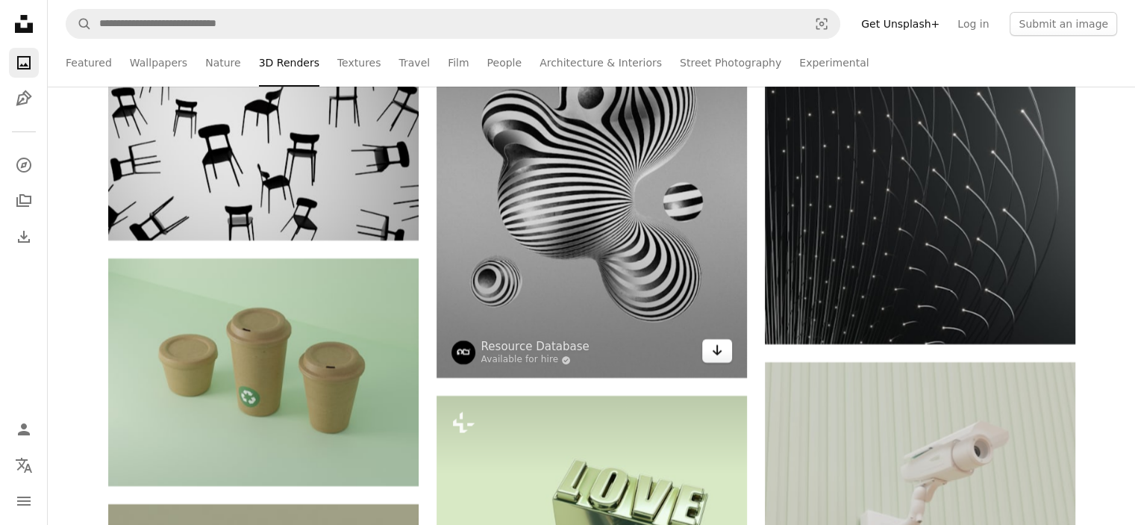
click at [719, 359] on icon "Arrow pointing down" at bounding box center [717, 350] width 12 height 18
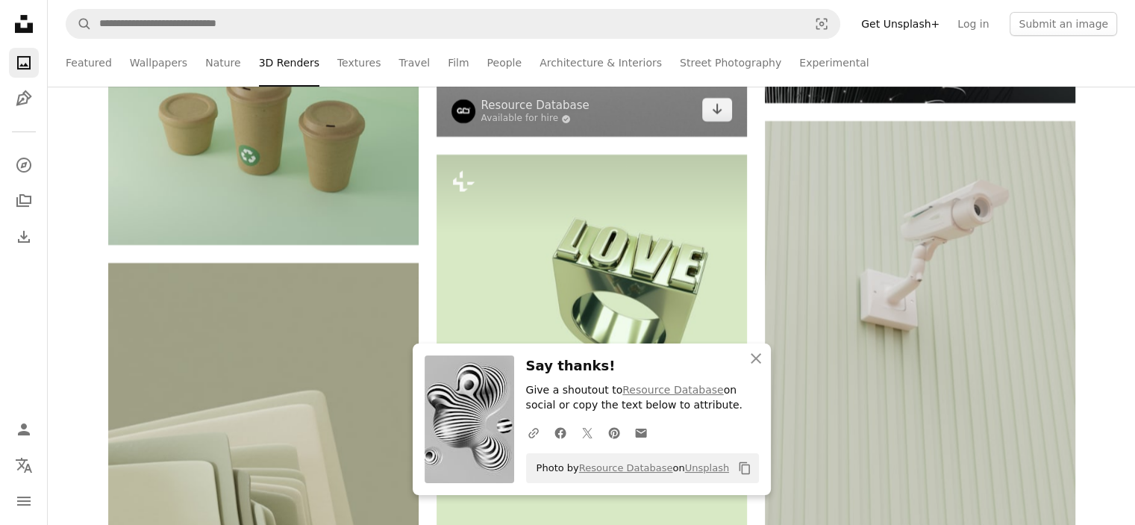
scroll to position [17606, 0]
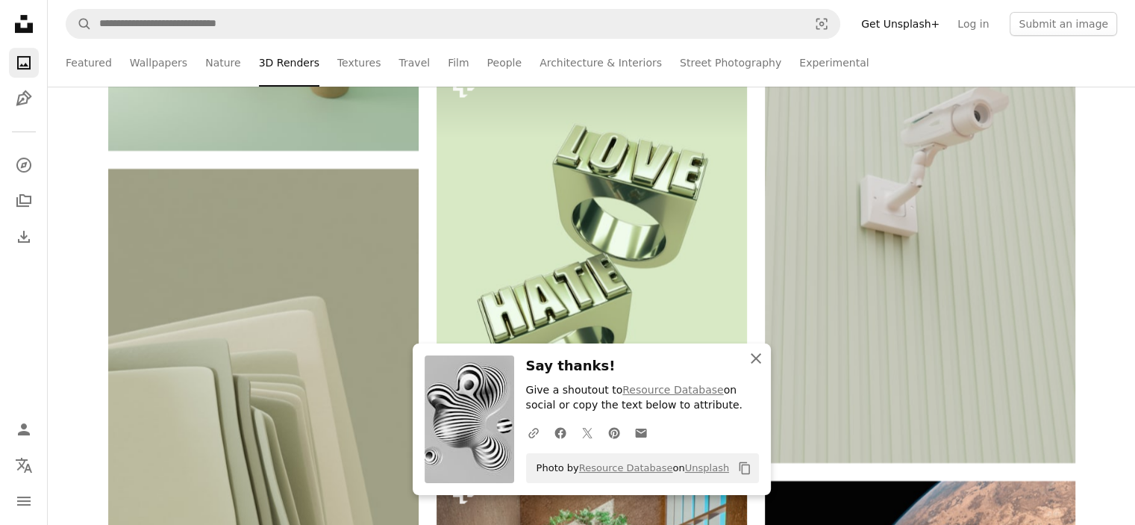
click at [751, 359] on icon "An X shape" at bounding box center [756, 358] width 18 height 18
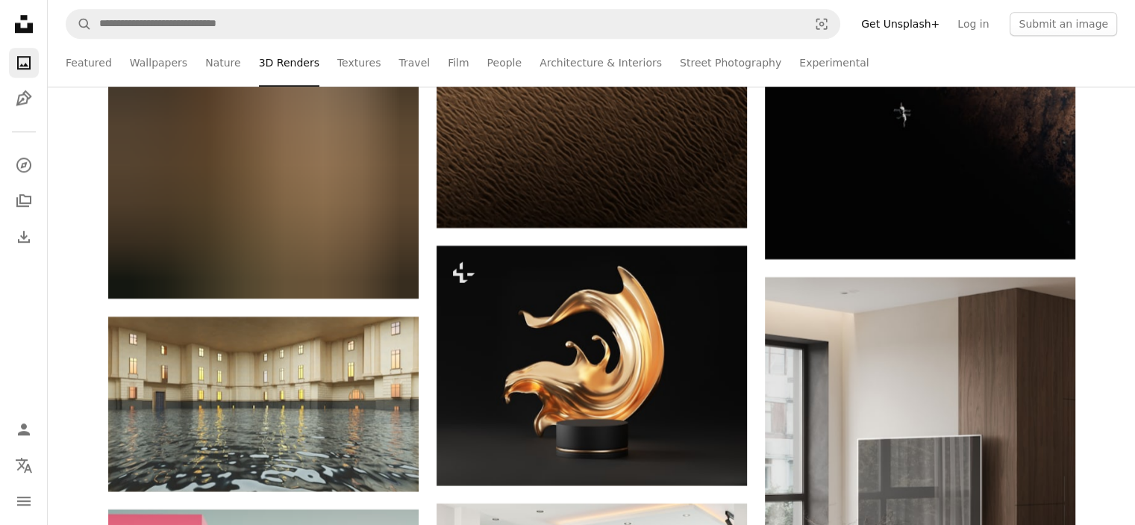
scroll to position [18319, 0]
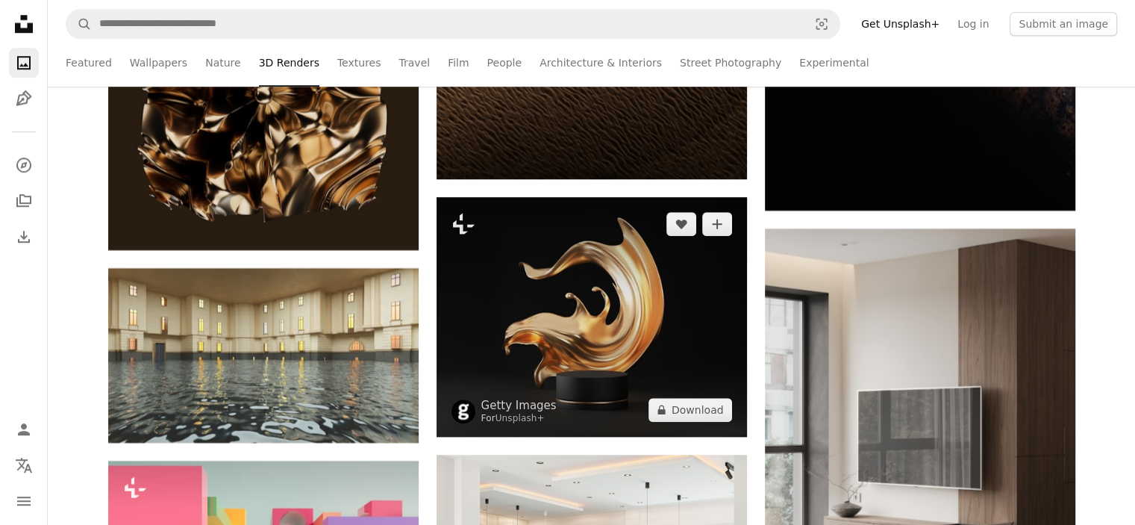
click at [568, 271] on img at bounding box center [592, 316] width 310 height 239
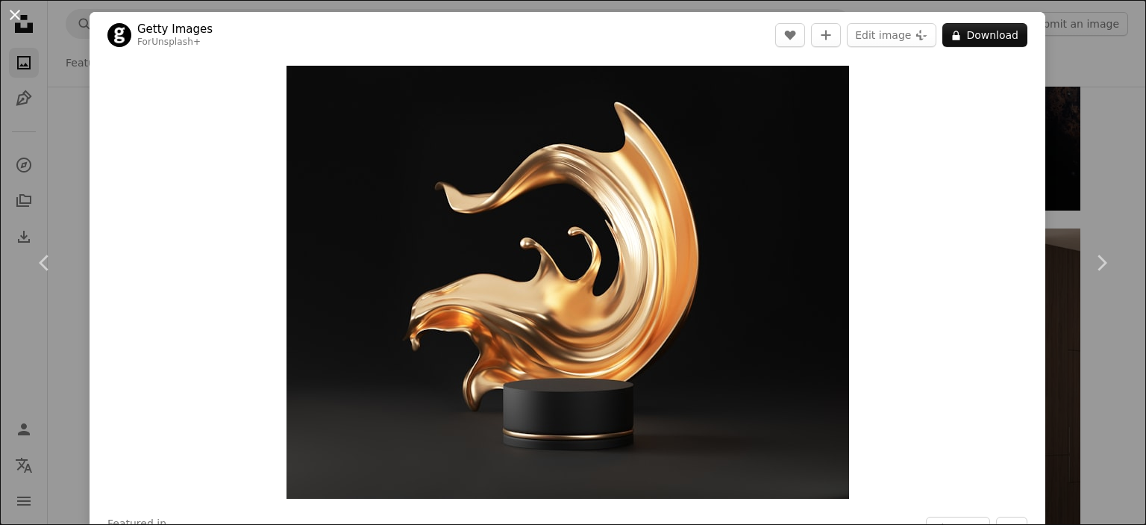
click at [13, 16] on button "An X shape" at bounding box center [15, 15] width 18 height 18
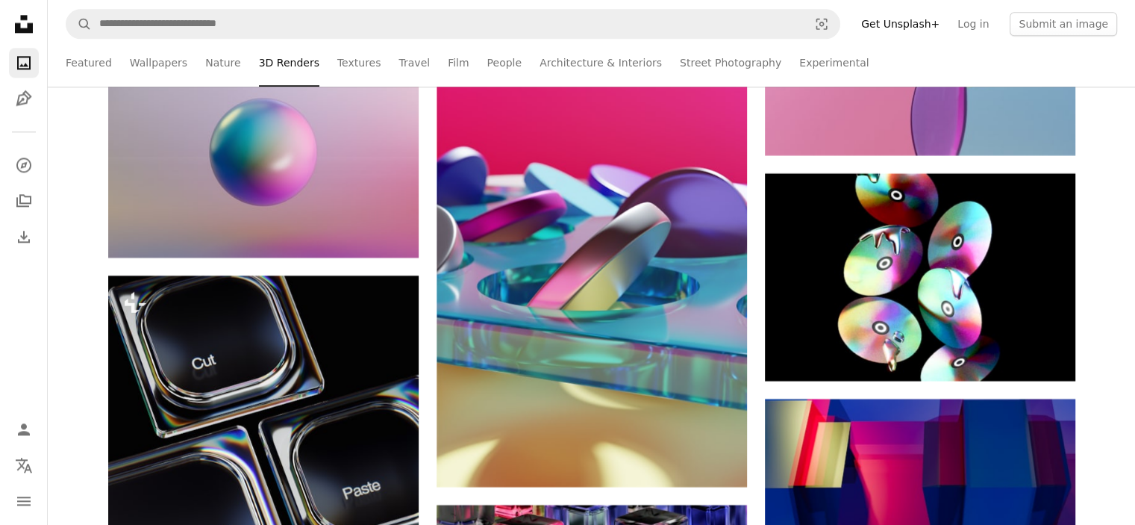
scroll to position [18998, 0]
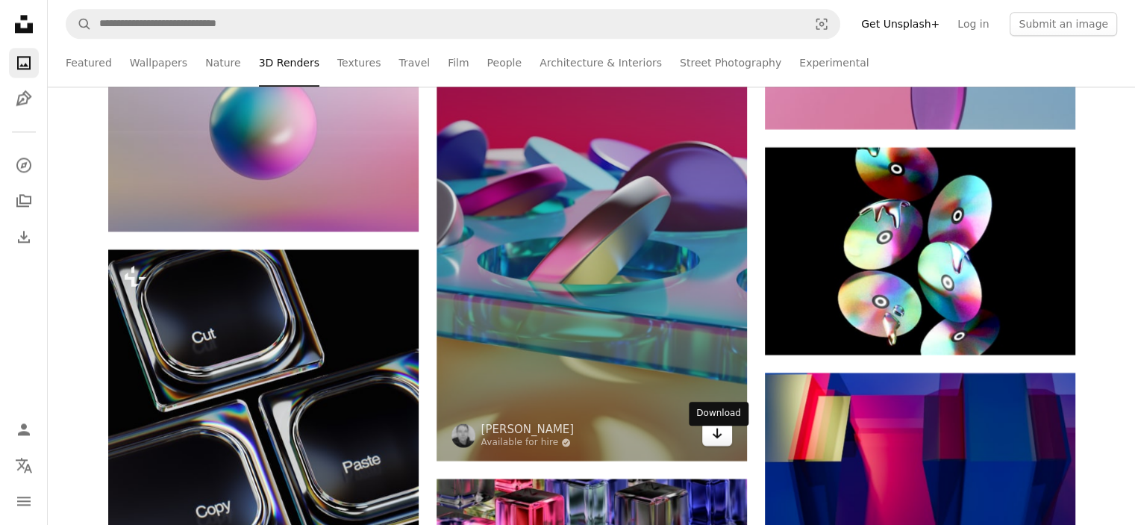
click at [719, 442] on icon "Arrow pointing down" at bounding box center [717, 433] width 12 height 18
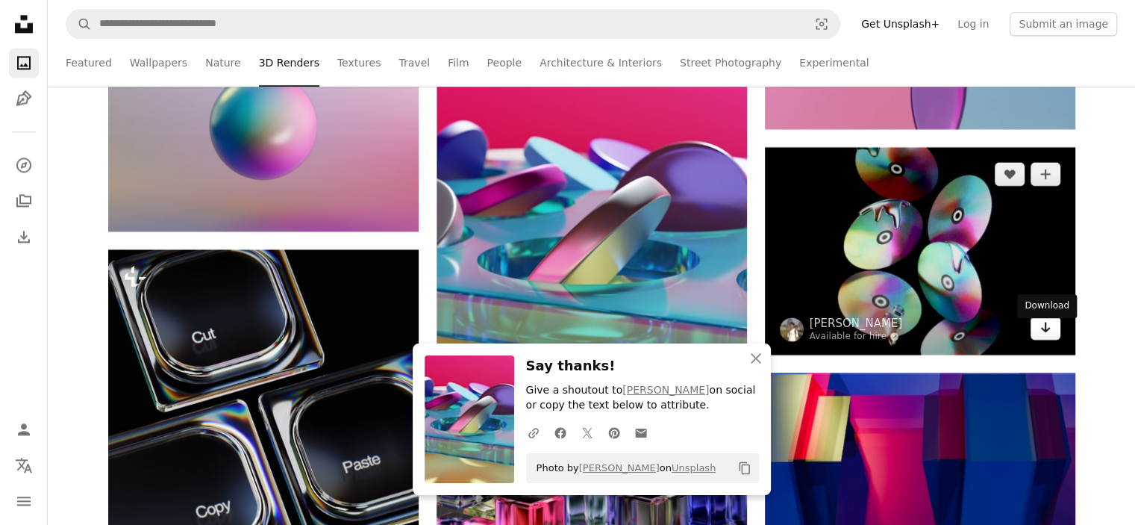
click at [1045, 336] on icon "Arrow pointing down" at bounding box center [1045, 327] width 12 height 18
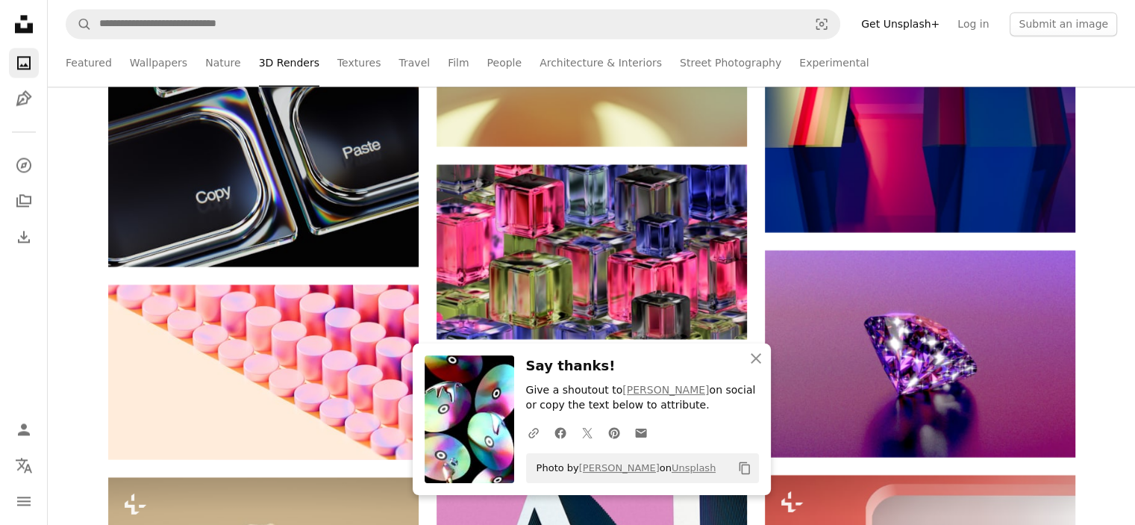
scroll to position [19337, 0]
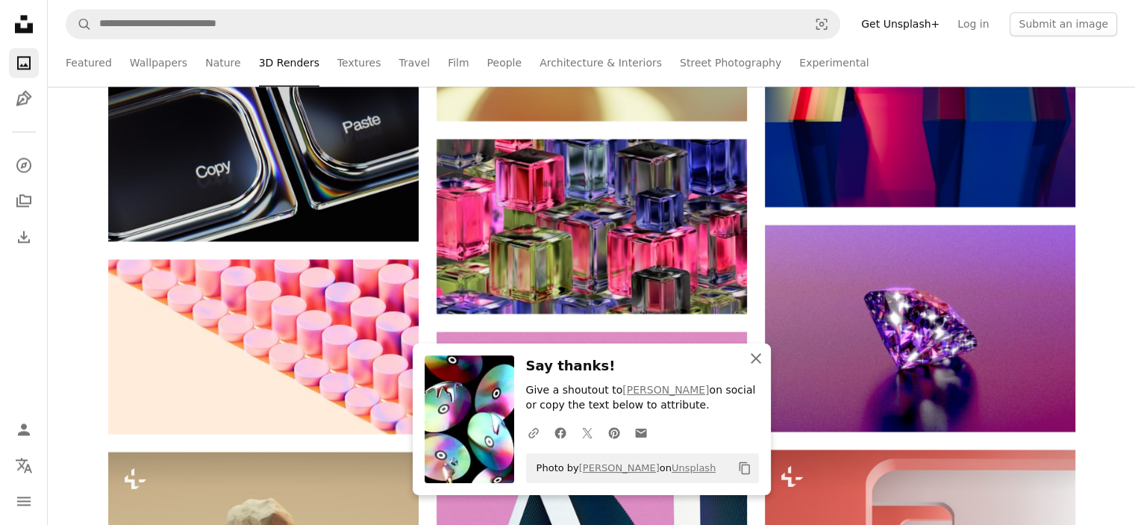
click at [752, 355] on icon "button" at bounding box center [756, 358] width 10 height 10
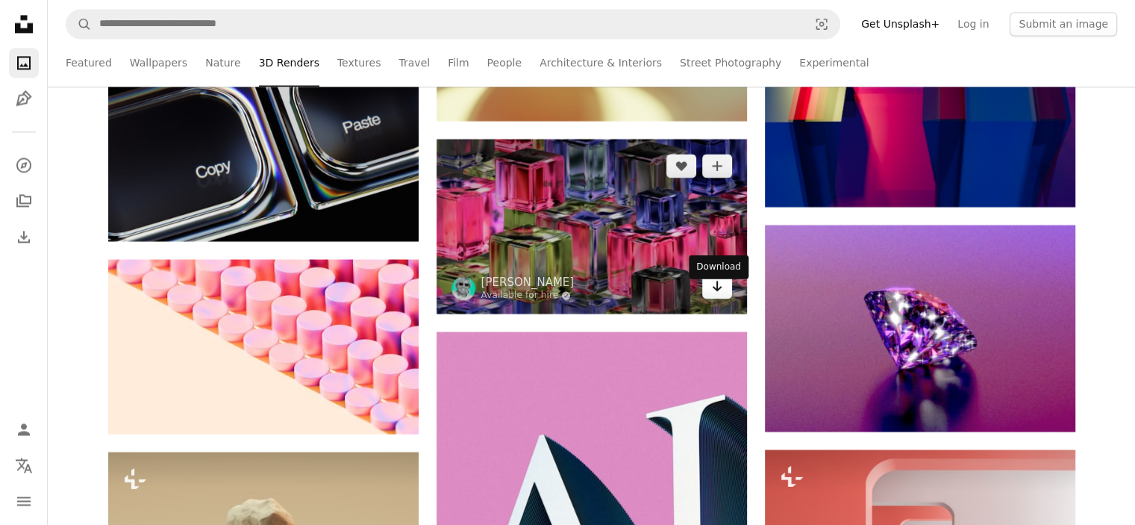
click at [713, 295] on icon "Arrow pointing down" at bounding box center [717, 286] width 12 height 18
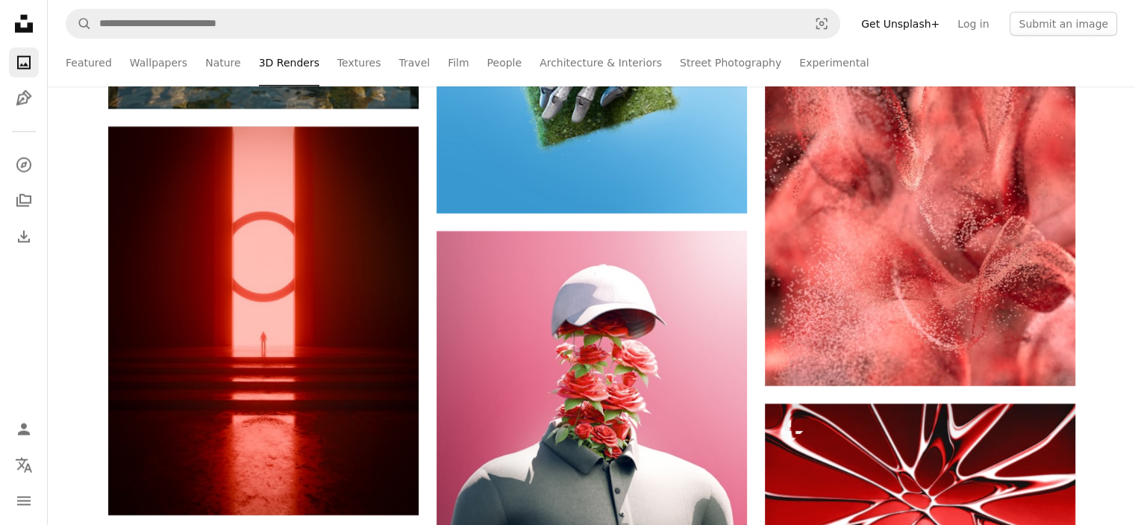
scroll to position [20865, 0]
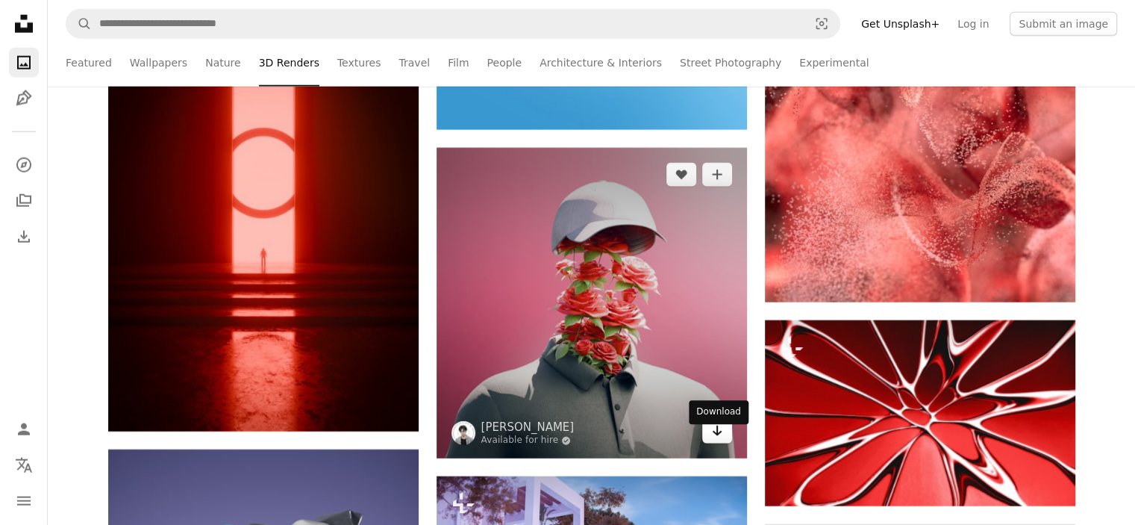
click at [721, 440] on icon "Arrow pointing down" at bounding box center [717, 431] width 12 height 18
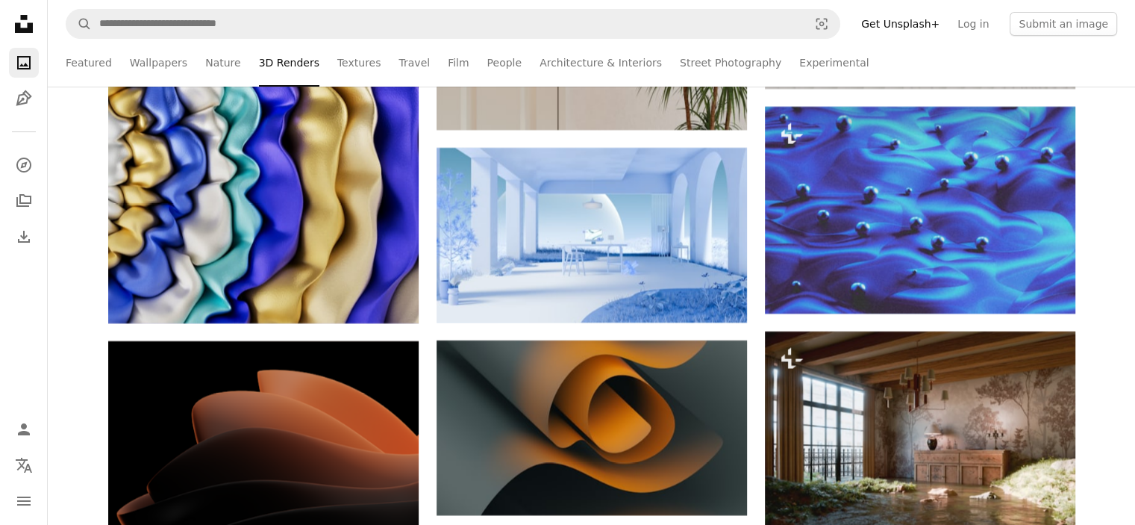
scroll to position [22898, 0]
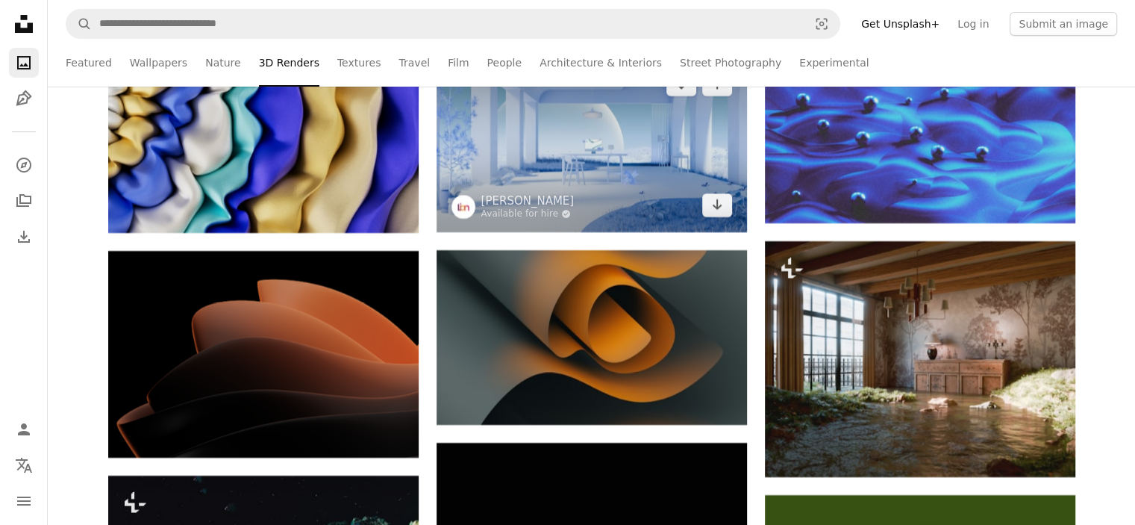
click at [713, 222] on div "A heart A plus sign Zulian Firmansyah Available for hire A checkmark inside of …" at bounding box center [592, 144] width 310 height 175
click at [713, 213] on icon "Arrow pointing down" at bounding box center [717, 205] width 12 height 18
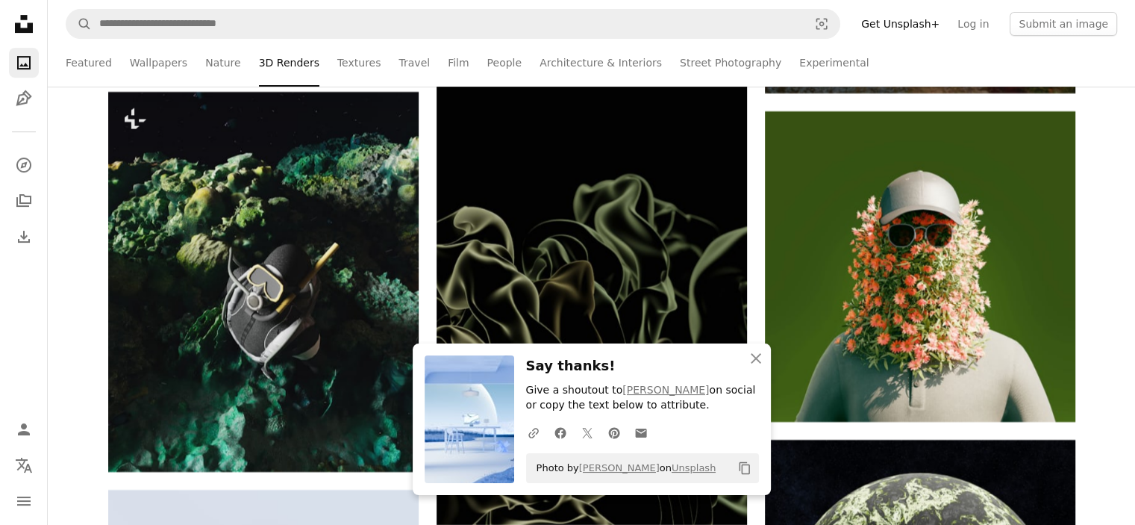
scroll to position [23312, 0]
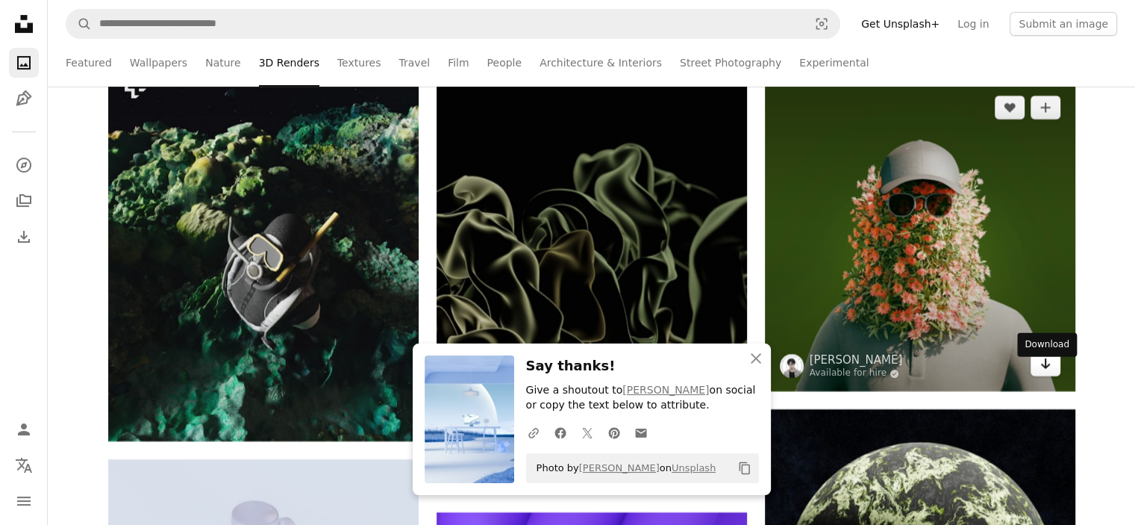
click at [1045, 369] on icon "Download" at bounding box center [1045, 363] width 10 height 10
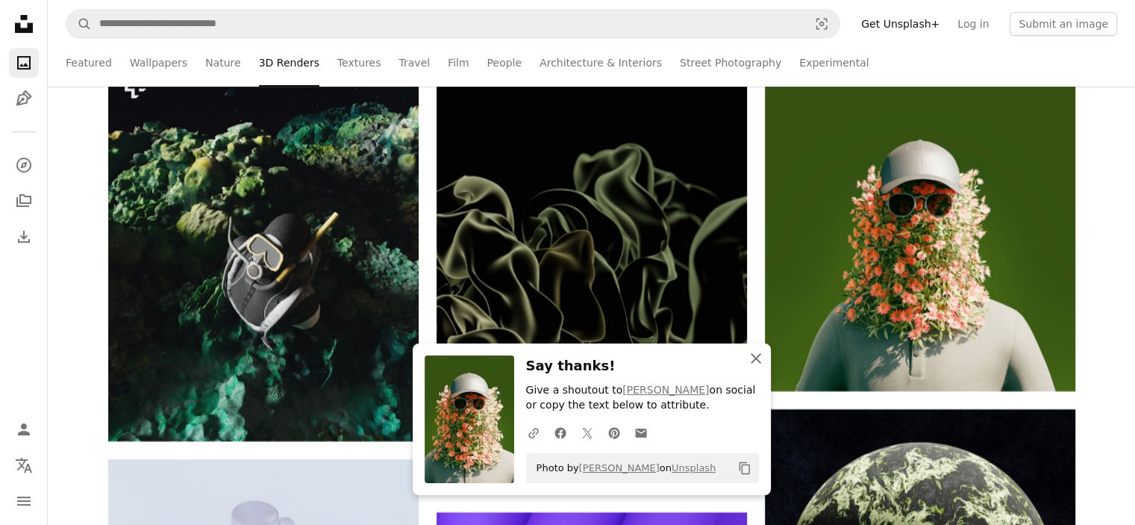
click at [753, 362] on icon "An X shape" at bounding box center [756, 358] width 18 height 18
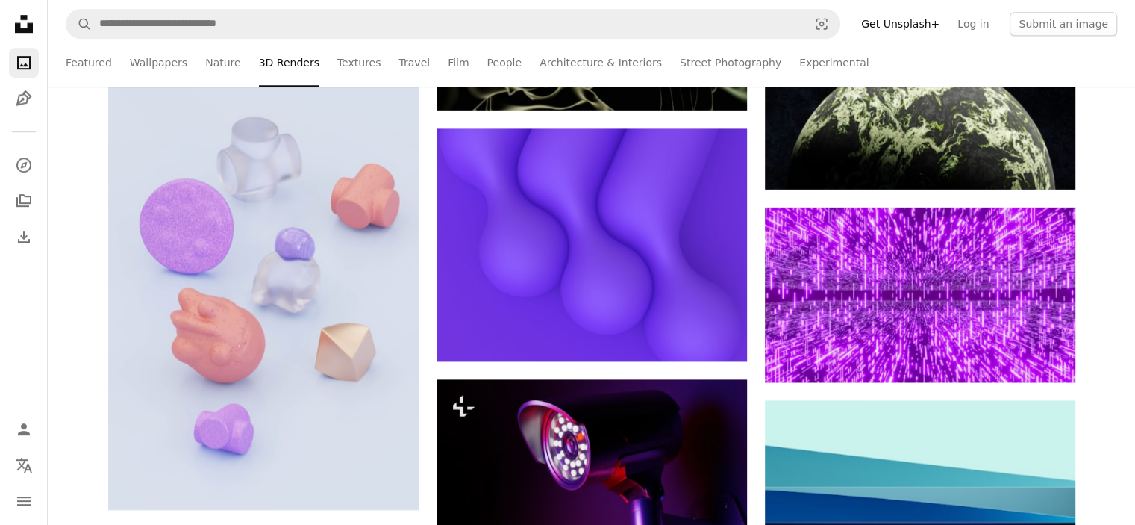
scroll to position [23727, 0]
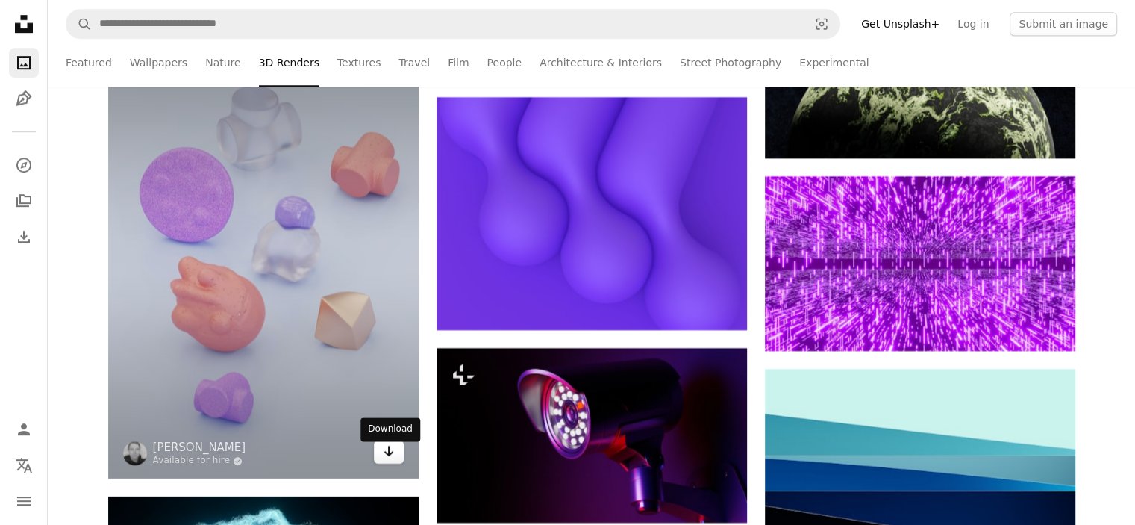
click at [379, 462] on link "Arrow pointing down" at bounding box center [389, 452] width 30 height 24
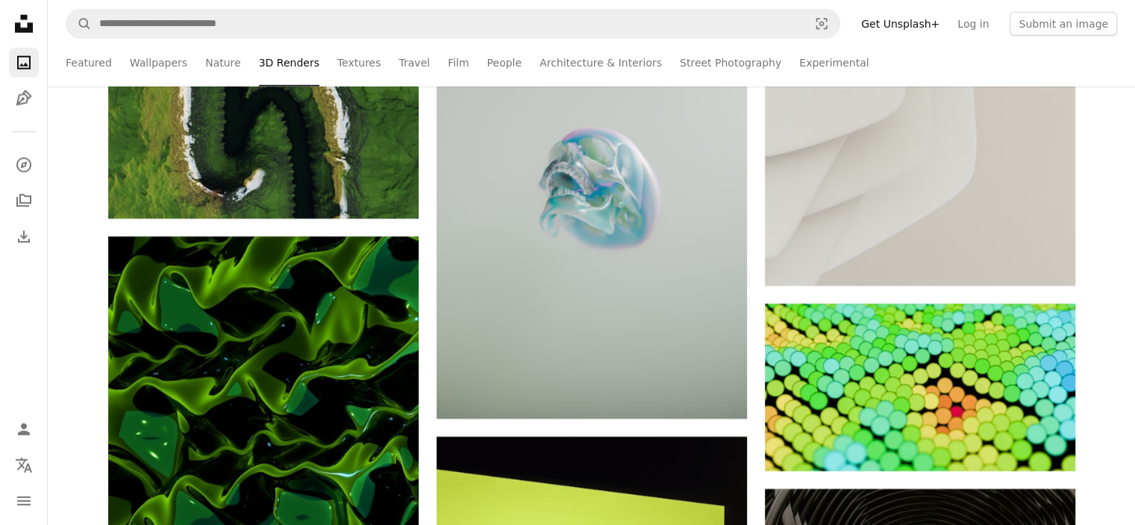
scroll to position [27186, 0]
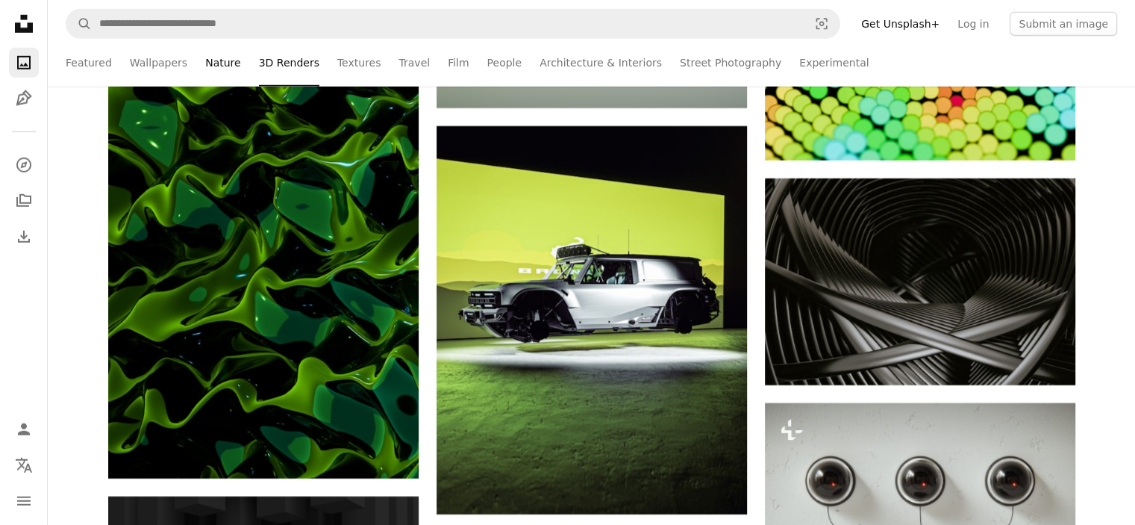
click at [212, 59] on link "Nature" at bounding box center [222, 63] width 35 height 48
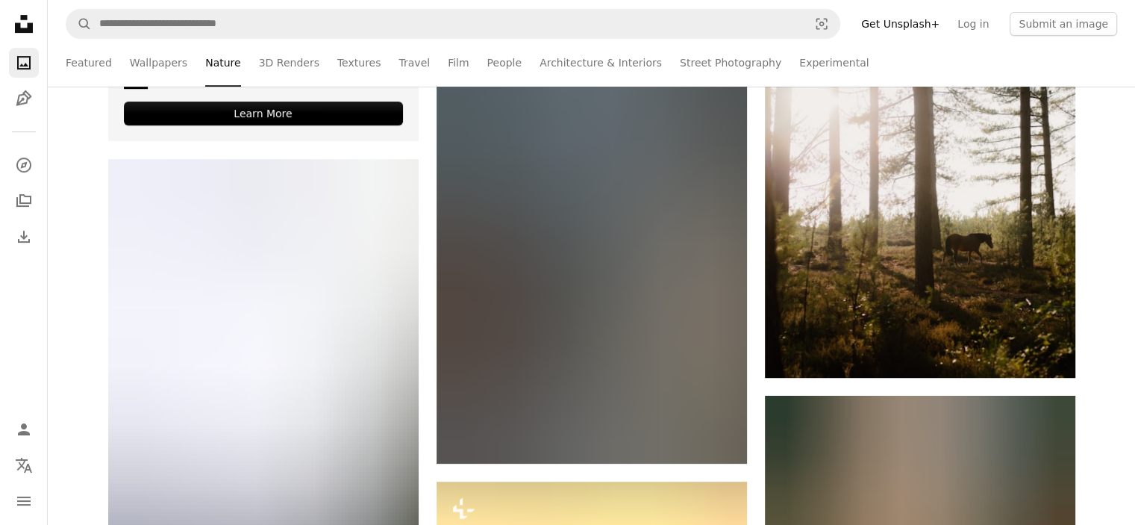
scroll to position [684, 0]
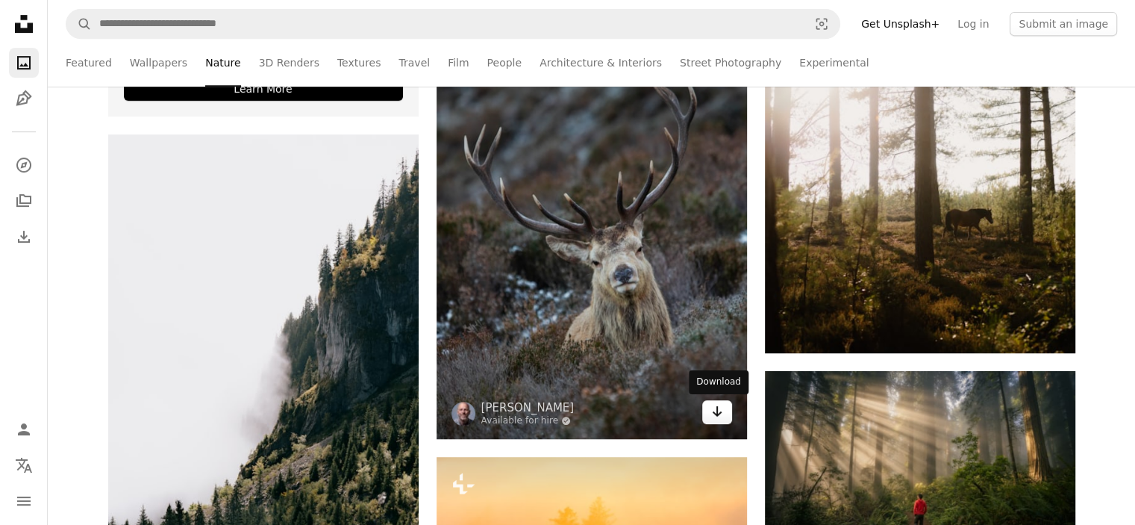
click at [717, 410] on icon "Arrow pointing down" at bounding box center [717, 411] width 12 height 18
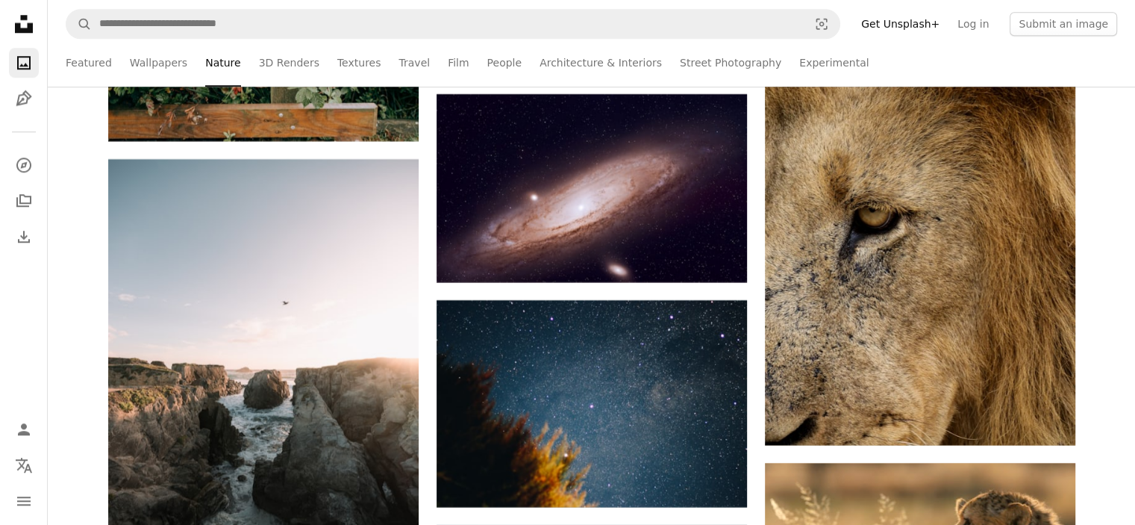
scroll to position [7167, 0]
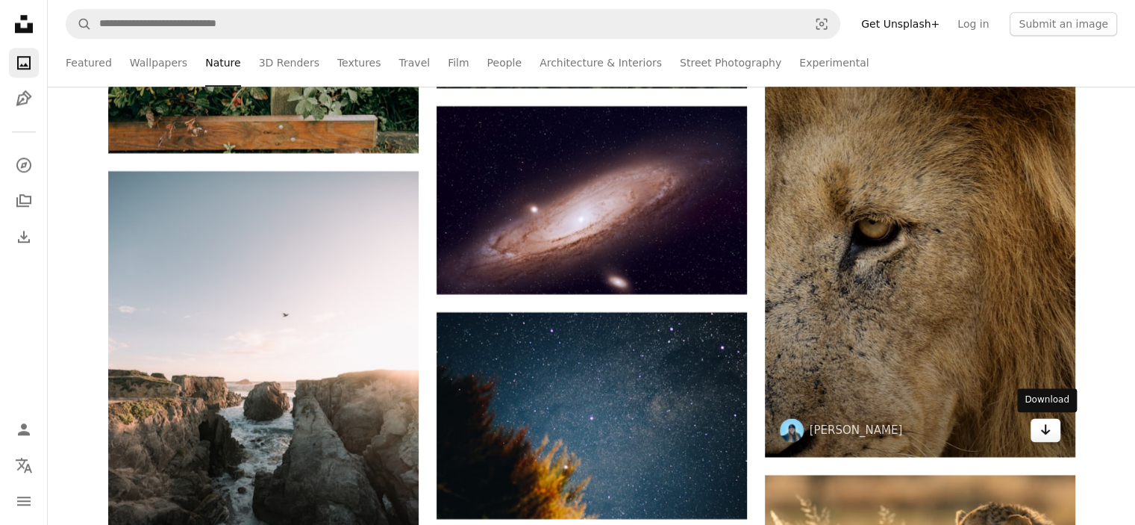
click at [1039, 429] on icon "Arrow pointing down" at bounding box center [1045, 429] width 12 height 18
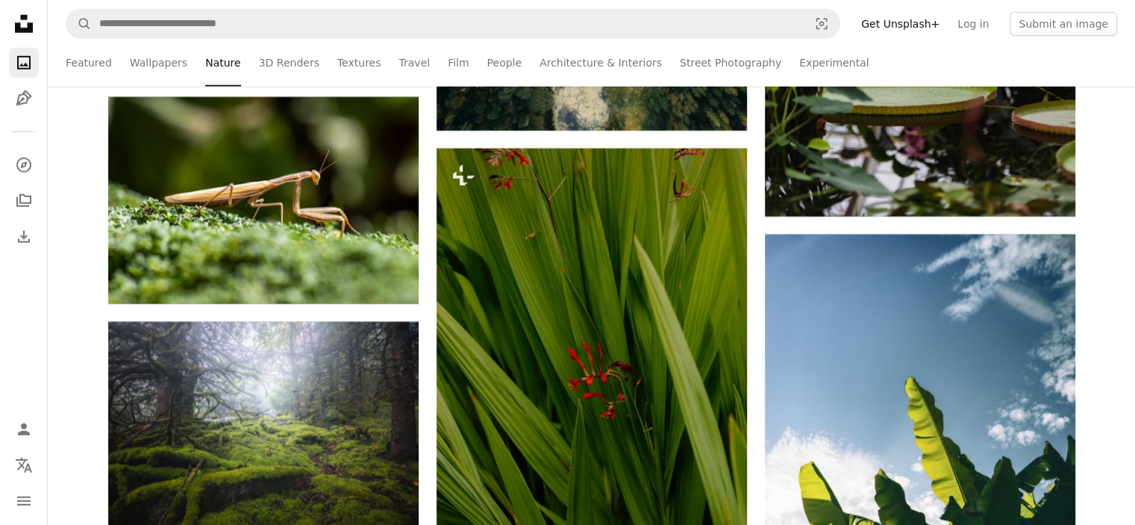
scroll to position [10168, 0]
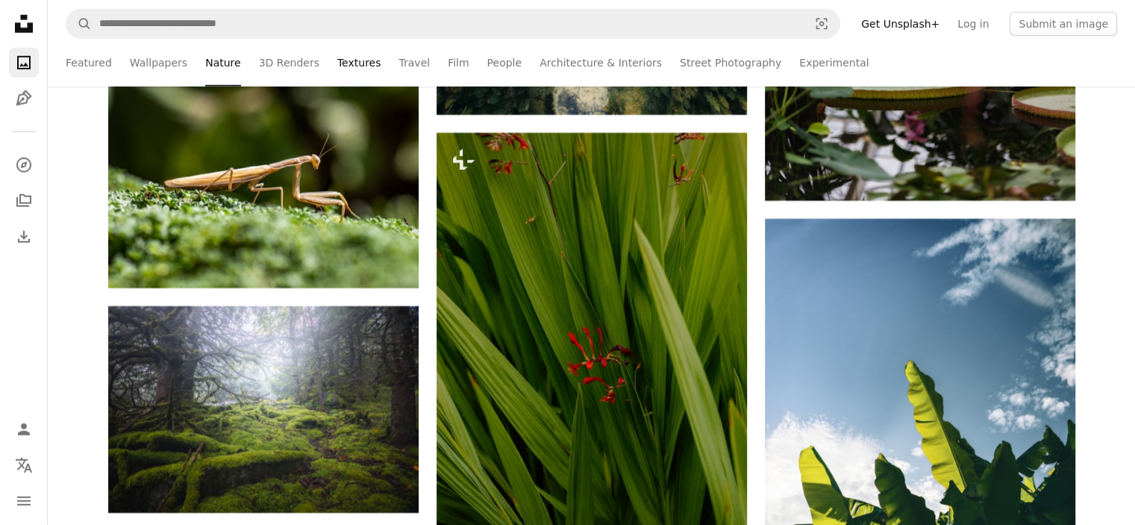
click at [337, 58] on link "Textures" at bounding box center [359, 63] width 44 height 48
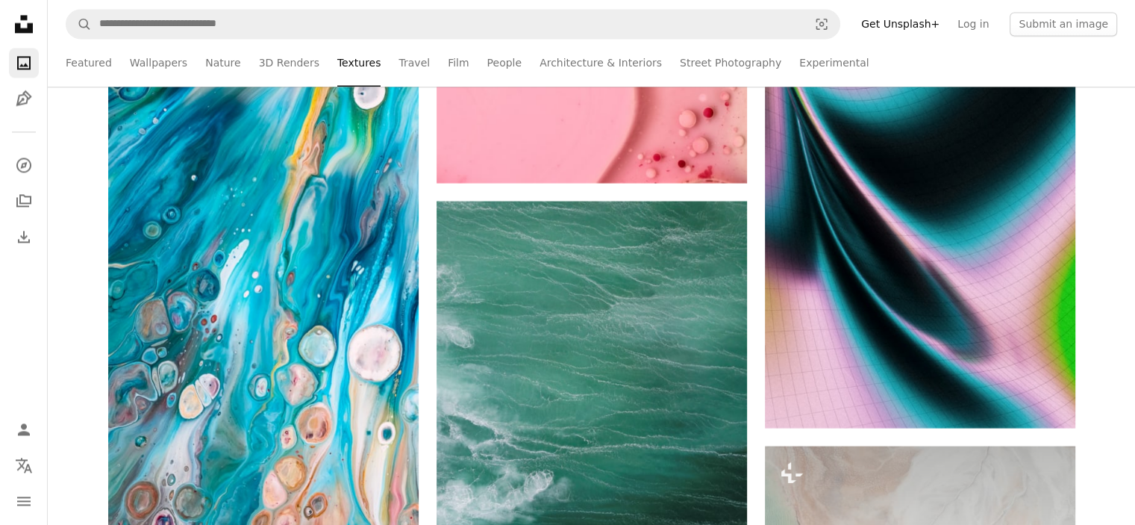
scroll to position [13901, 0]
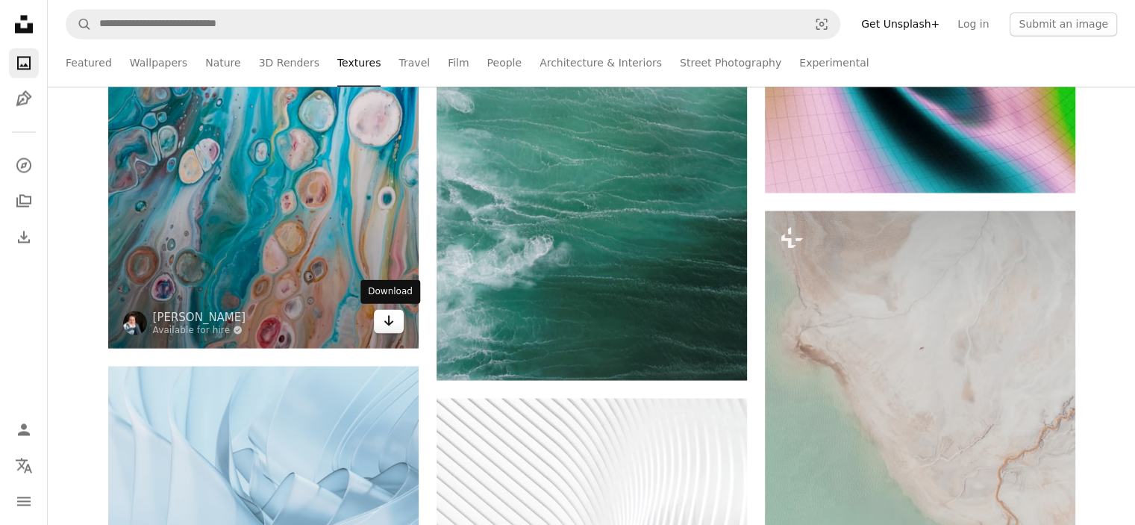
click at [380, 319] on link "Arrow pointing down" at bounding box center [389, 321] width 30 height 24
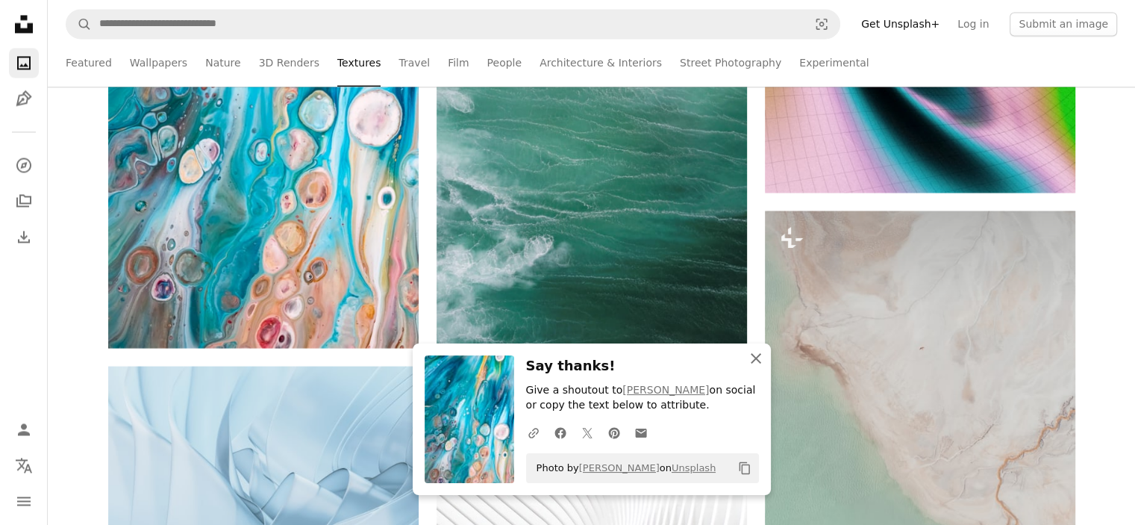
click at [753, 361] on icon "button" at bounding box center [756, 358] width 10 height 10
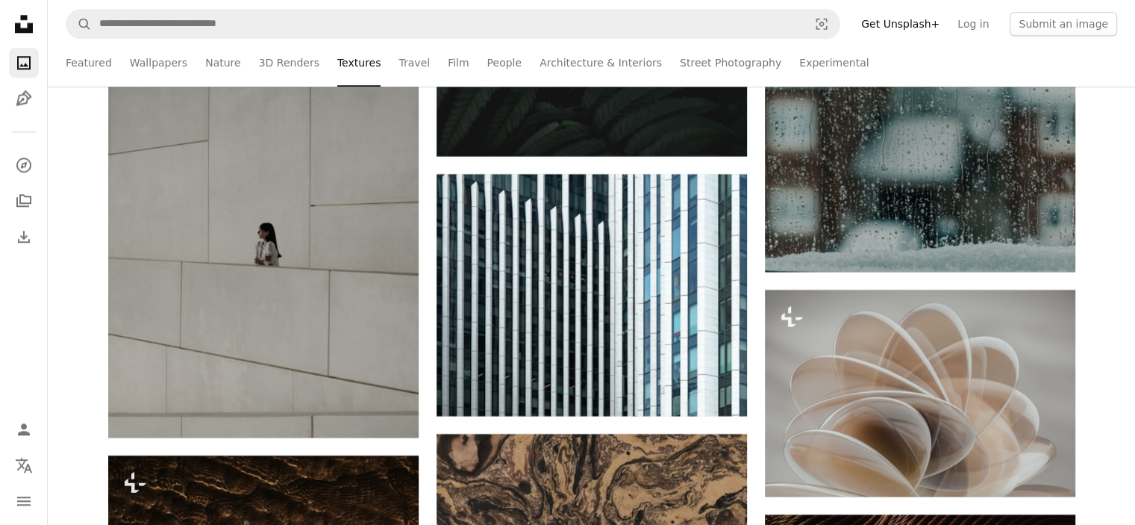
scroll to position [18614, 0]
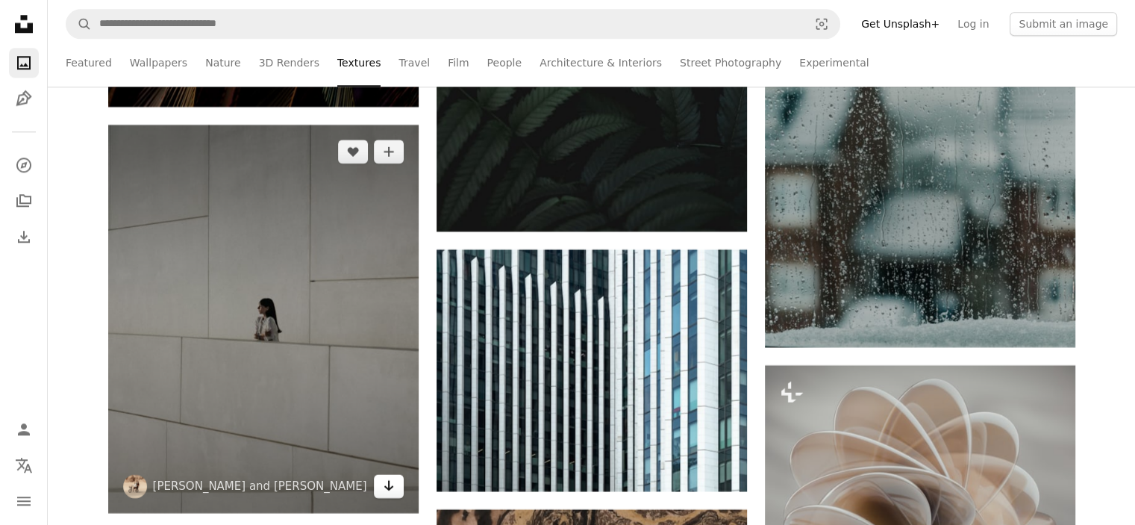
click at [391, 487] on icon "Download" at bounding box center [389, 485] width 10 height 10
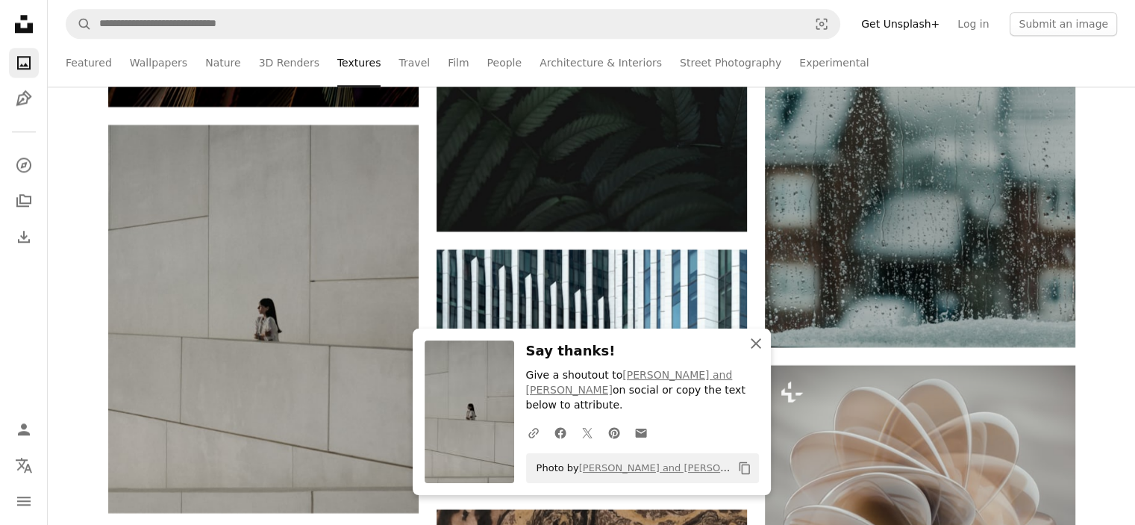
click at [757, 352] on icon "An X shape" at bounding box center [756, 343] width 18 height 18
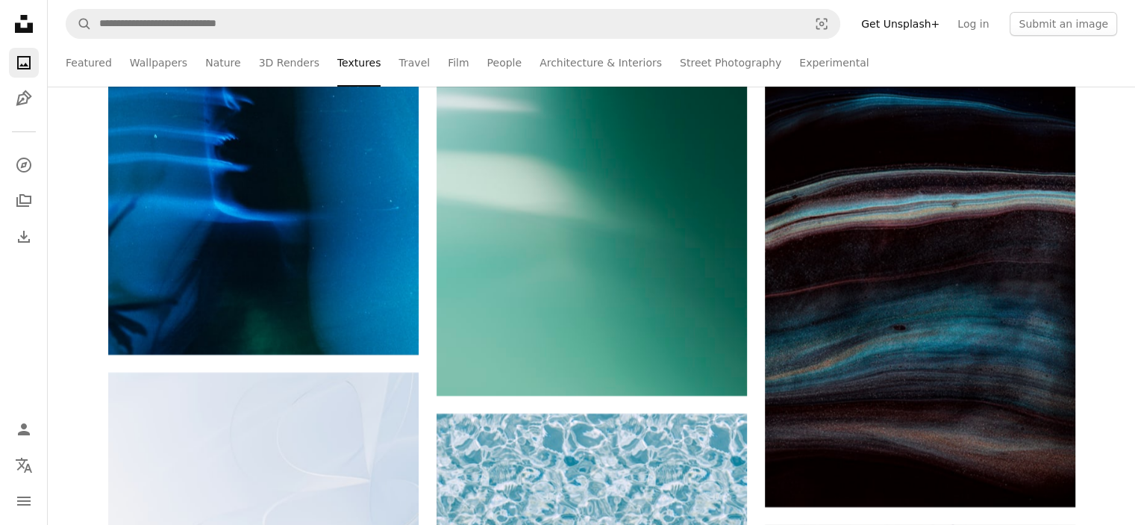
scroll to position [22879, 0]
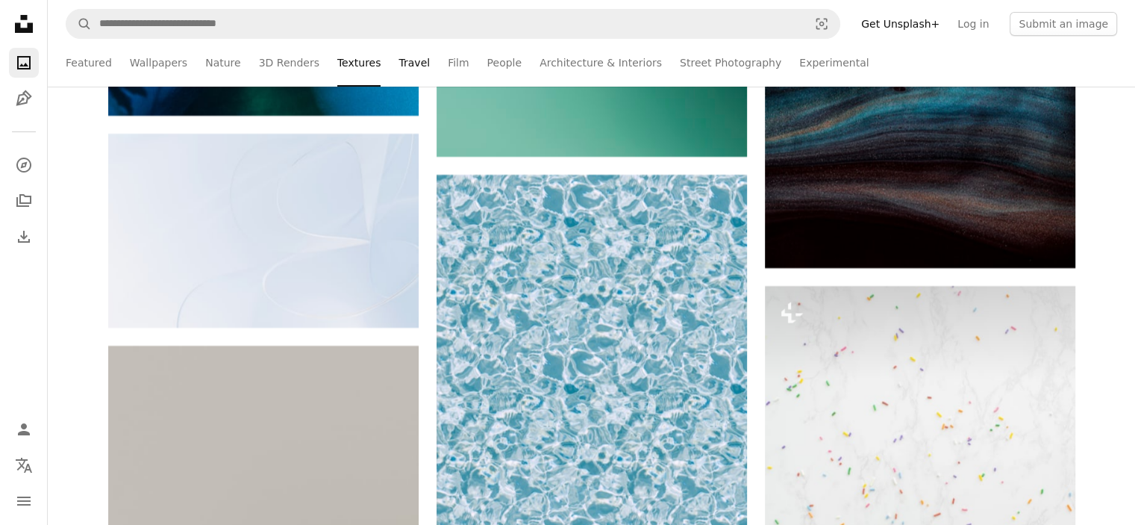
click at [398, 65] on link "Travel" at bounding box center [413, 63] width 31 height 48
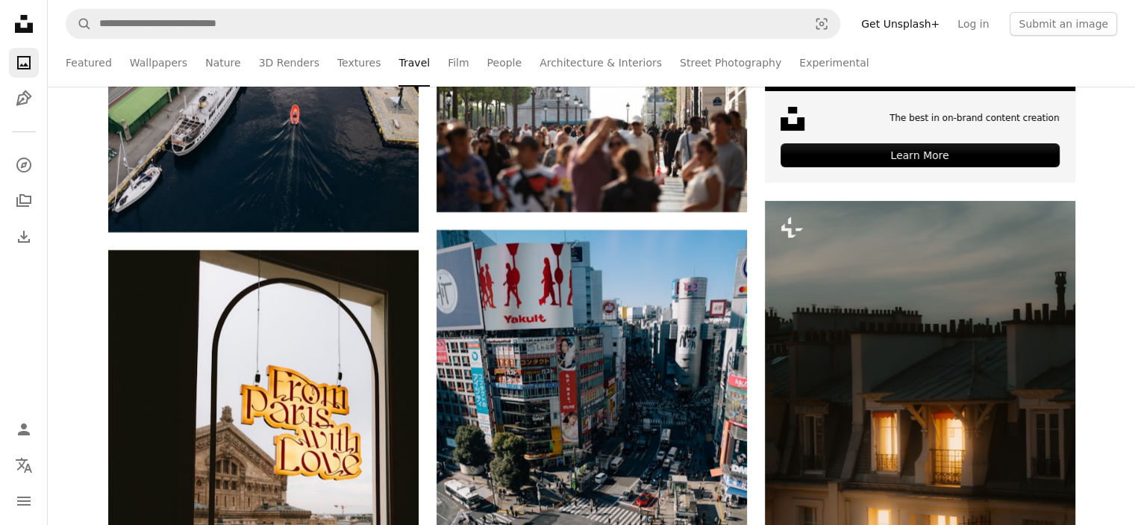
scroll to position [5729, 0]
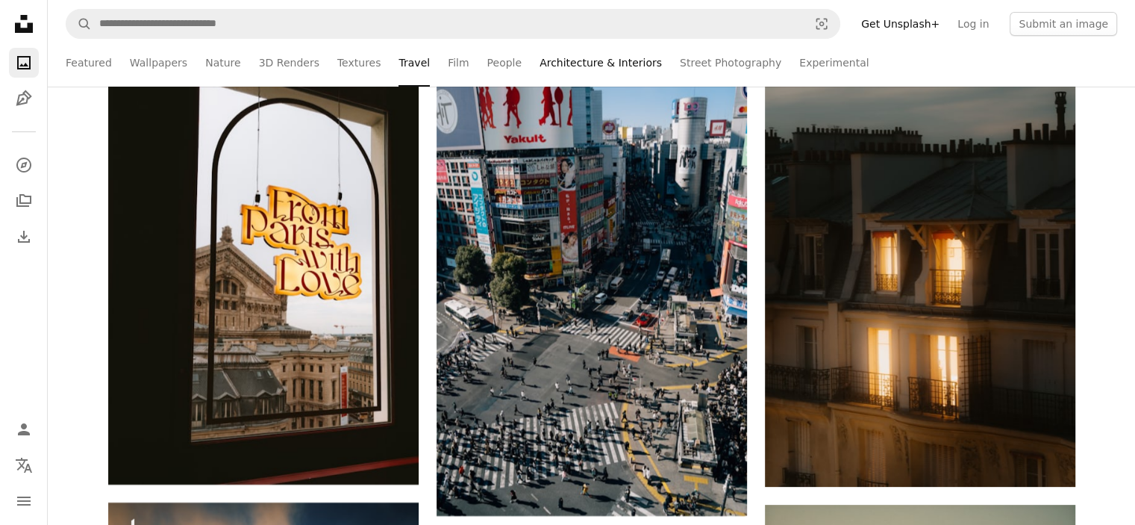
click at [555, 66] on link "Architecture & Interiors" at bounding box center [601, 63] width 122 height 48
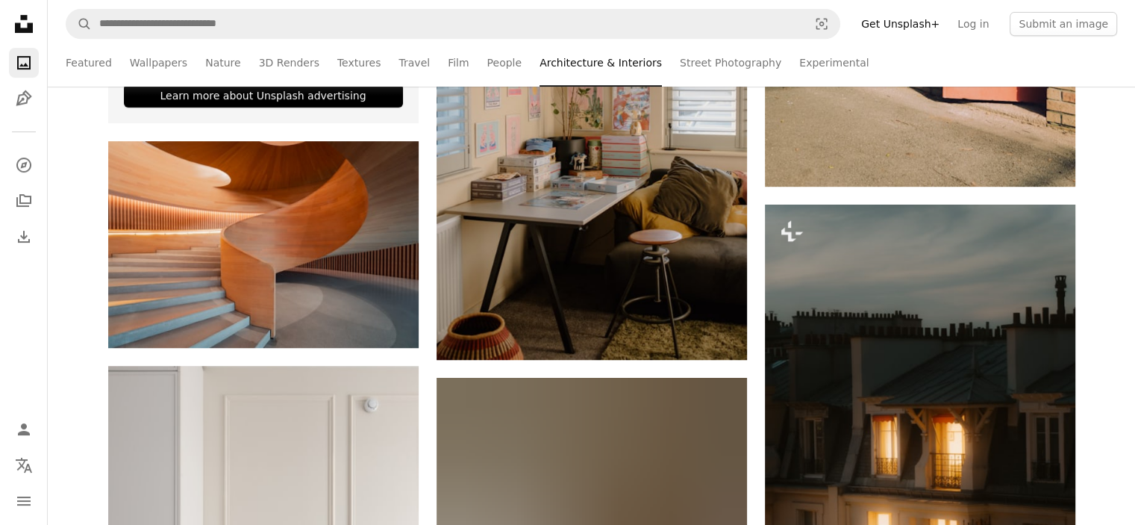
scroll to position [719, 0]
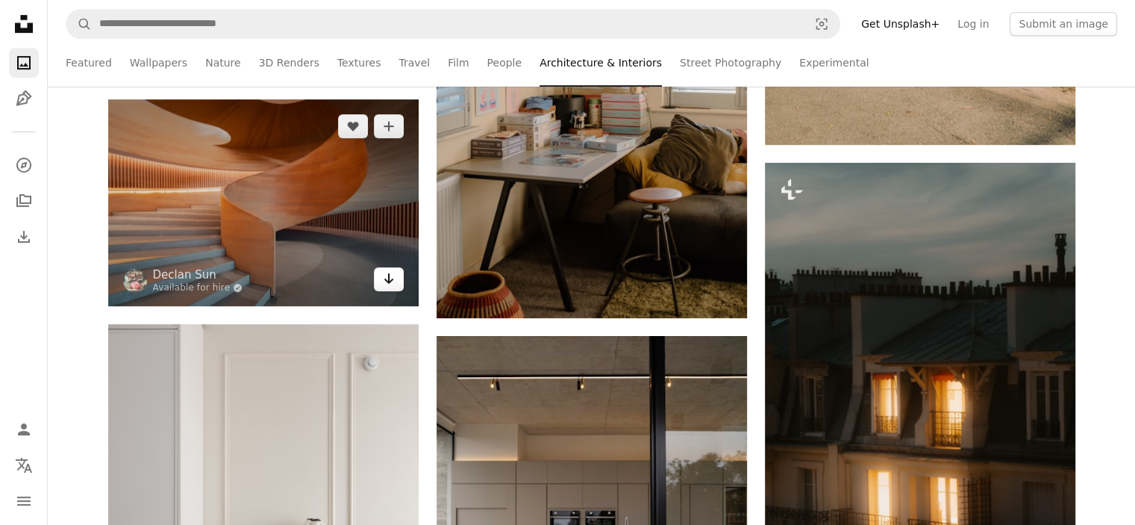
click at [391, 284] on icon "Arrow pointing down" at bounding box center [389, 278] width 12 height 18
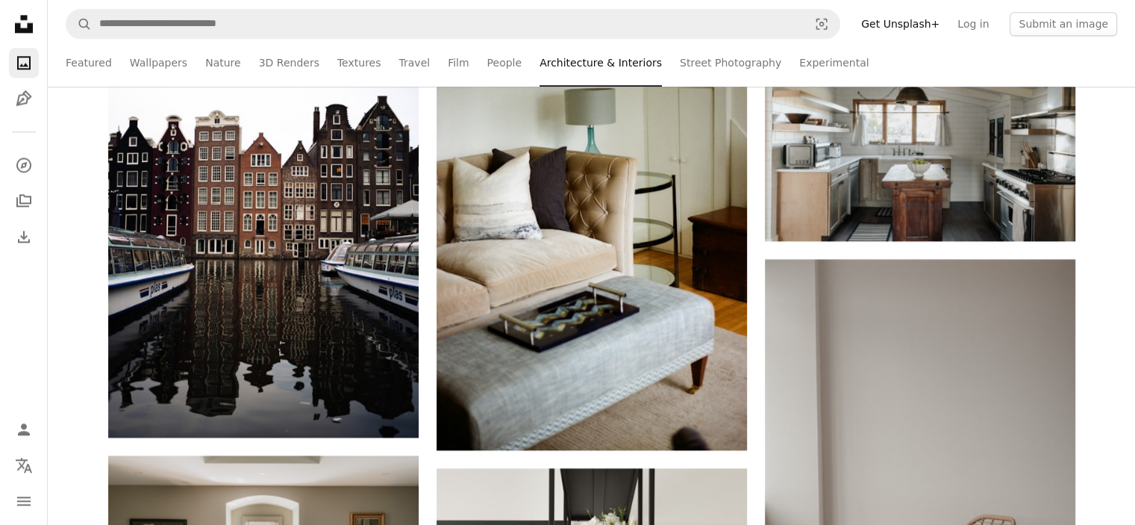
scroll to position [0, 0]
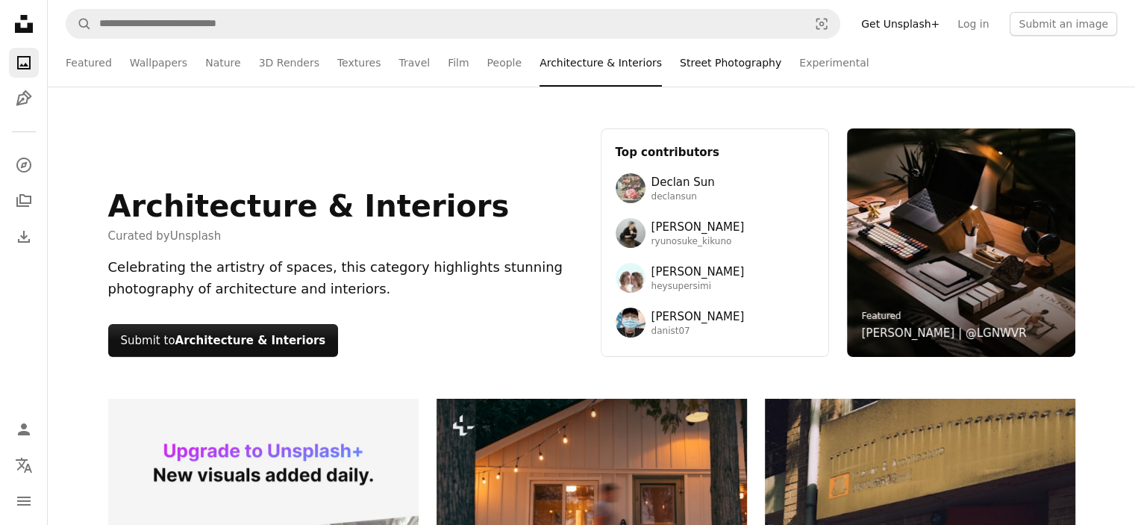
click at [698, 60] on link "Street Photography" at bounding box center [730, 63] width 101 height 48
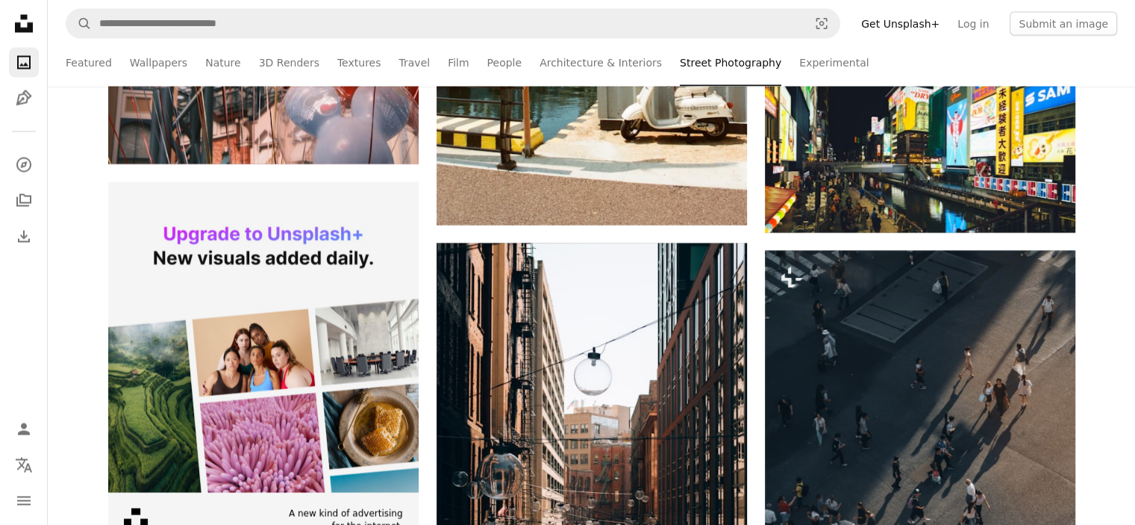
scroll to position [3257, 0]
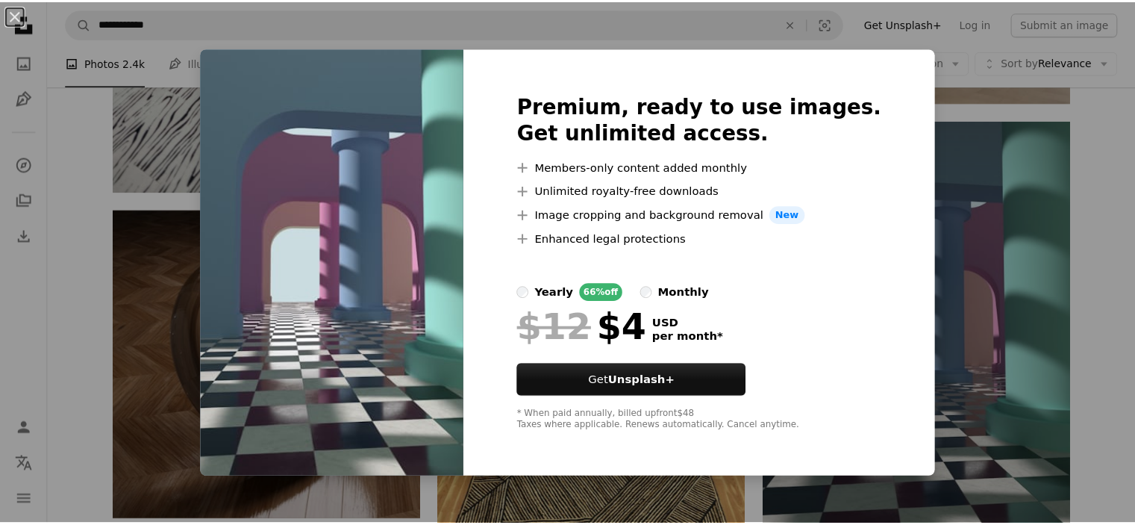
scroll to position [1642, 0]
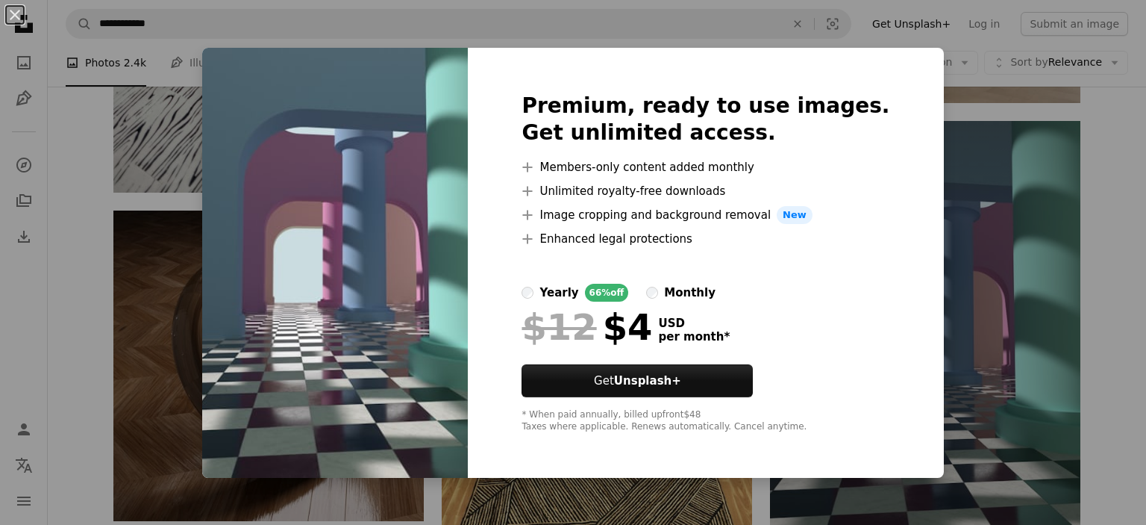
click at [460, 125] on img at bounding box center [335, 263] width 266 height 430
click at [241, 254] on img at bounding box center [335, 263] width 266 height 430
click at [149, 256] on div "An X shape Premium, ready to use images. Get unlimited access. A plus sign Memb…" at bounding box center [573, 262] width 1146 height 525
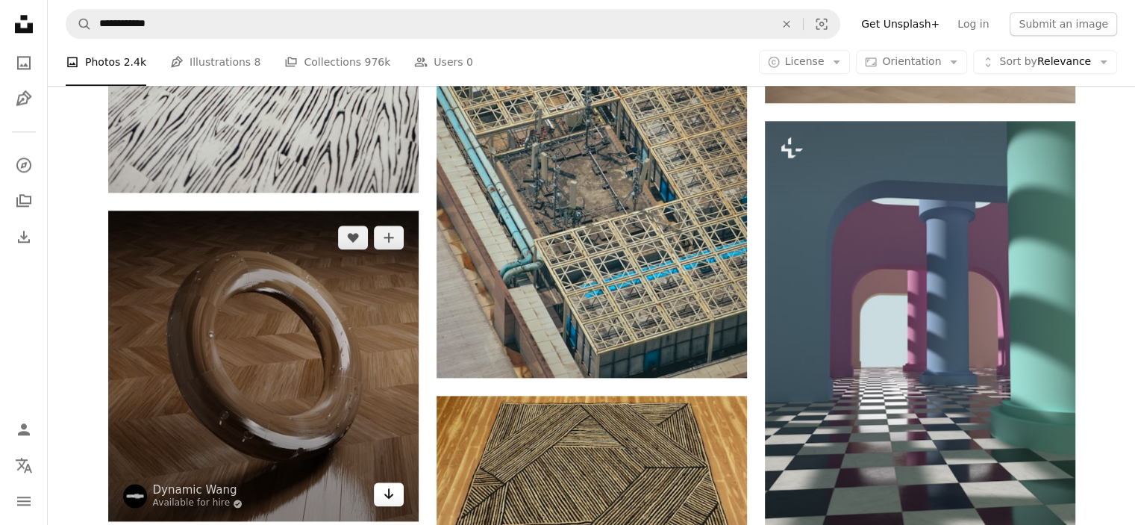
click at [394, 498] on link "Arrow pointing down" at bounding box center [389, 494] width 30 height 24
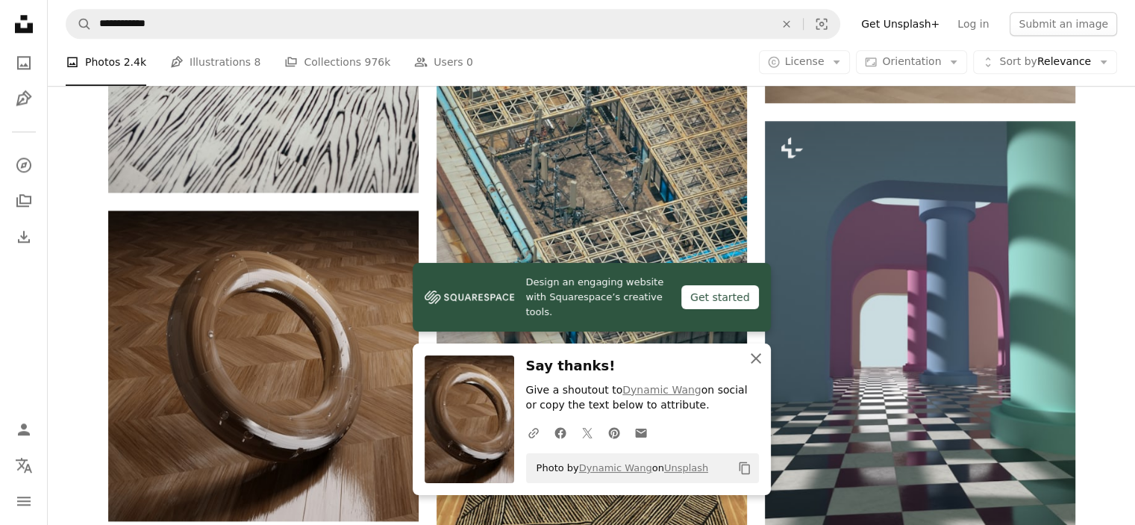
click at [757, 354] on icon "An X shape" at bounding box center [756, 358] width 18 height 18
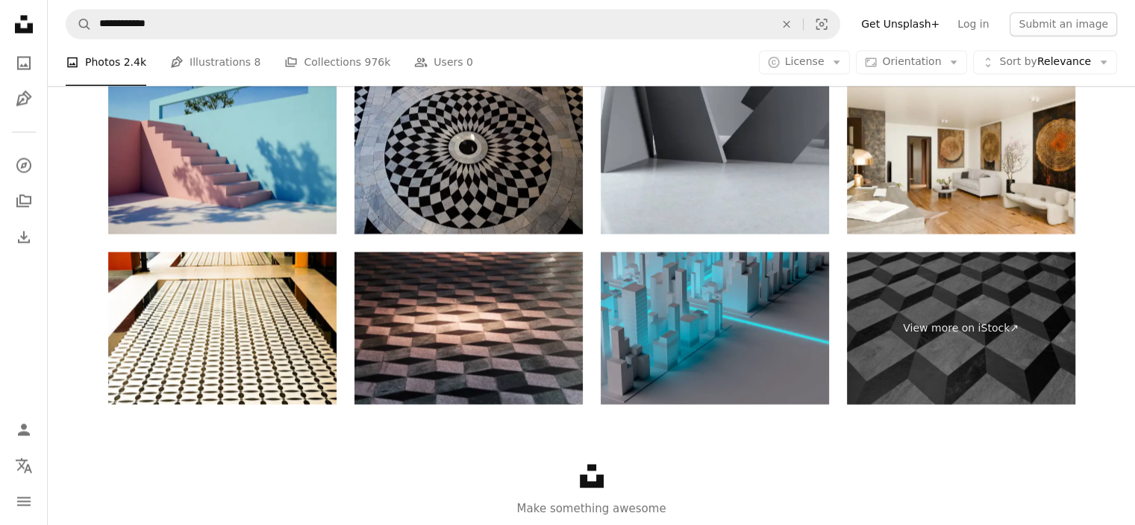
scroll to position [2716, 0]
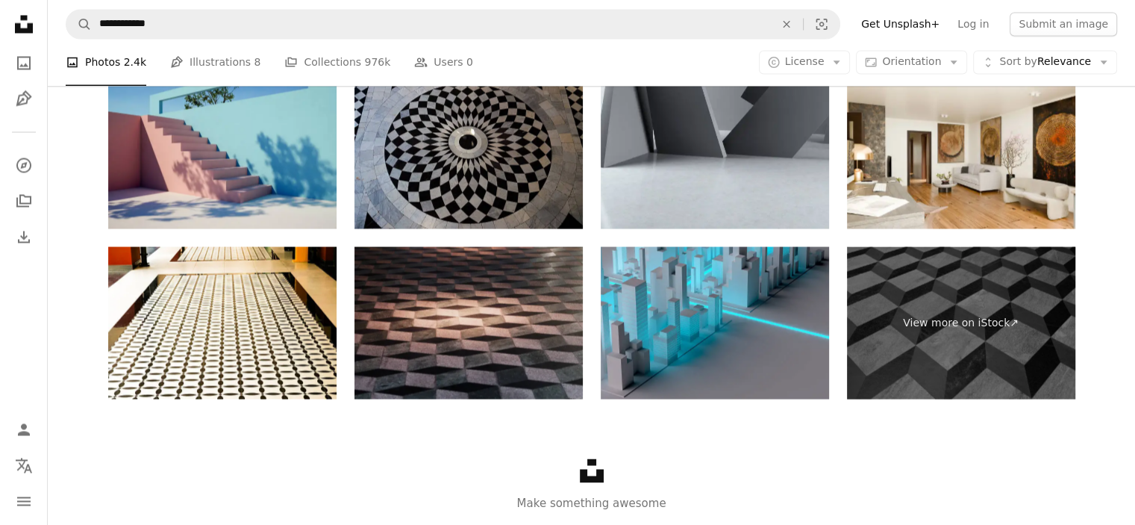
click at [491, 351] on img at bounding box center [468, 322] width 228 height 152
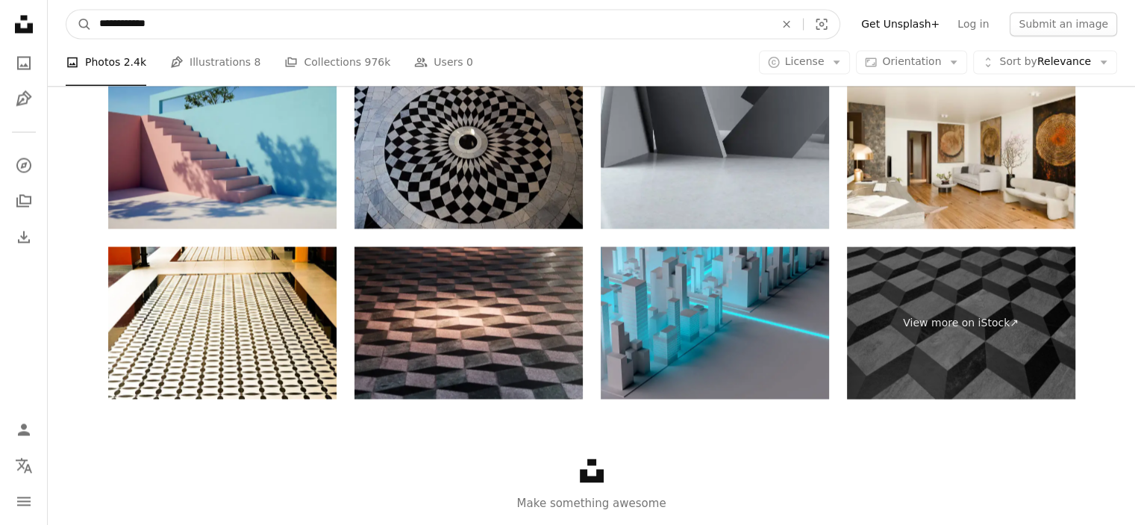
click at [134, 23] on input "**********" at bounding box center [431, 24] width 678 height 28
type input "**********"
click at [66, 10] on button "A magnifying glass" at bounding box center [78, 24] width 25 height 28
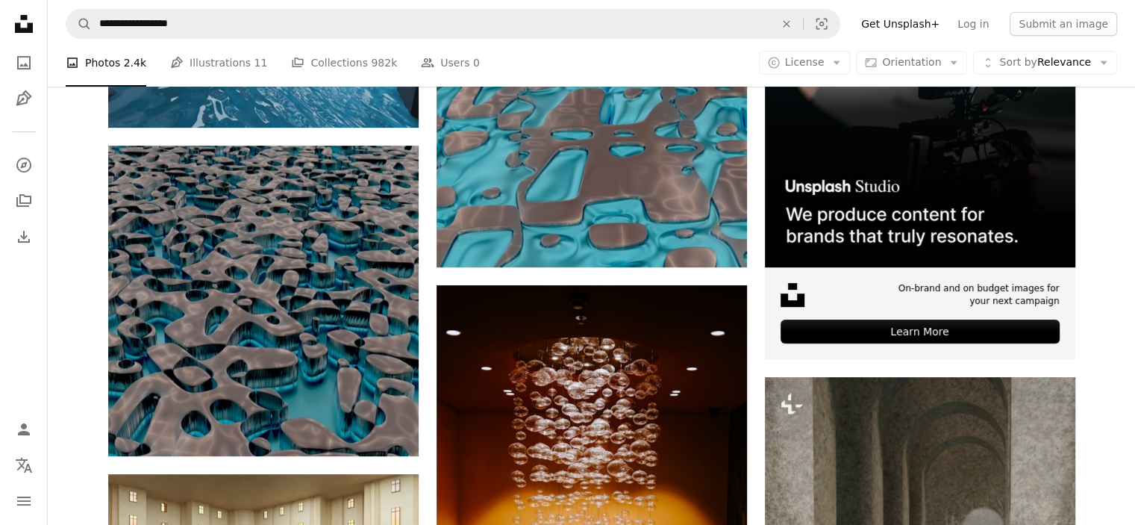
scroll to position [418, 0]
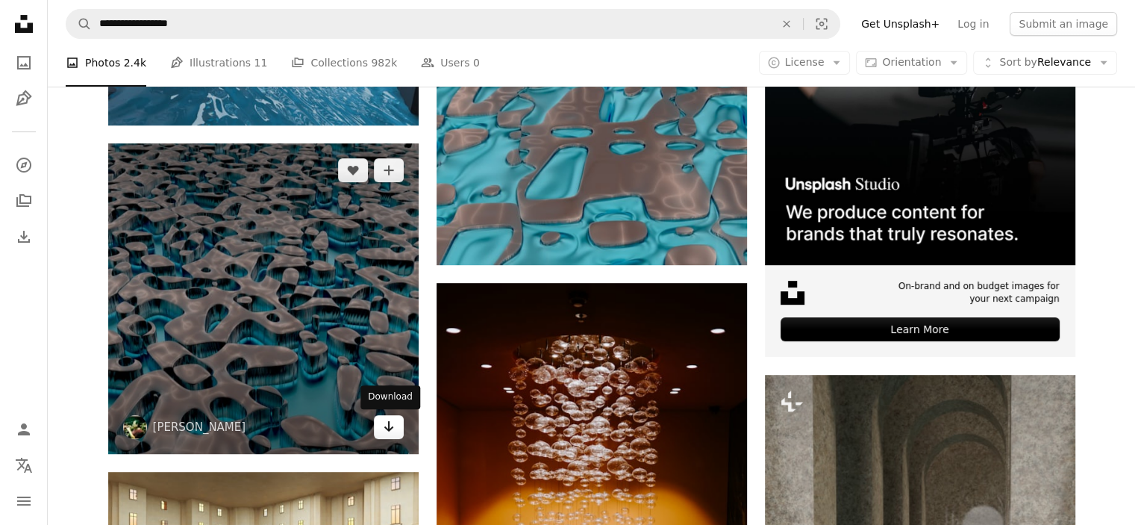
click at [393, 431] on icon "Arrow pointing down" at bounding box center [389, 426] width 12 height 18
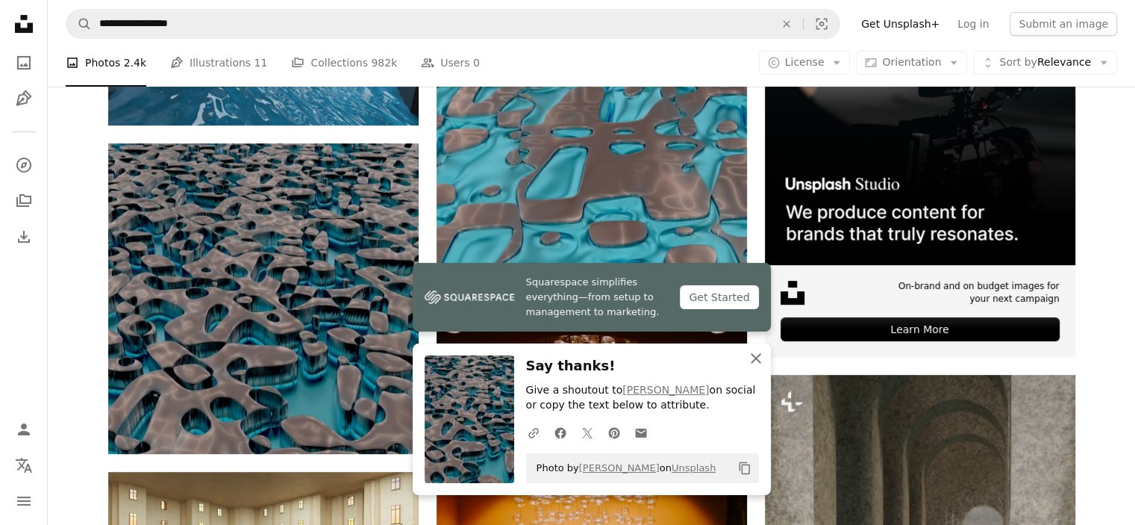
click at [757, 364] on icon "An X shape" at bounding box center [756, 358] width 18 height 18
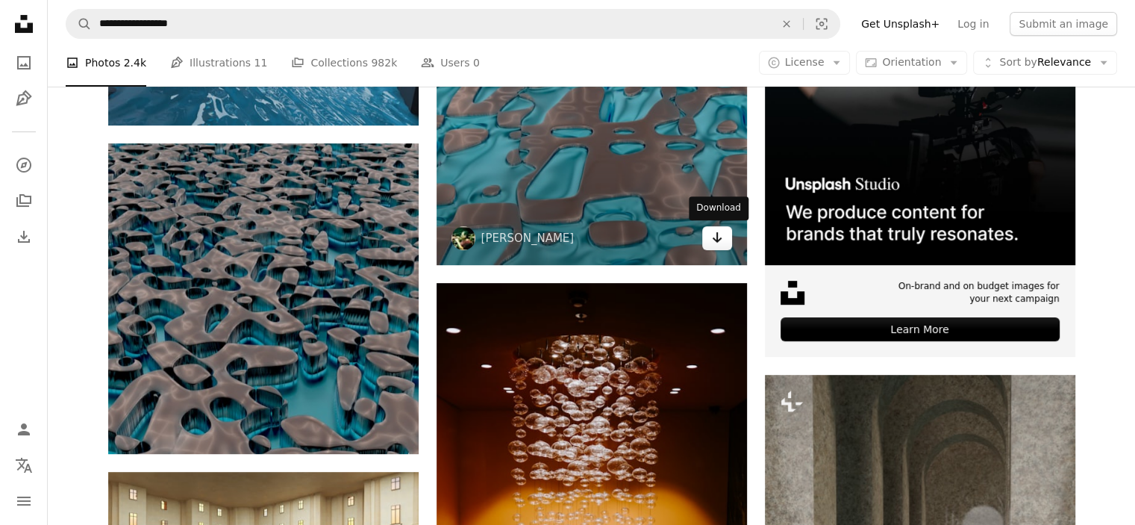
click at [717, 243] on icon "Arrow pointing down" at bounding box center [717, 237] width 12 height 18
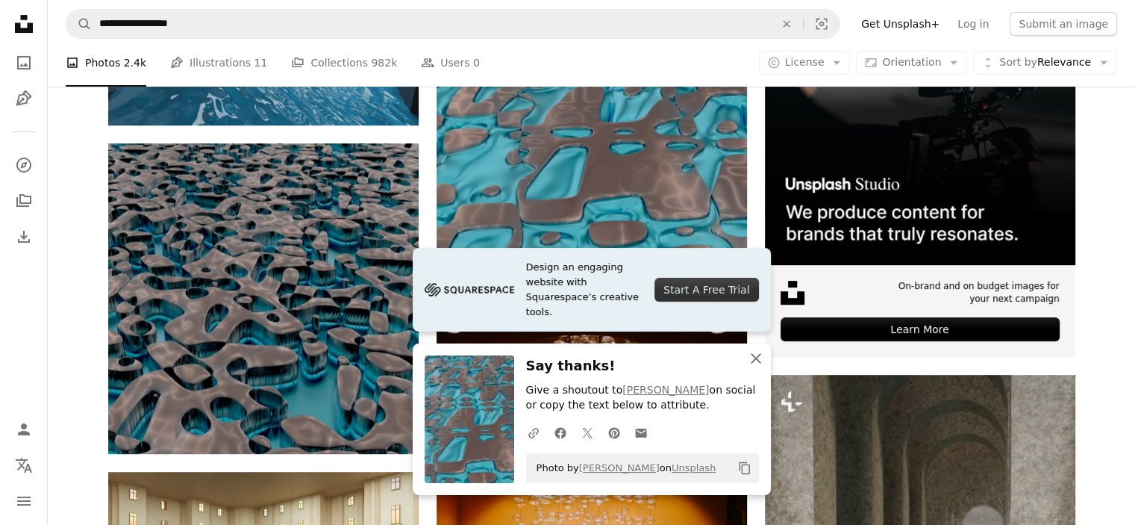
click at [760, 361] on icon "An X shape" at bounding box center [756, 358] width 18 height 18
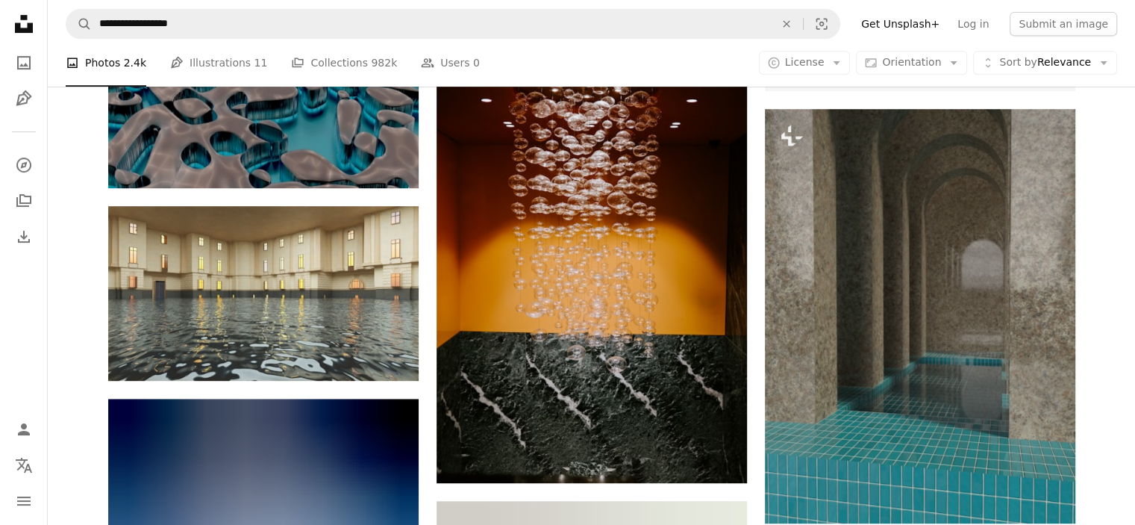
scroll to position [687, 0]
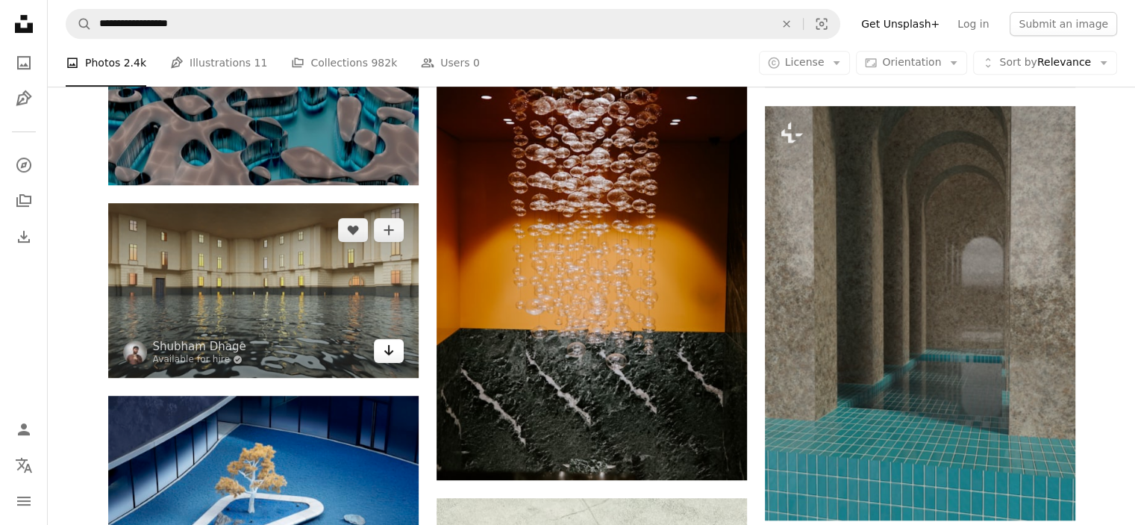
click at [388, 355] on icon "Arrow pointing down" at bounding box center [389, 350] width 12 height 18
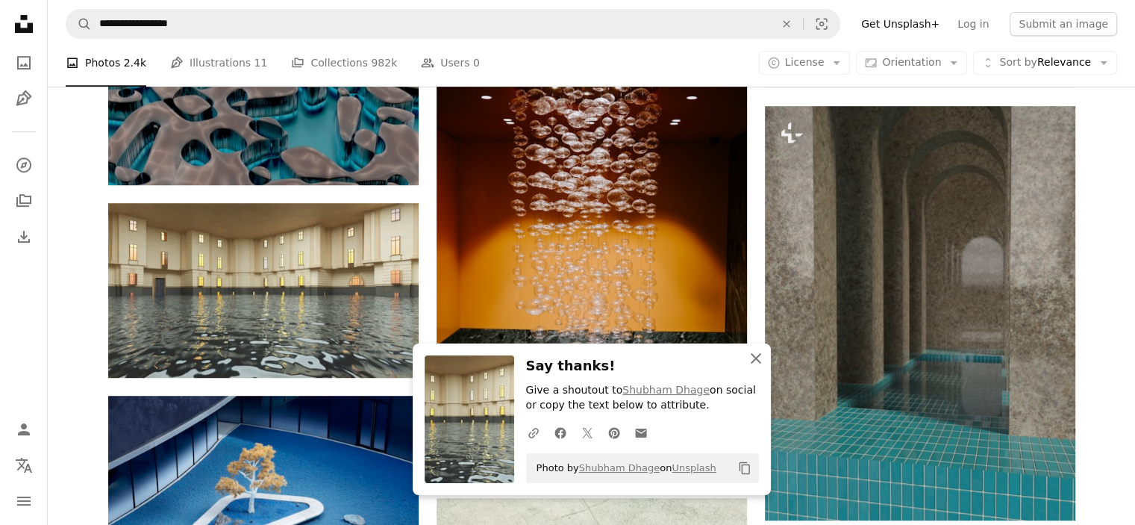
click at [753, 356] on icon "button" at bounding box center [756, 358] width 10 height 10
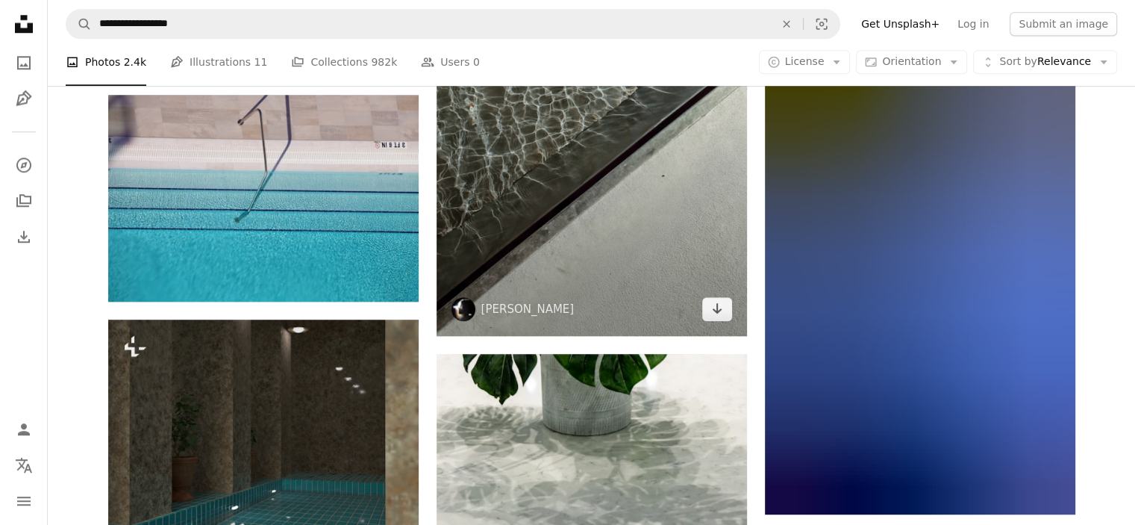
scroll to position [1403, 0]
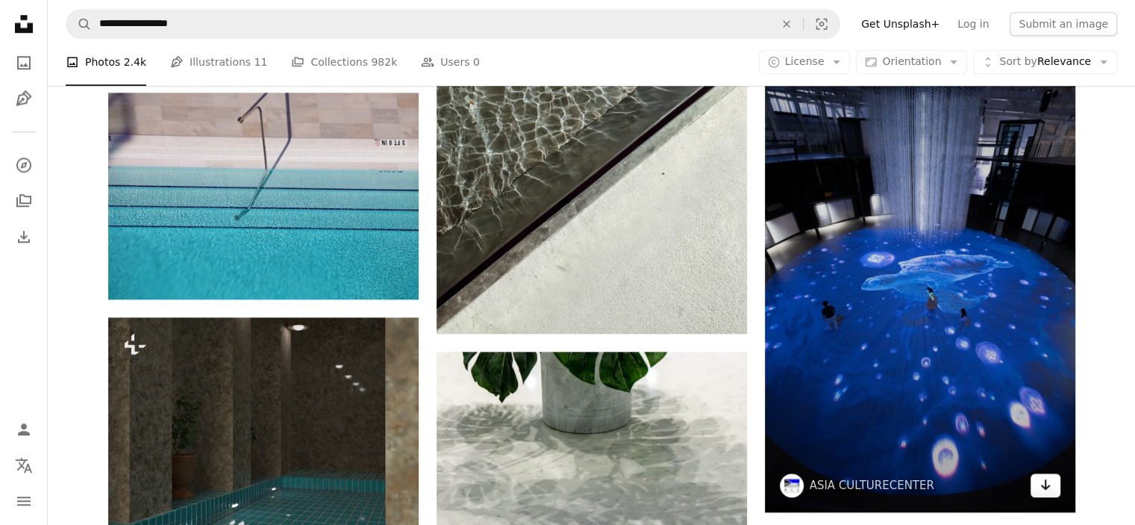
click at [1041, 487] on icon "Arrow pointing down" at bounding box center [1045, 484] width 12 height 18
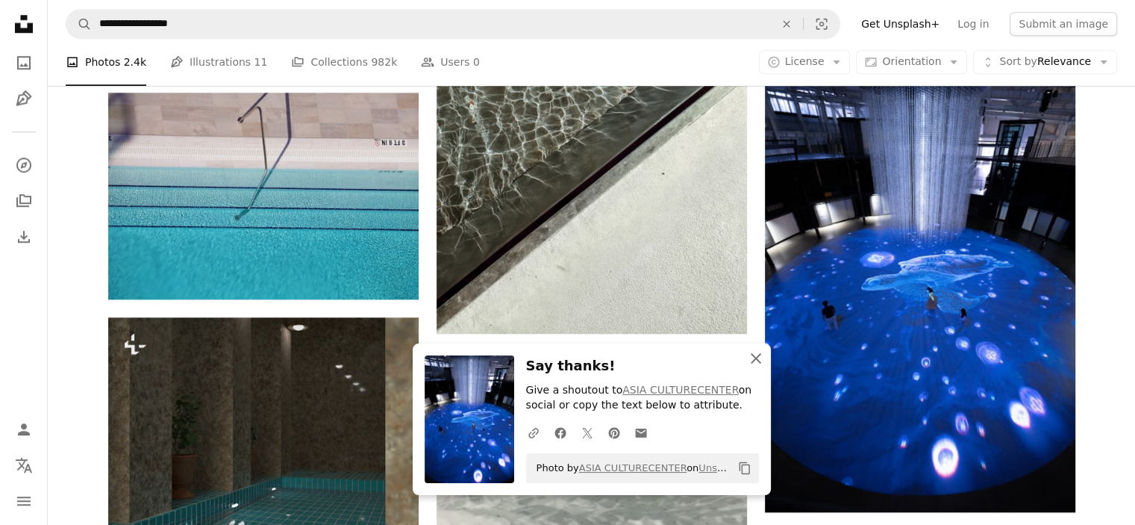
click at [760, 355] on icon "An X shape" at bounding box center [756, 358] width 18 height 18
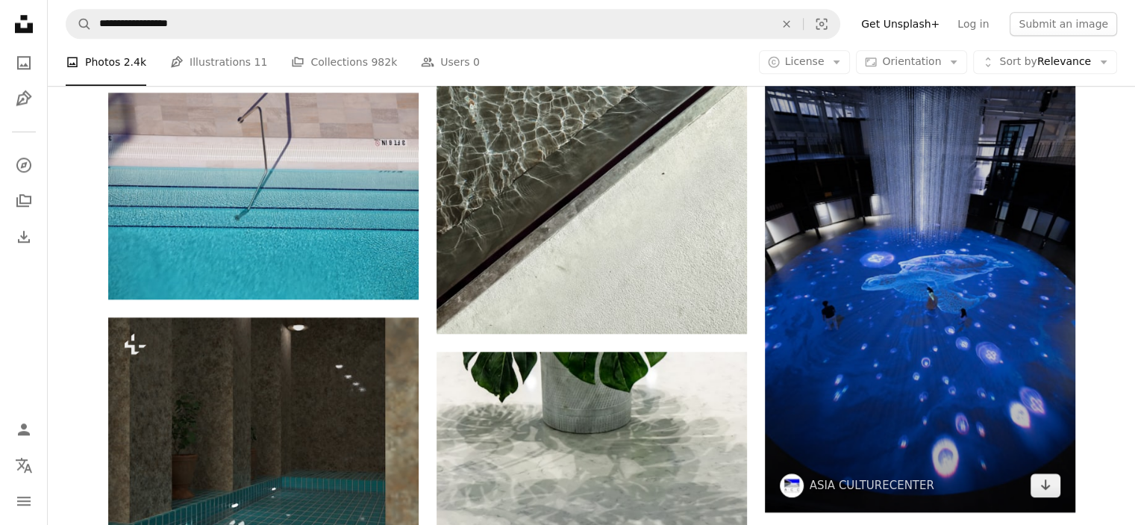
click at [897, 343] on img at bounding box center [920, 279] width 310 height 466
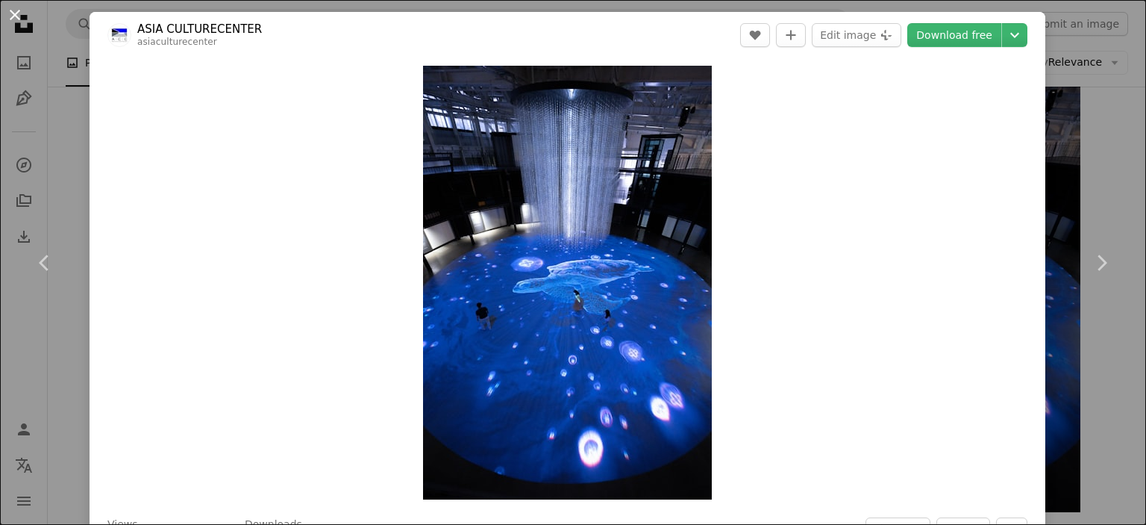
click at [15, 14] on button "An X shape" at bounding box center [15, 15] width 18 height 18
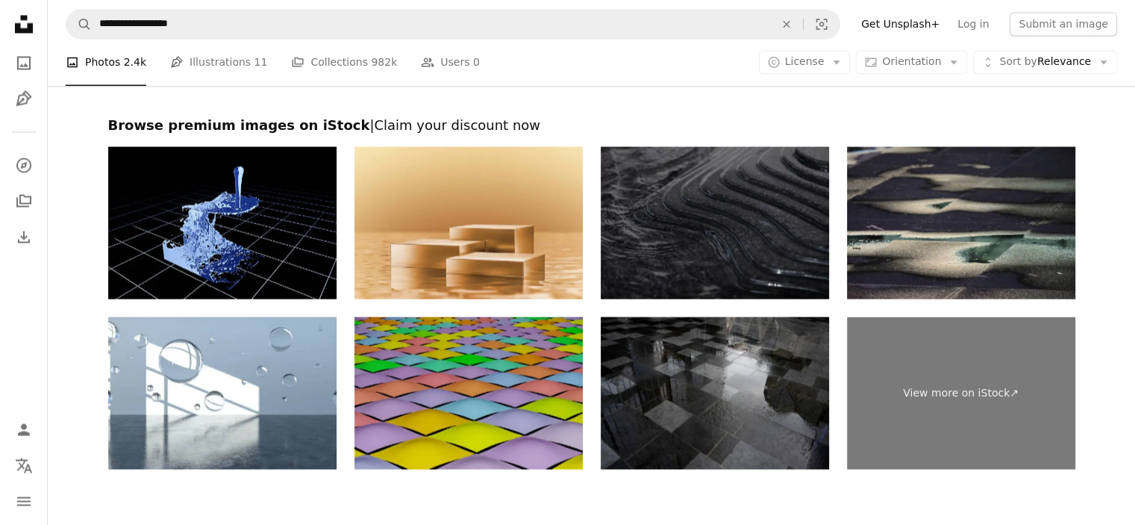
scroll to position [2704, 0]
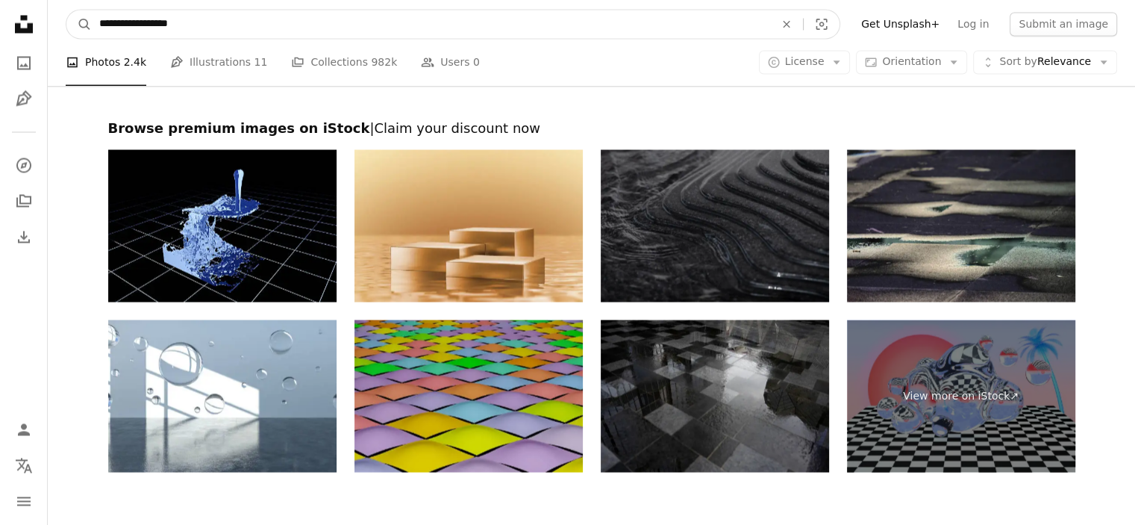
click at [162, 23] on input "**********" at bounding box center [431, 24] width 678 height 28
type input "**********"
click at [66, 10] on button "A magnifying glass" at bounding box center [78, 24] width 25 height 28
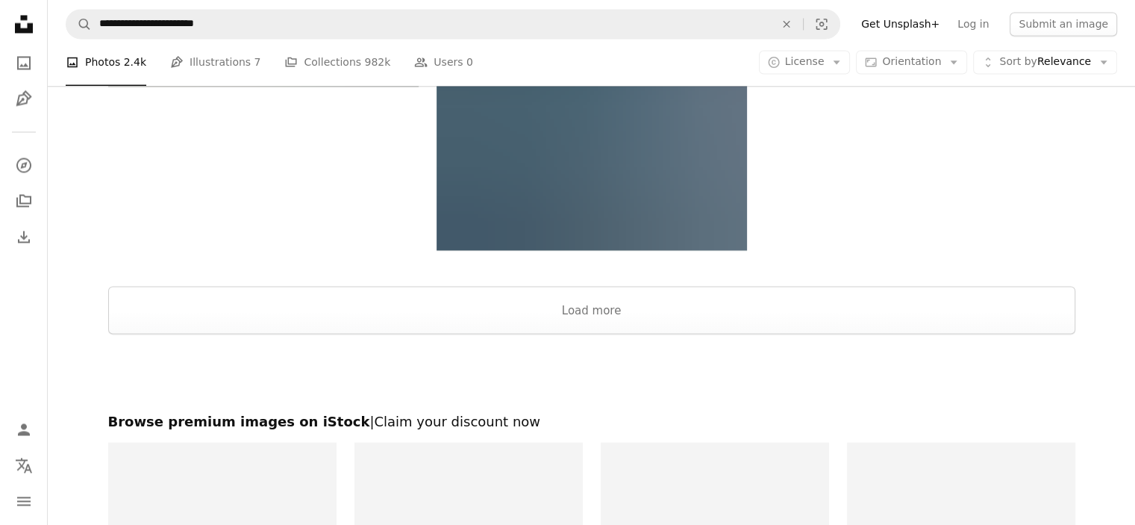
scroll to position [2567, 0]
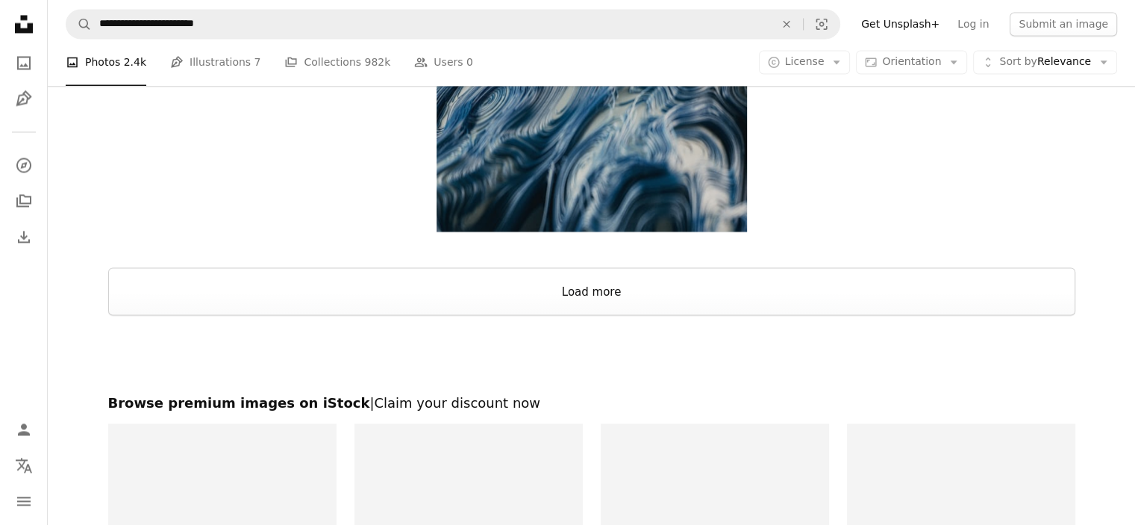
click at [522, 292] on button "Load more" at bounding box center [591, 291] width 967 height 48
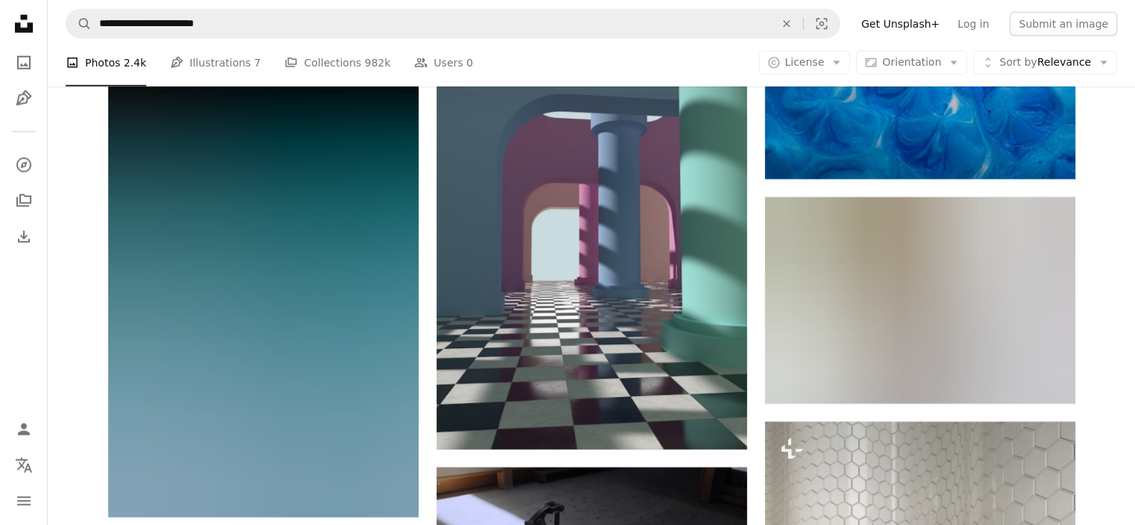
scroll to position [4030, 0]
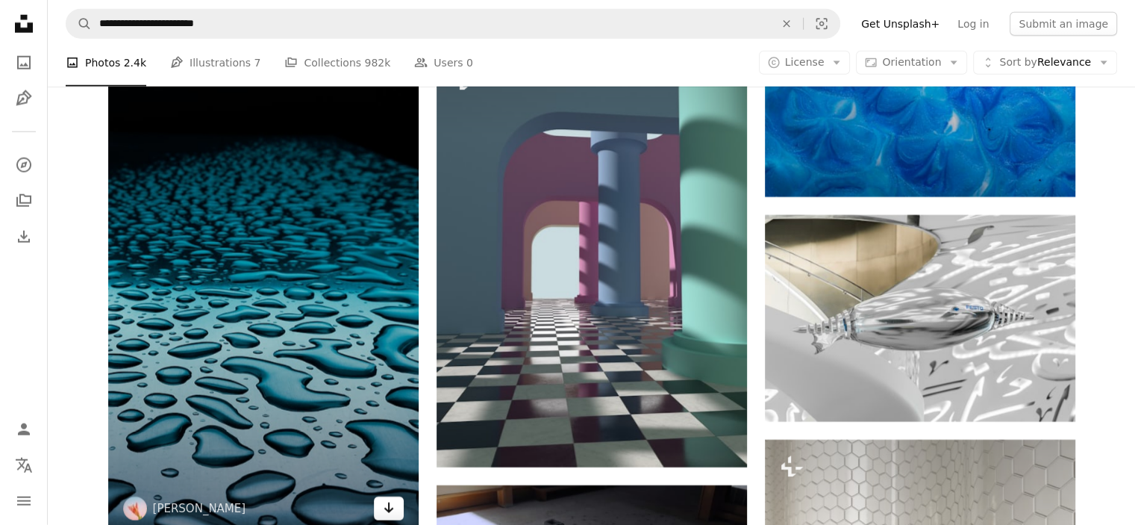
click at [391, 507] on icon "Arrow pointing down" at bounding box center [389, 507] width 12 height 18
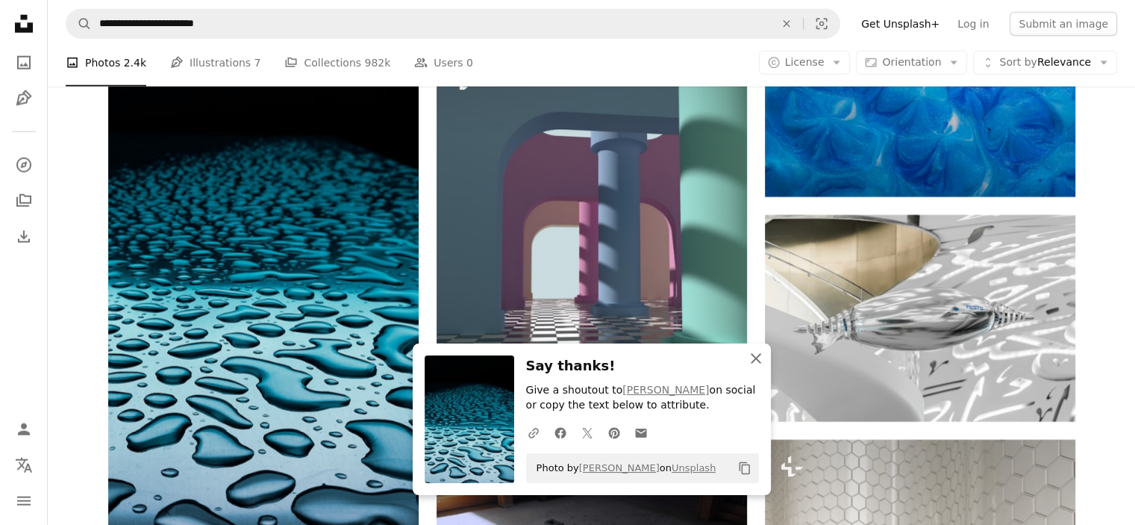
click at [762, 357] on icon "An X shape" at bounding box center [756, 358] width 18 height 18
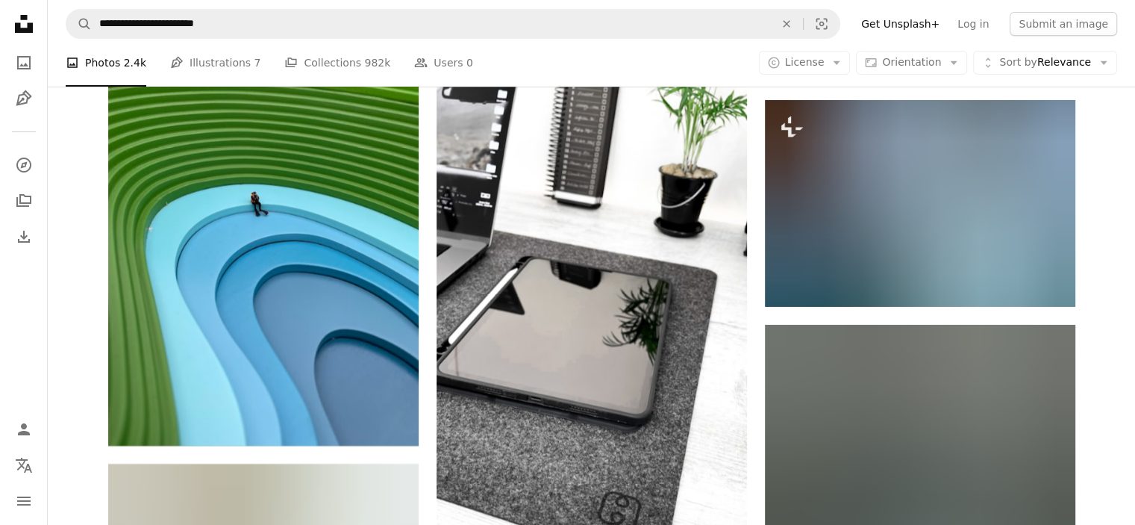
scroll to position [5641, 0]
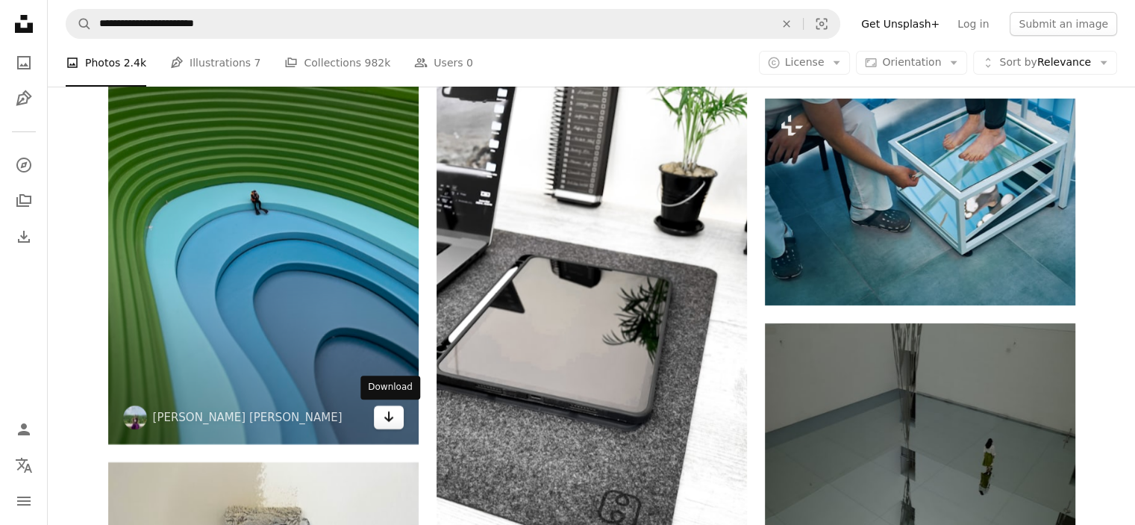
click at [387, 415] on icon "Arrow pointing down" at bounding box center [389, 416] width 12 height 18
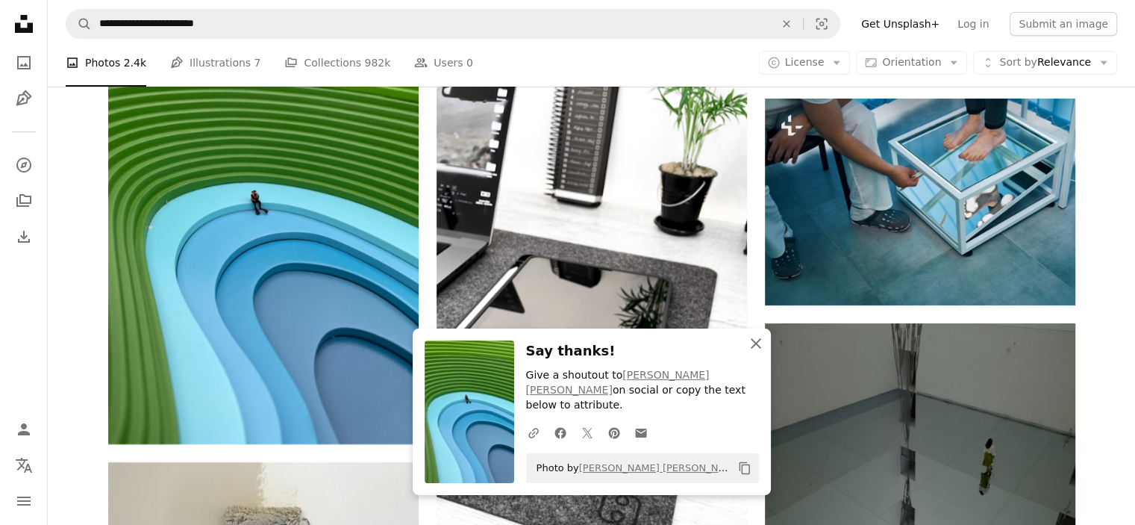
click at [761, 352] on icon "An X shape" at bounding box center [756, 343] width 18 height 18
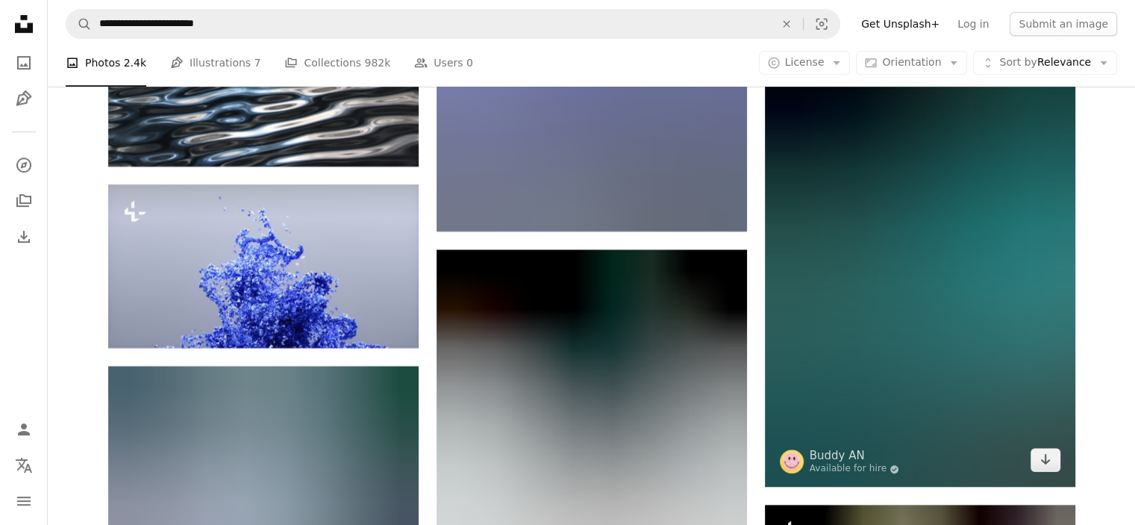
scroll to position [6626, 0]
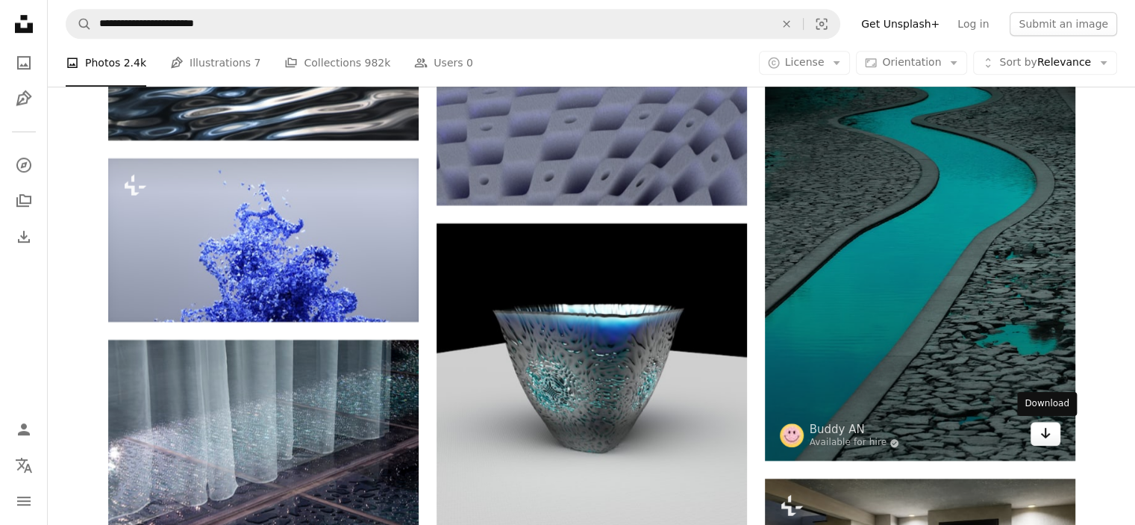
click at [1045, 439] on icon "Arrow pointing down" at bounding box center [1045, 433] width 12 height 18
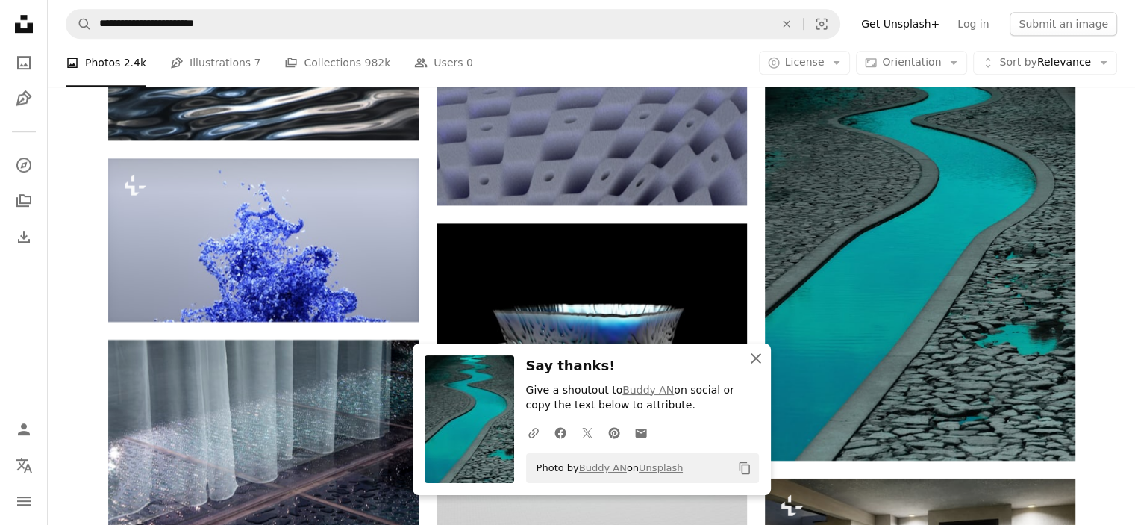
click at [758, 357] on icon "An X shape" at bounding box center [756, 358] width 18 height 18
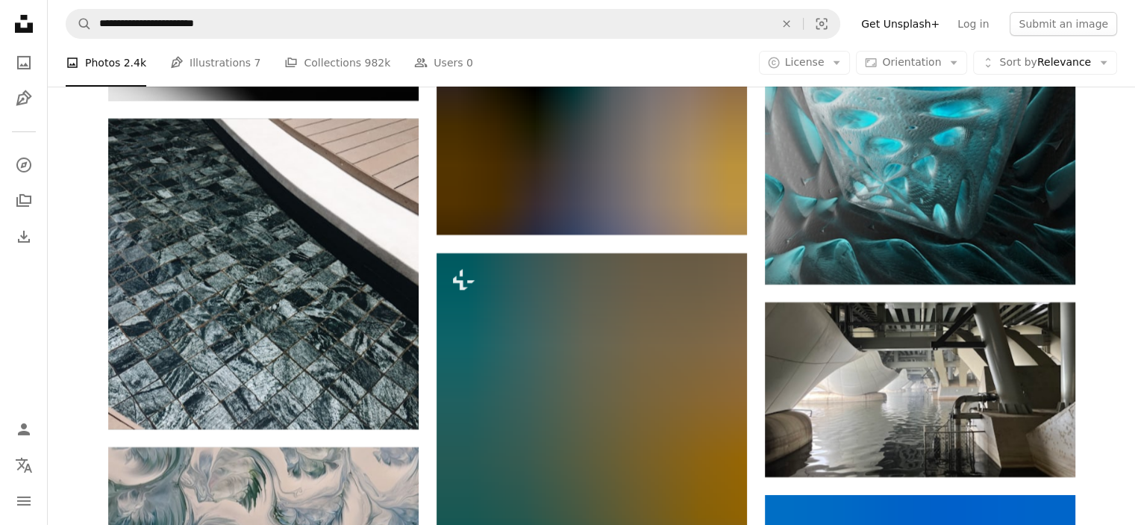
scroll to position [16447, 0]
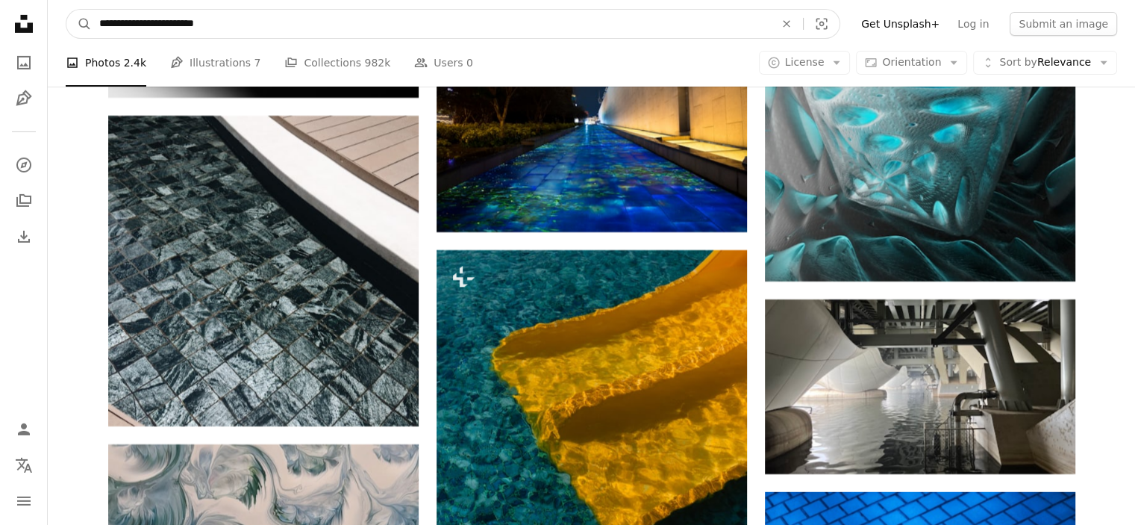
click at [161, 23] on input "**********" at bounding box center [431, 24] width 678 height 28
type input "**********"
click at [66, 10] on button "A magnifying glass" at bounding box center [78, 24] width 25 height 28
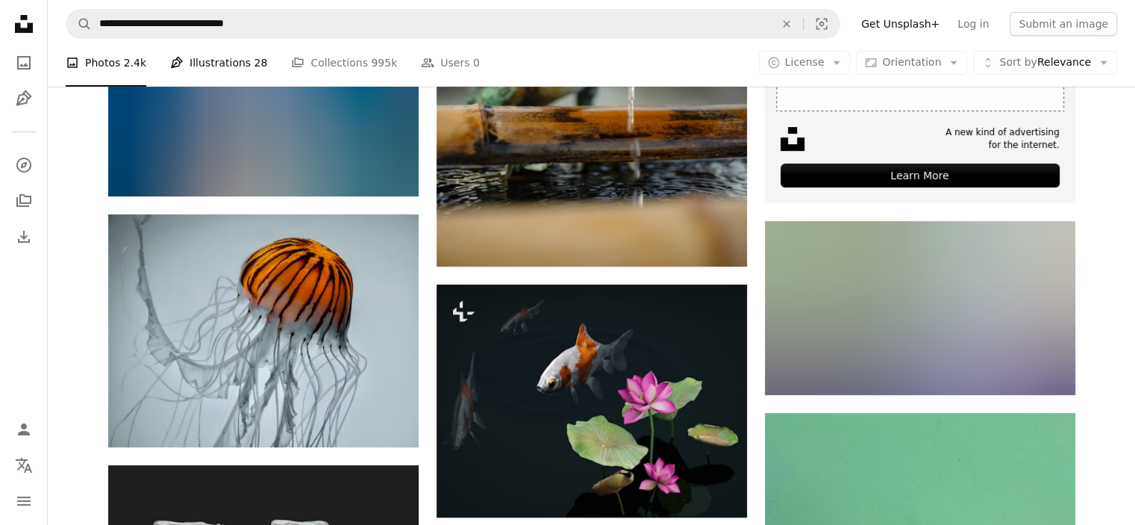
scroll to position [537, 0]
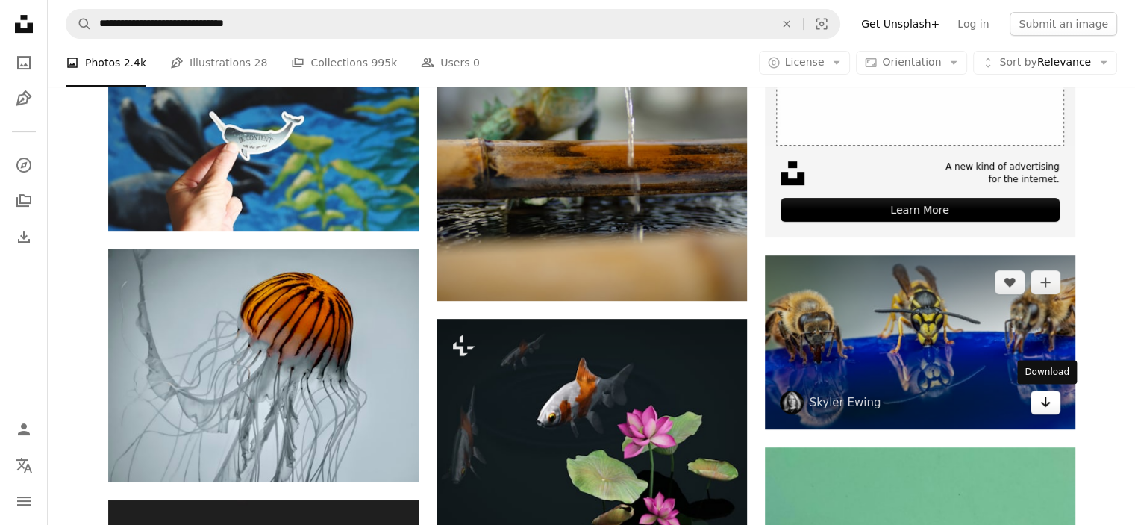
click at [1037, 395] on link "Arrow pointing down" at bounding box center [1046, 402] width 30 height 24
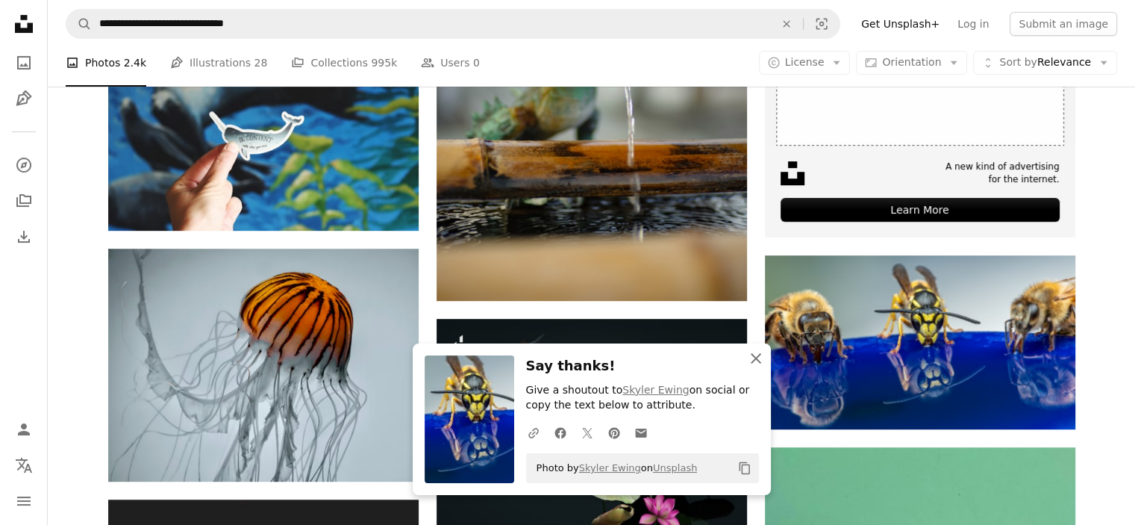
click at [762, 360] on icon "An X shape" at bounding box center [756, 358] width 18 height 18
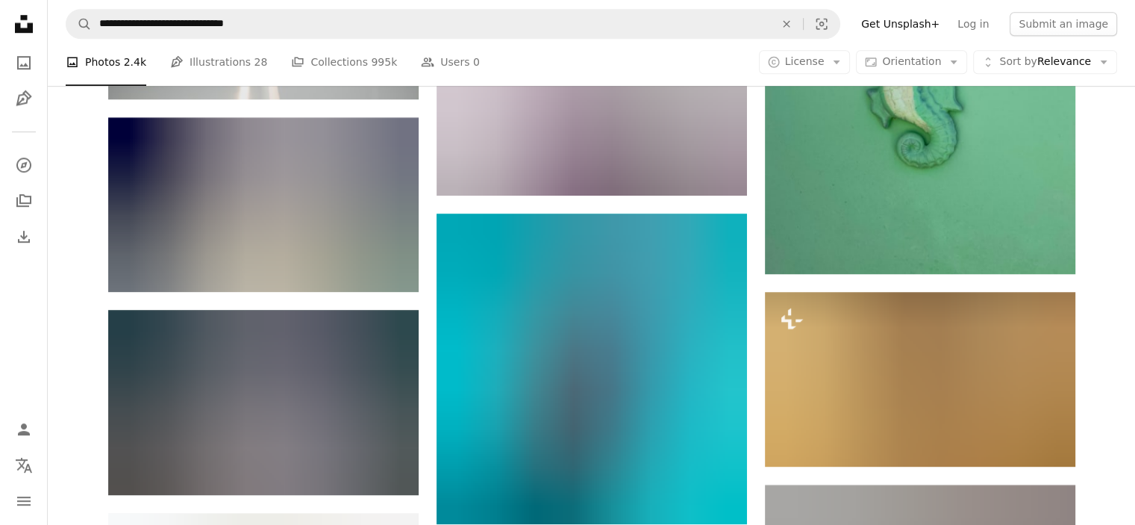
scroll to position [1373, 0]
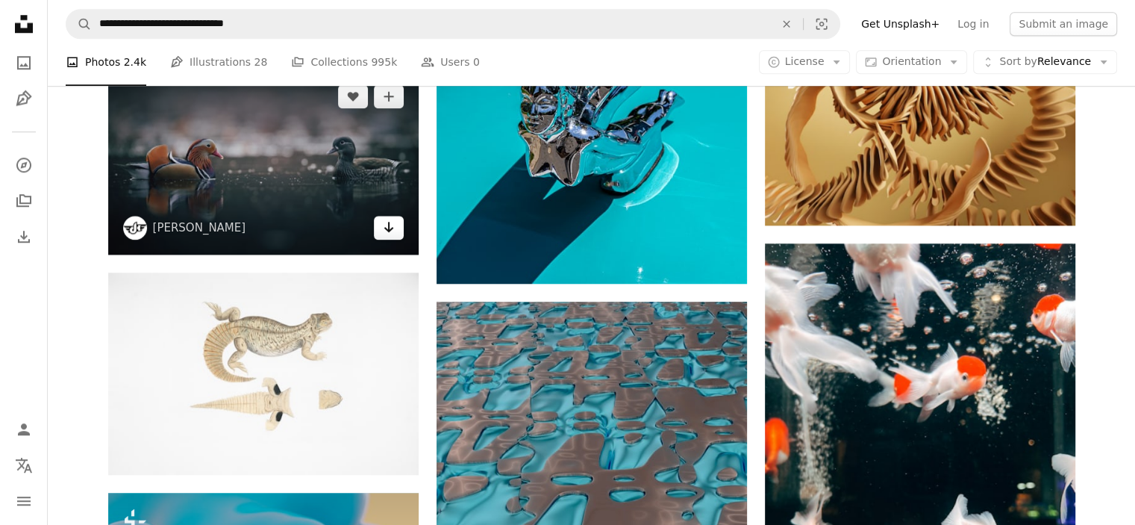
click at [390, 232] on icon "Arrow pointing down" at bounding box center [389, 227] width 12 height 18
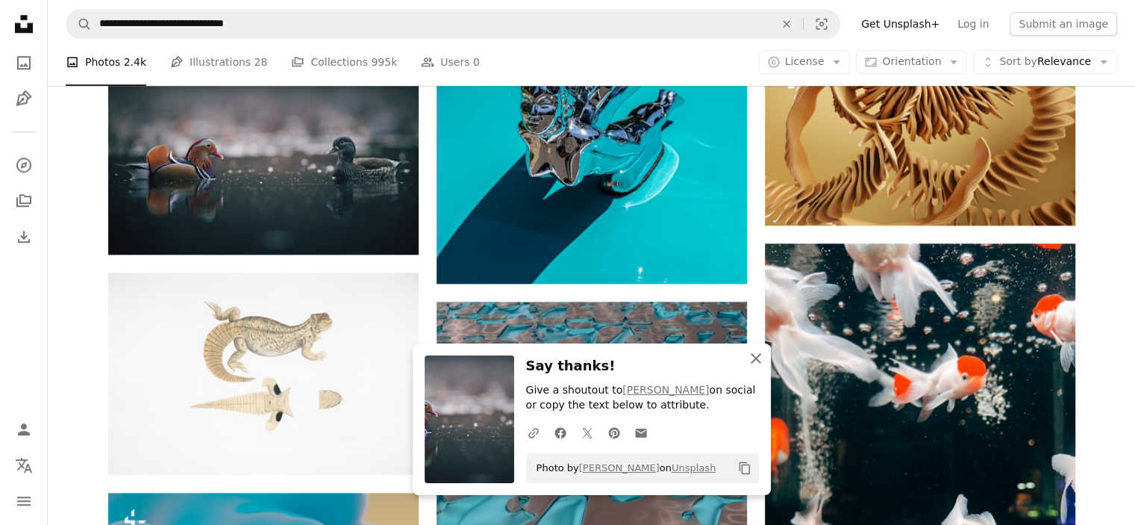
click at [751, 362] on icon "button" at bounding box center [756, 358] width 10 height 10
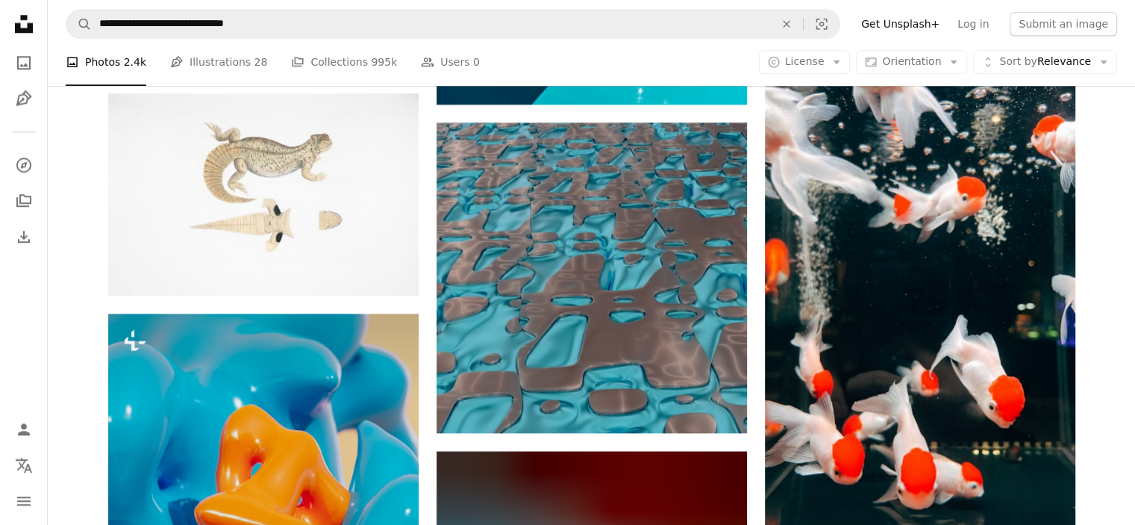
scroll to position [1582, 0]
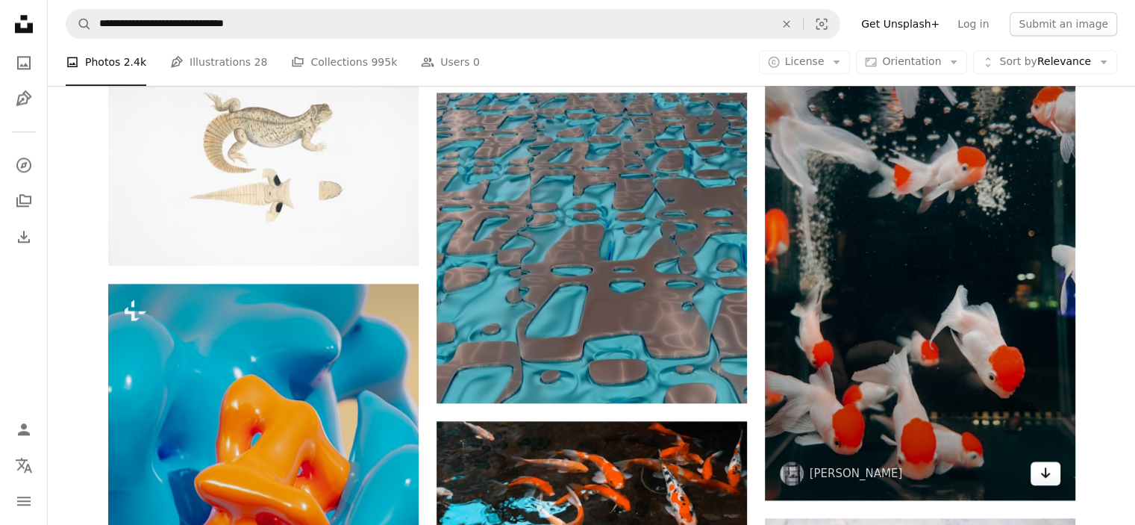
click at [1043, 477] on icon "Arrow pointing down" at bounding box center [1045, 472] width 12 height 18
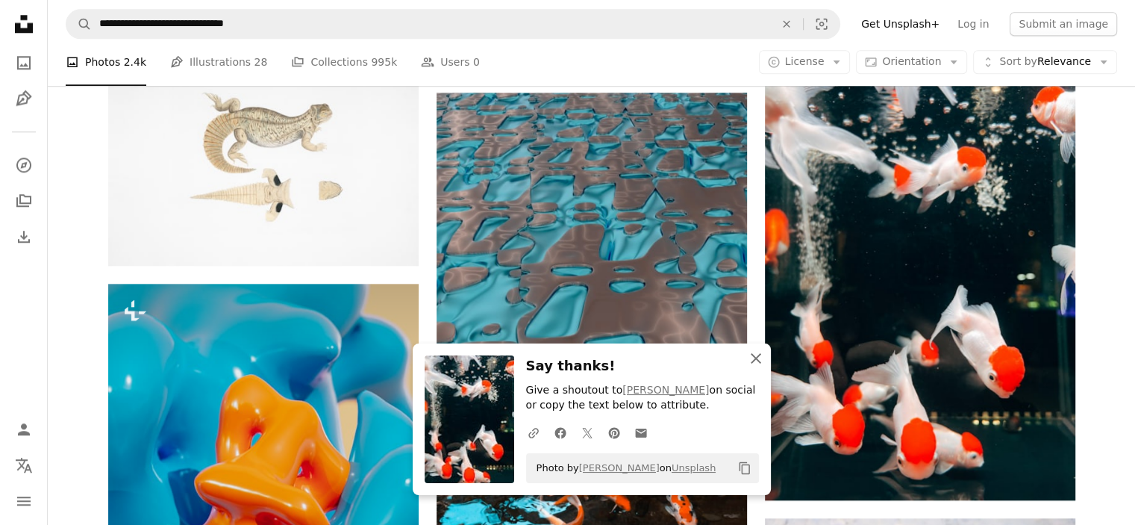
click at [755, 357] on icon "An X shape" at bounding box center [756, 358] width 18 height 18
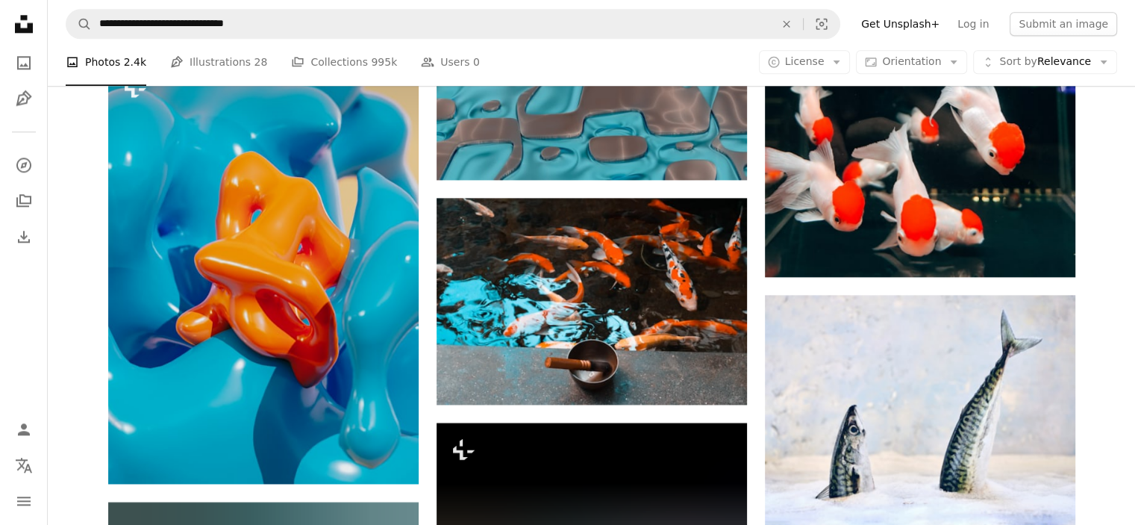
scroll to position [1880, 0]
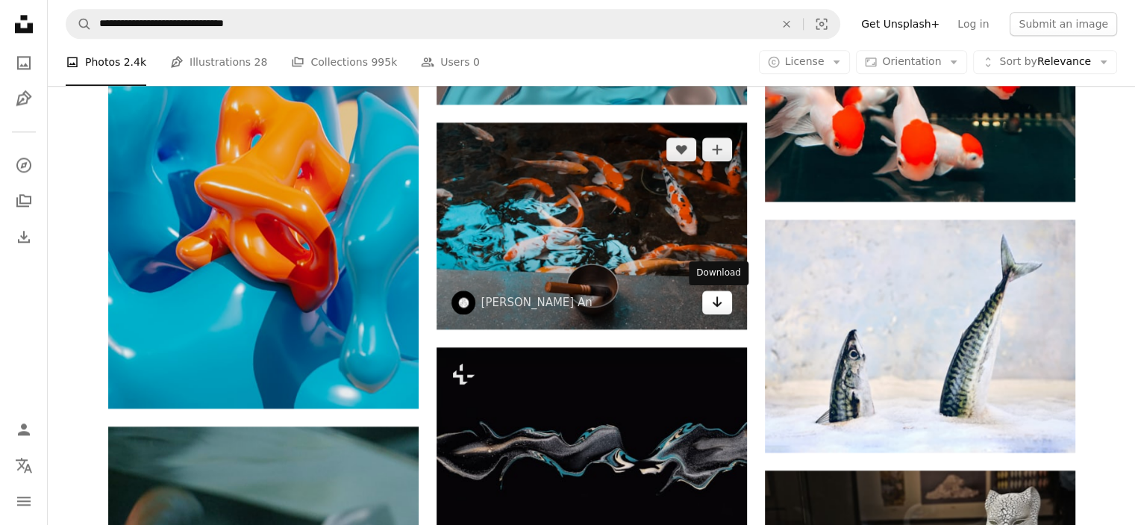
click at [708, 302] on link "Arrow pointing down" at bounding box center [717, 302] width 30 height 24
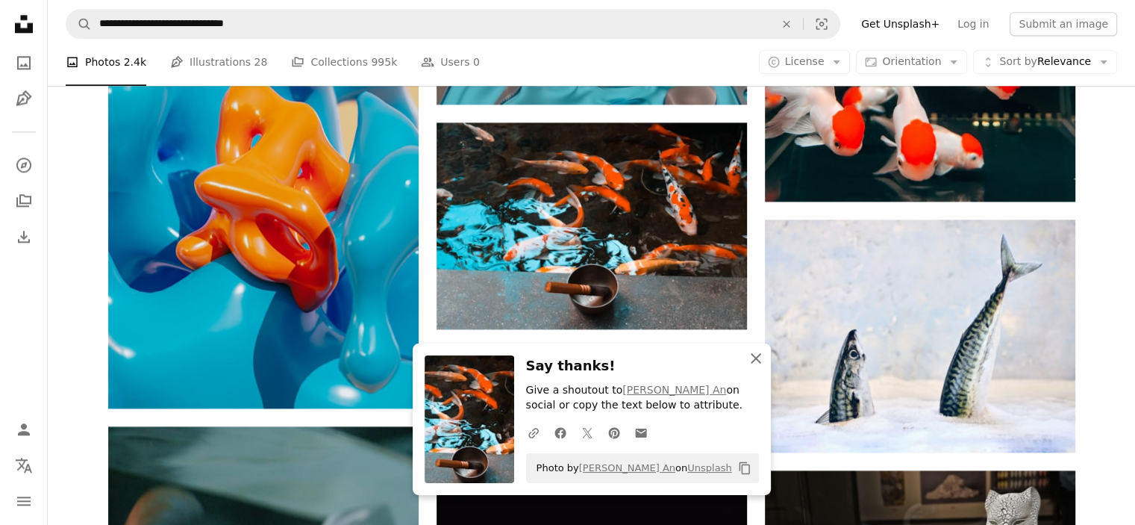
click at [752, 357] on icon "An X shape" at bounding box center [756, 358] width 18 height 18
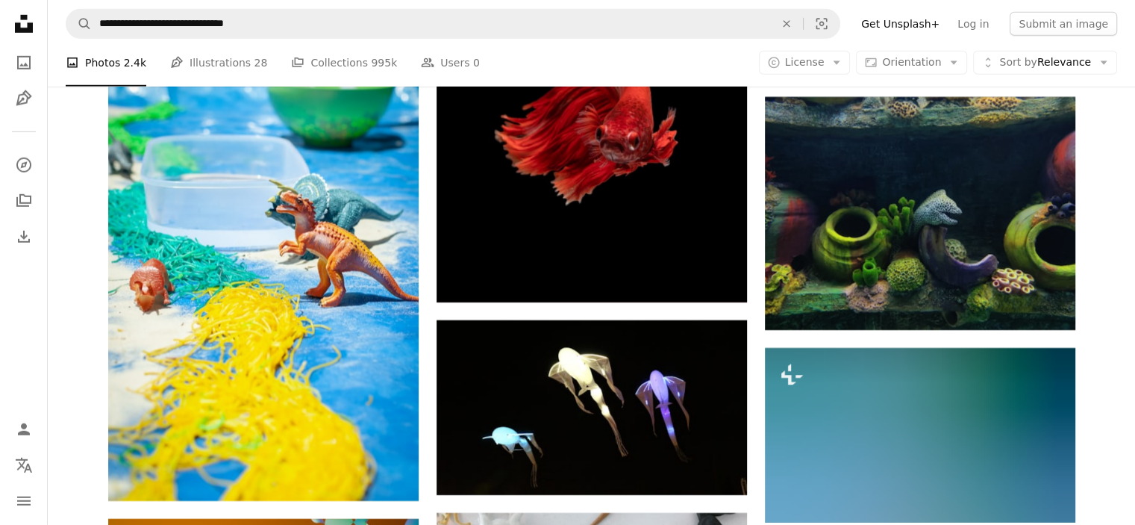
scroll to position [4567, 0]
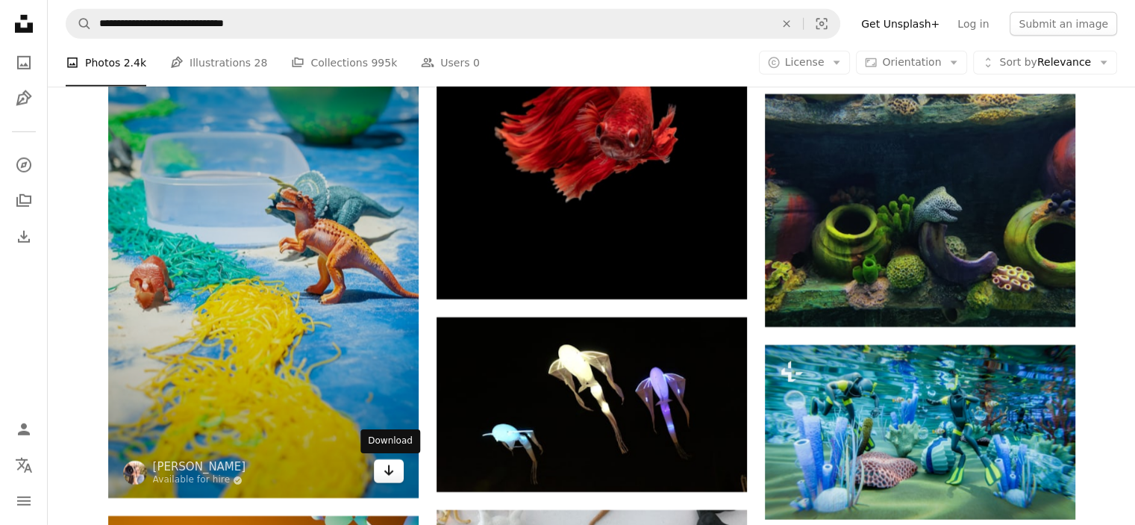
click at [391, 474] on icon "Arrow pointing down" at bounding box center [389, 470] width 12 height 18
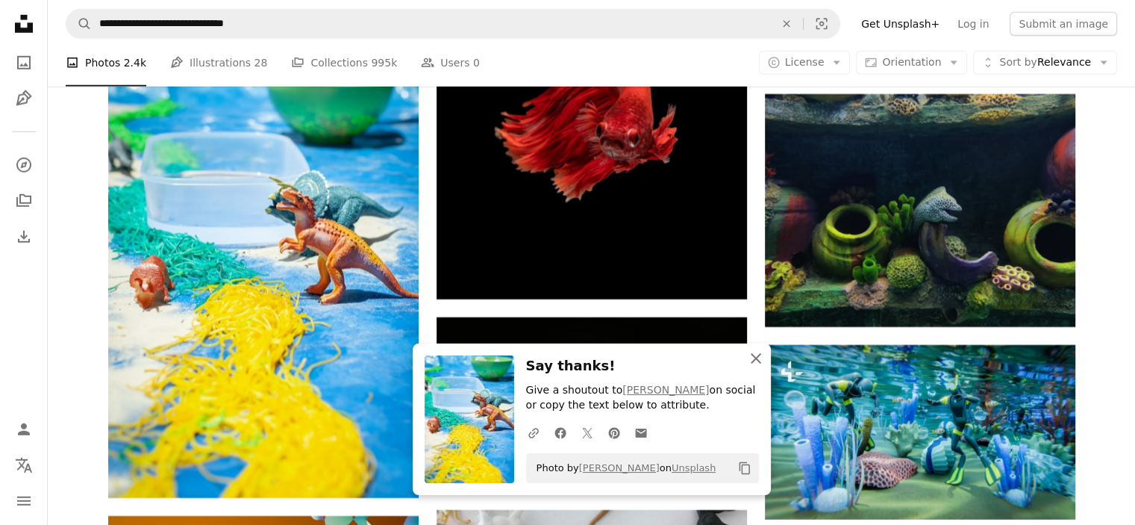
click at [754, 357] on icon "button" at bounding box center [756, 358] width 10 height 10
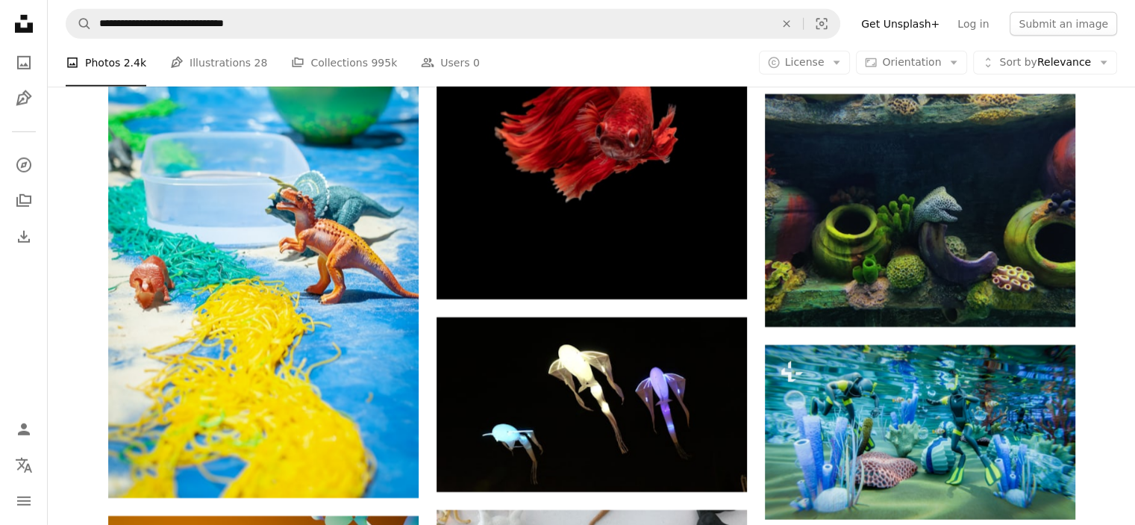
click at [1124, 513] on div at bounding box center [1124, 513] width 0 height 0
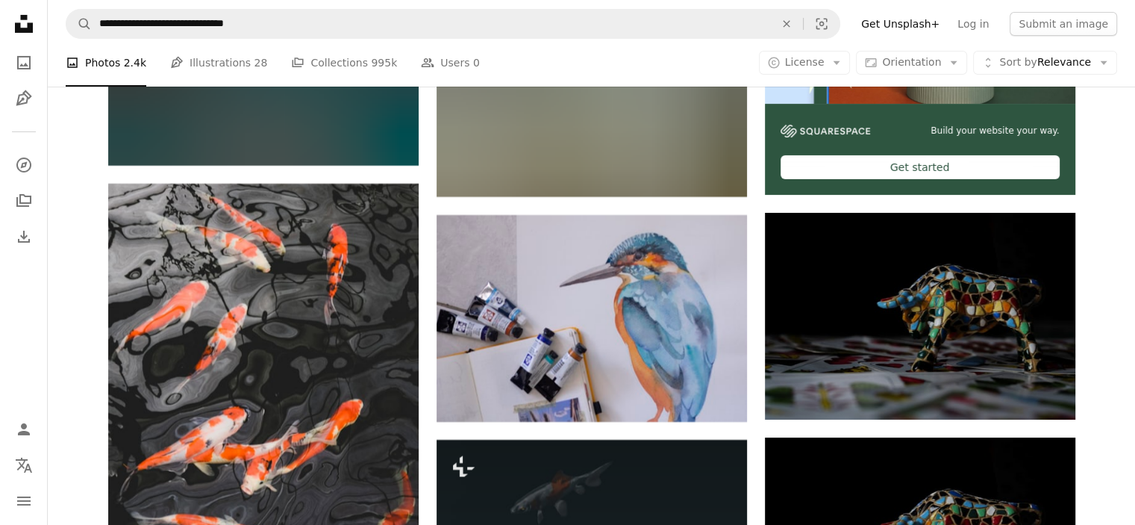
scroll to position [5313, 0]
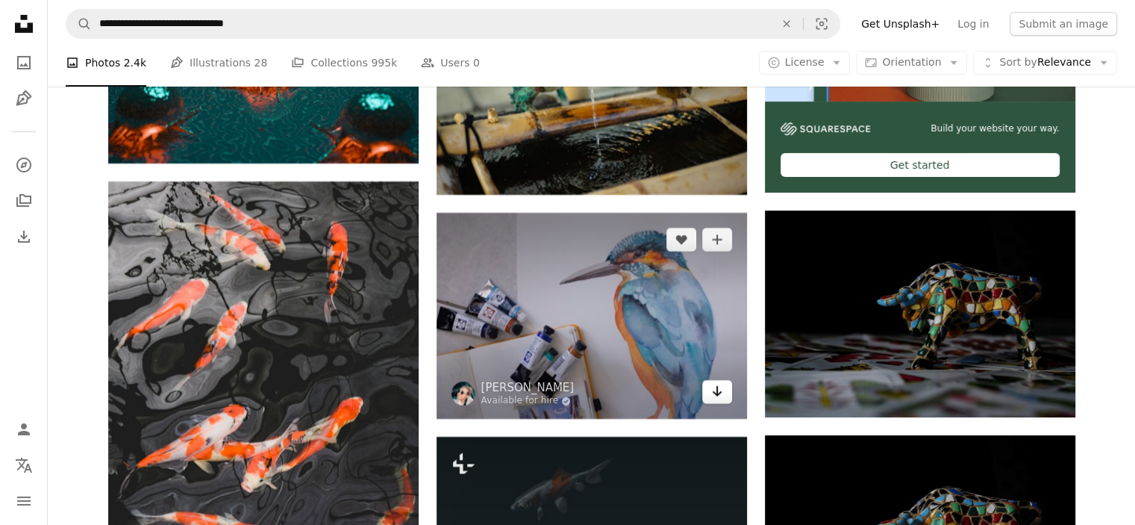
click at [717, 396] on icon "Download" at bounding box center [717, 391] width 10 height 10
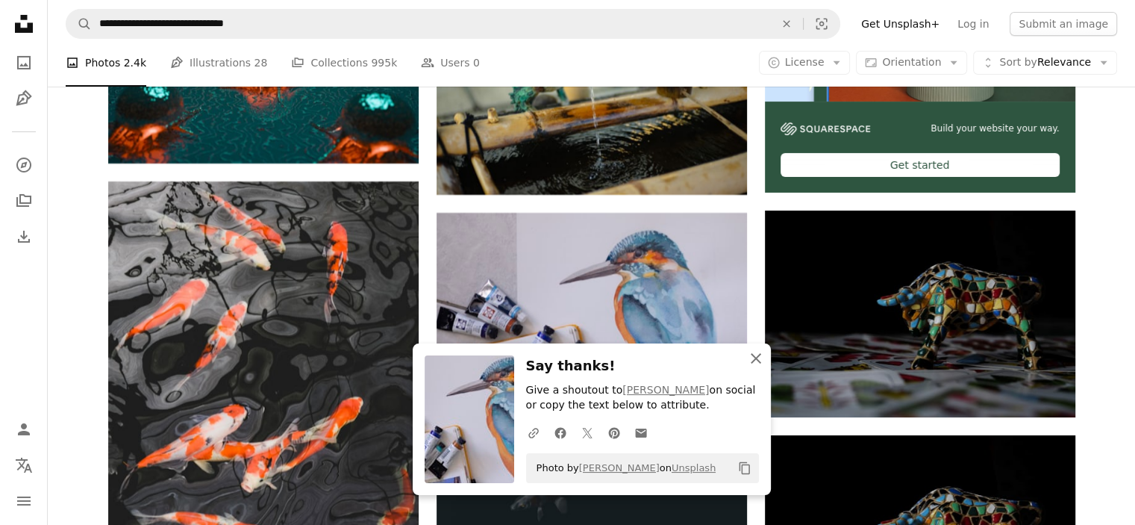
click at [751, 357] on icon "An X shape" at bounding box center [756, 358] width 18 height 18
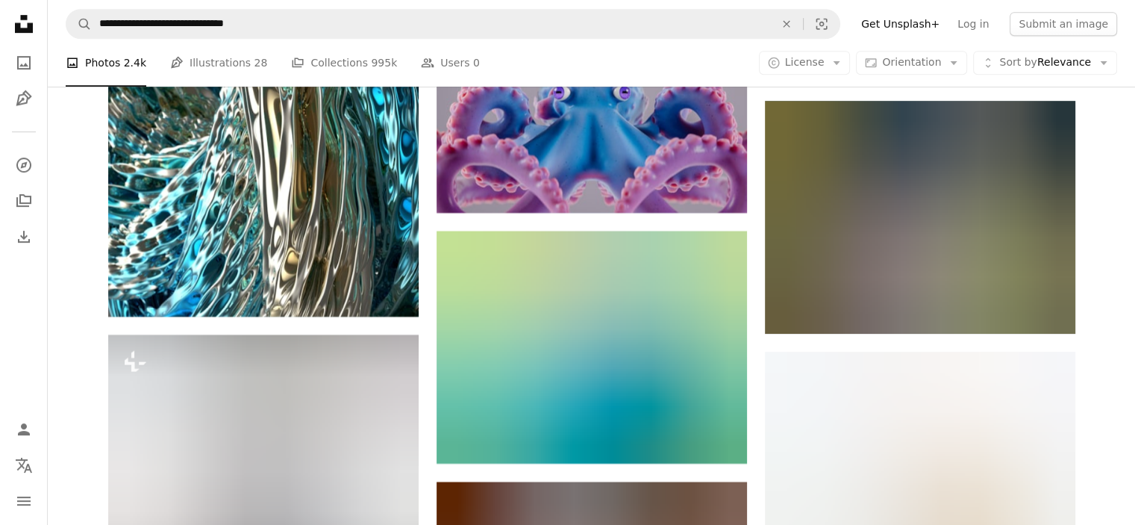
scroll to position [6537, 0]
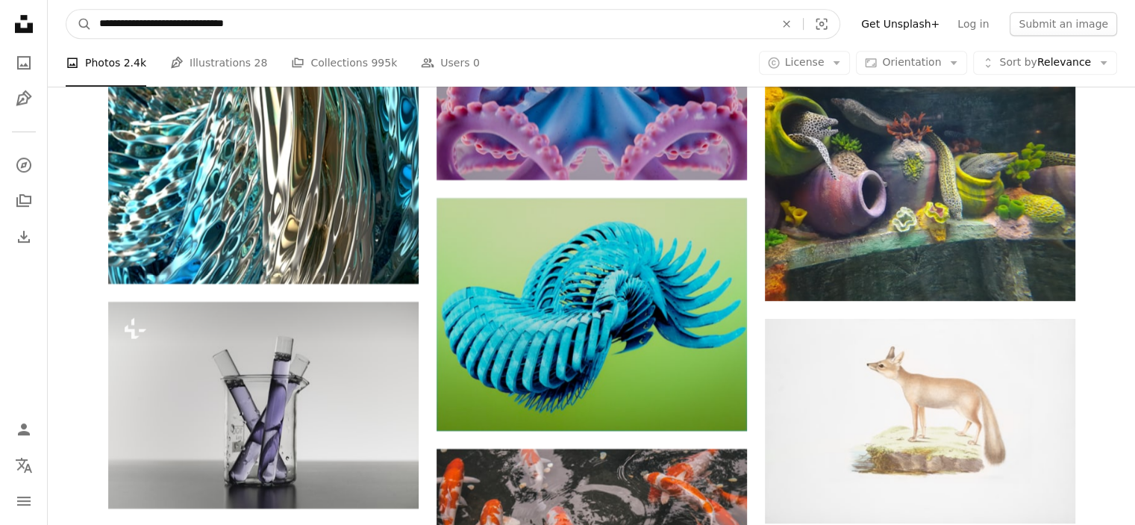
click at [232, 22] on input "**********" at bounding box center [431, 24] width 678 height 28
type input "**********"
click at [66, 10] on button "A magnifying glass" at bounding box center [78, 24] width 25 height 28
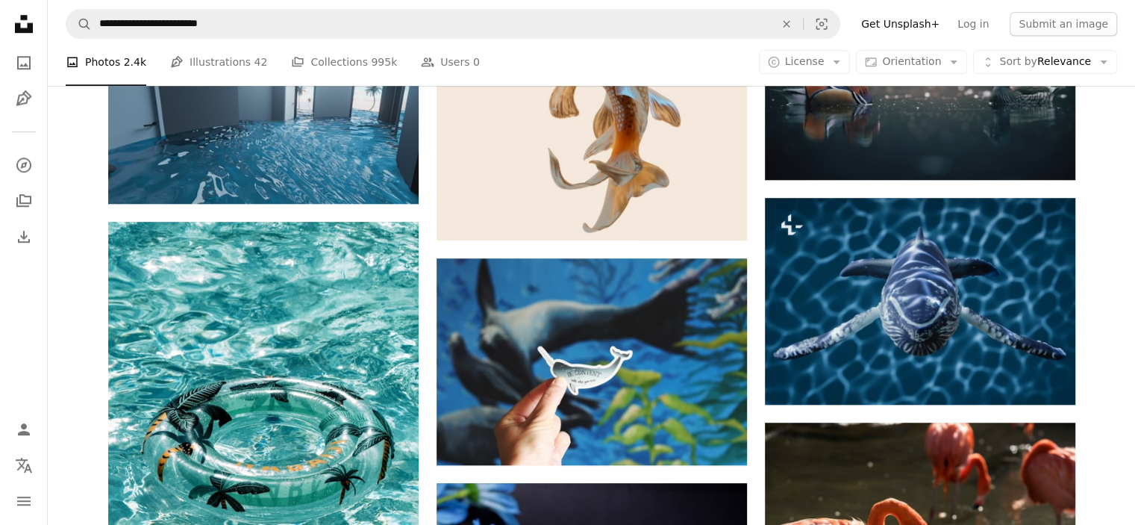
scroll to position [1283, 0]
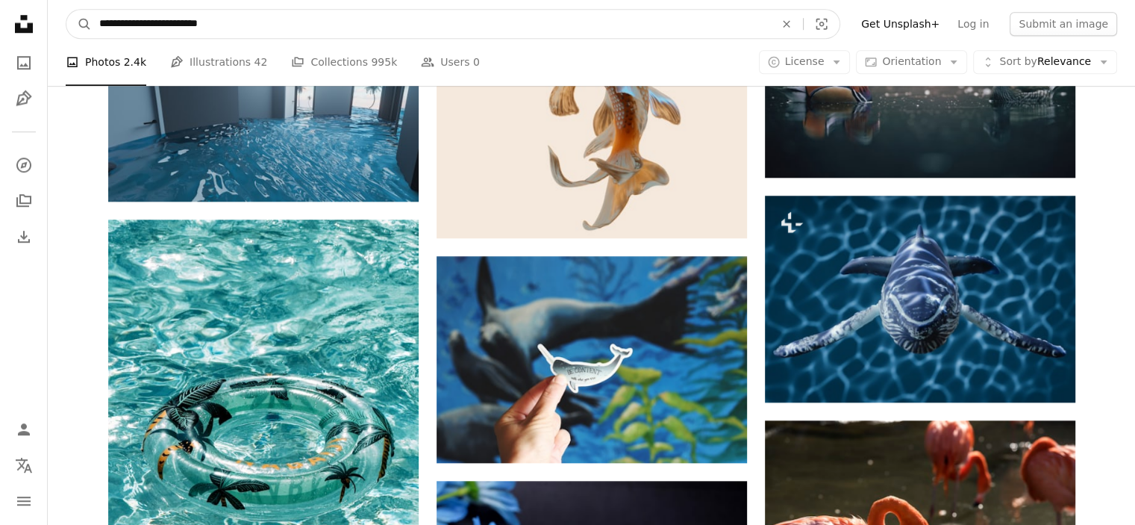
click at [221, 23] on input "**********" at bounding box center [431, 24] width 678 height 28
type input "**********"
click at [66, 10] on button "A magnifying glass" at bounding box center [78, 24] width 25 height 28
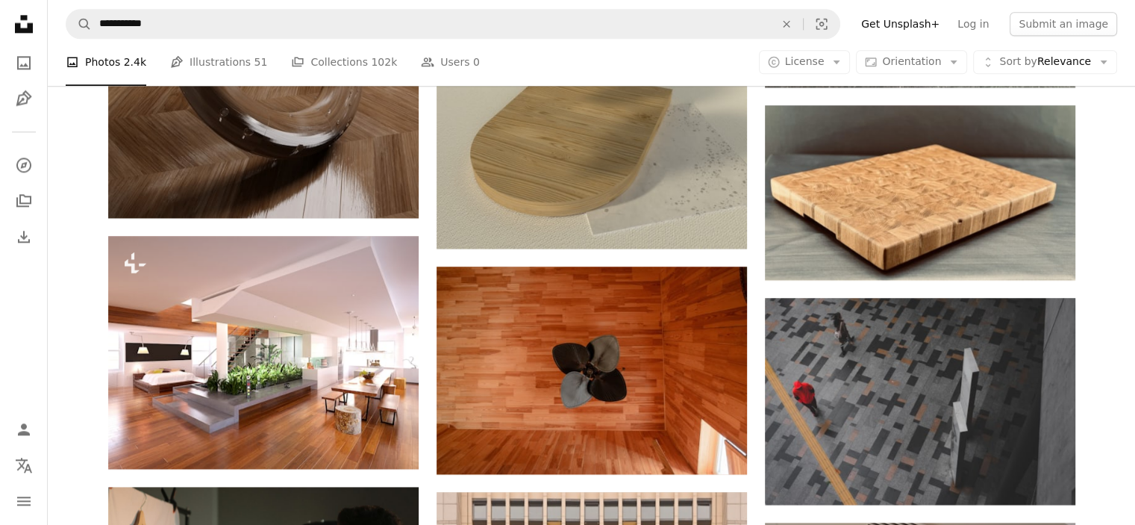
scroll to position [1970, 0]
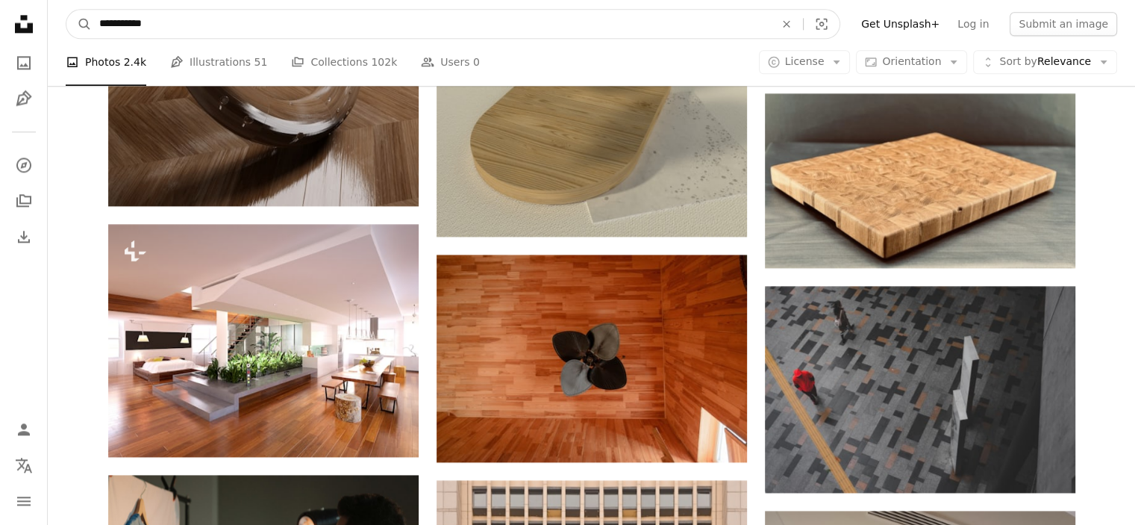
click at [221, 23] on input "**********" at bounding box center [431, 24] width 678 height 28
type input "**********"
click at [66, 10] on button "A magnifying glass" at bounding box center [78, 24] width 25 height 28
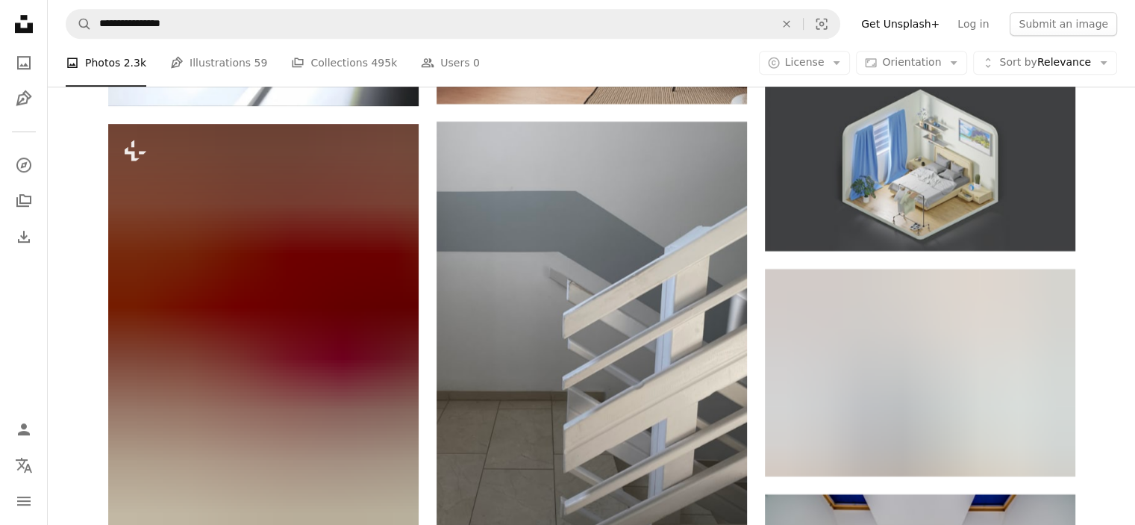
scroll to position [12477, 0]
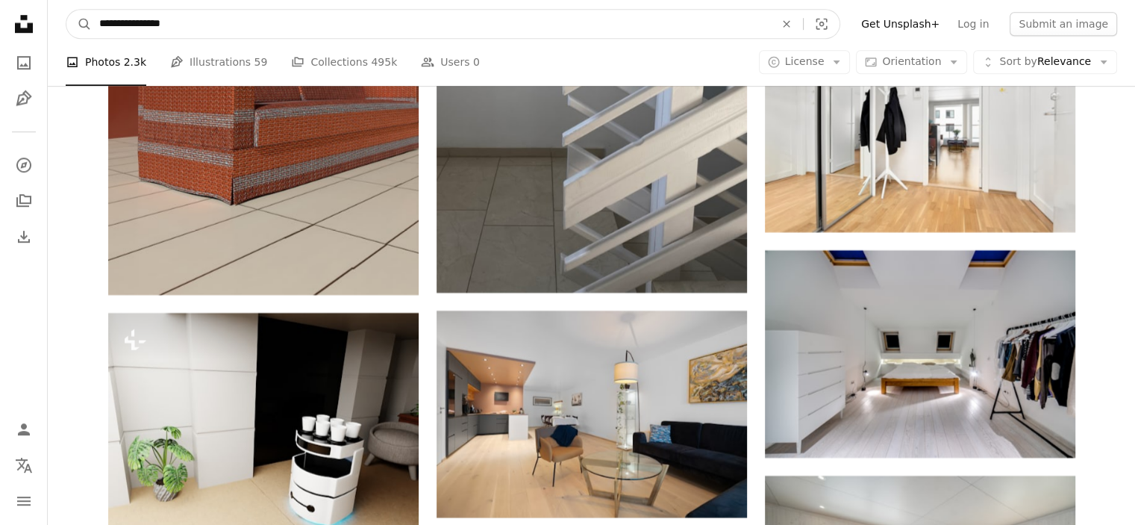
click at [110, 23] on input "**********" at bounding box center [431, 24] width 678 height 28
type input "**********"
click at [66, 10] on button "A magnifying glass" at bounding box center [78, 24] width 25 height 28
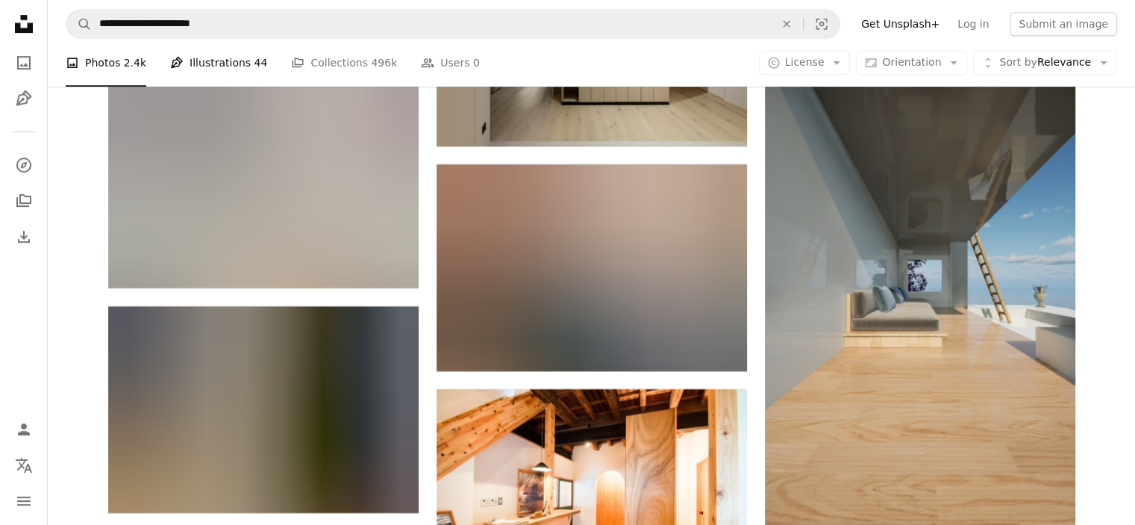
scroll to position [24386, 0]
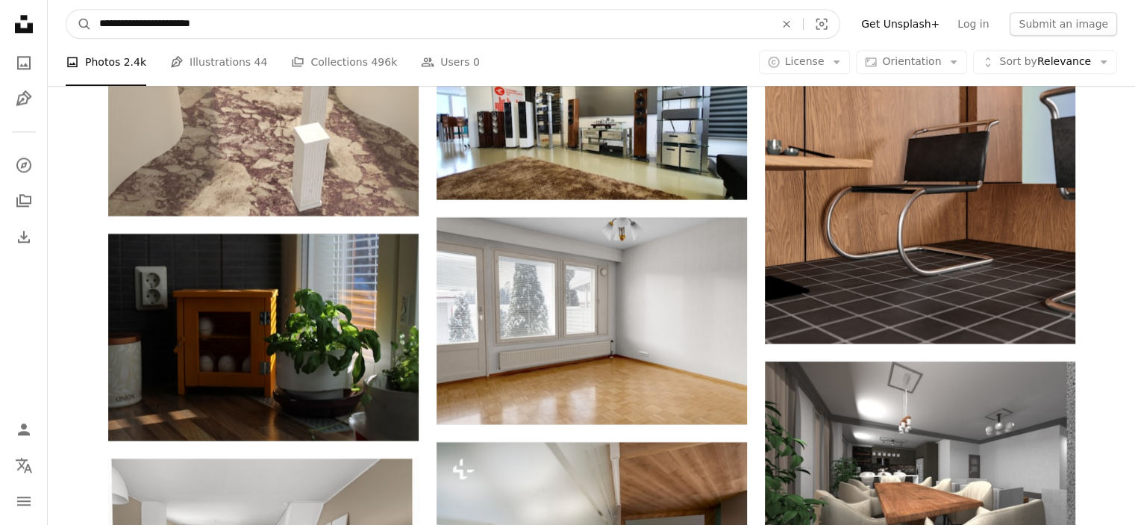
click at [322, 23] on input "**********" at bounding box center [431, 24] width 678 height 28
type input "*"
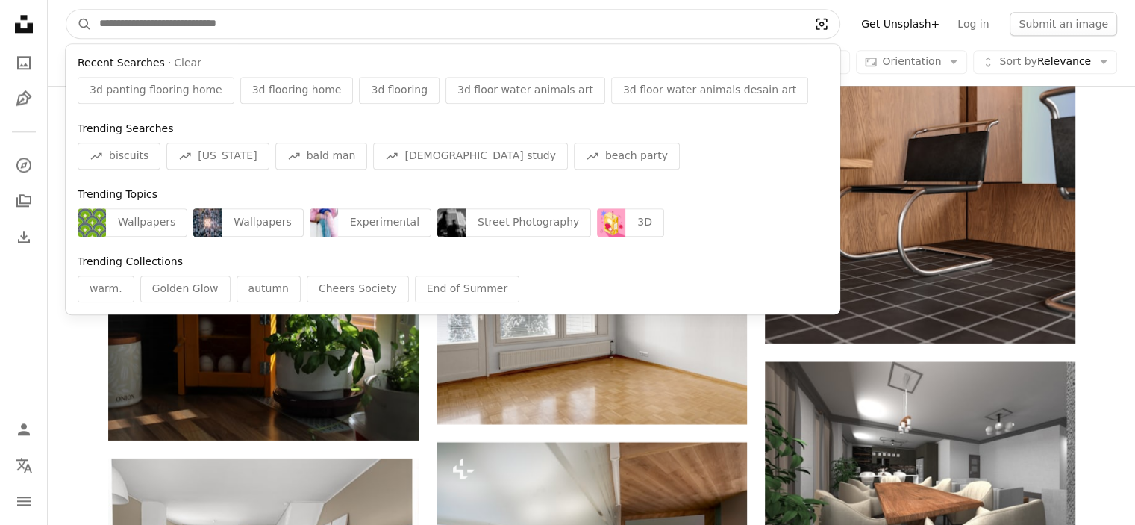
click at [839, 26] on icon "Visual search" at bounding box center [822, 23] width 36 height 15
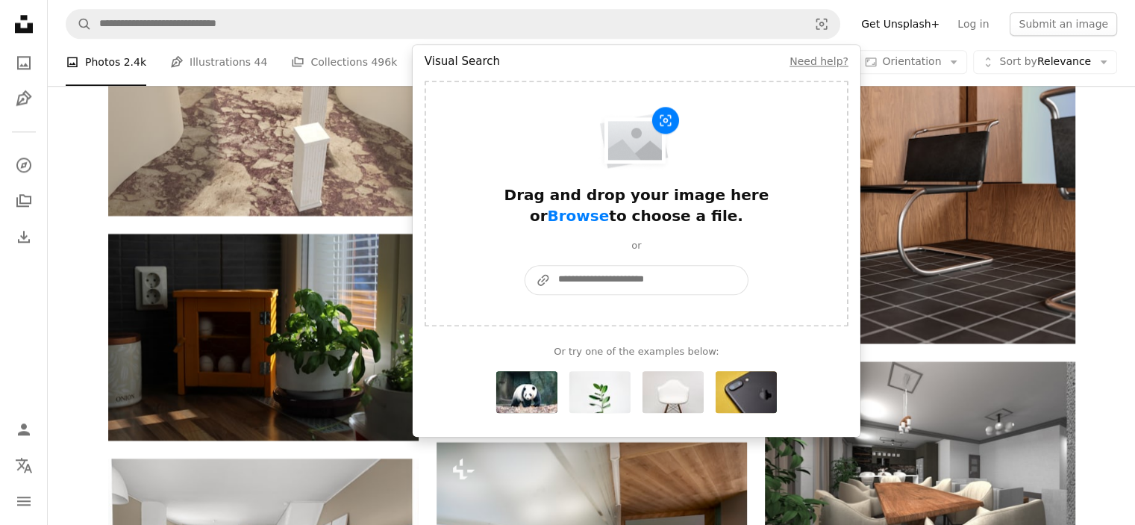
click at [705, 269] on input "A URL sharing icon (chains) Paste an image or a URL" at bounding box center [649, 280] width 197 height 28
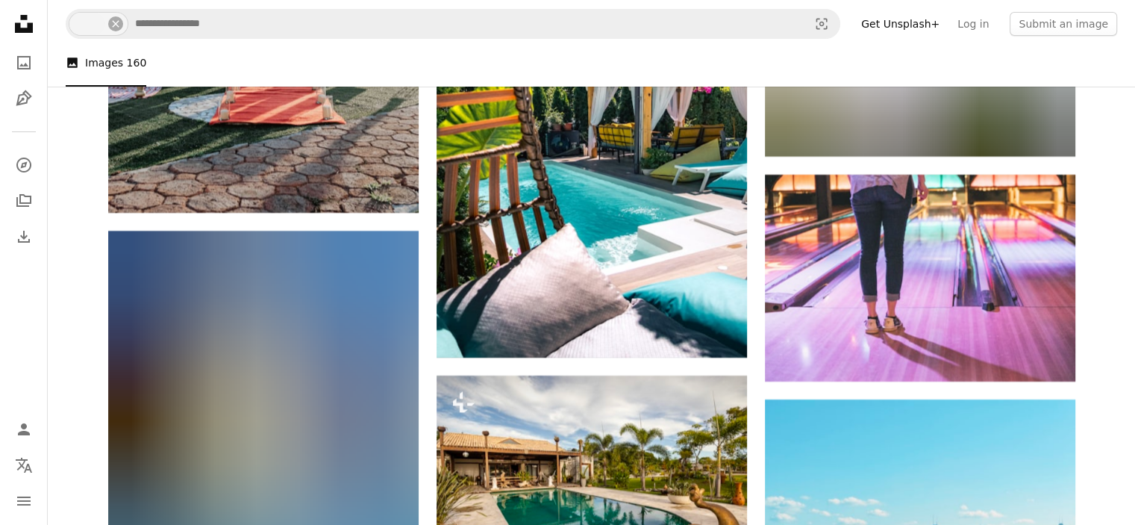
scroll to position [11283, 0]
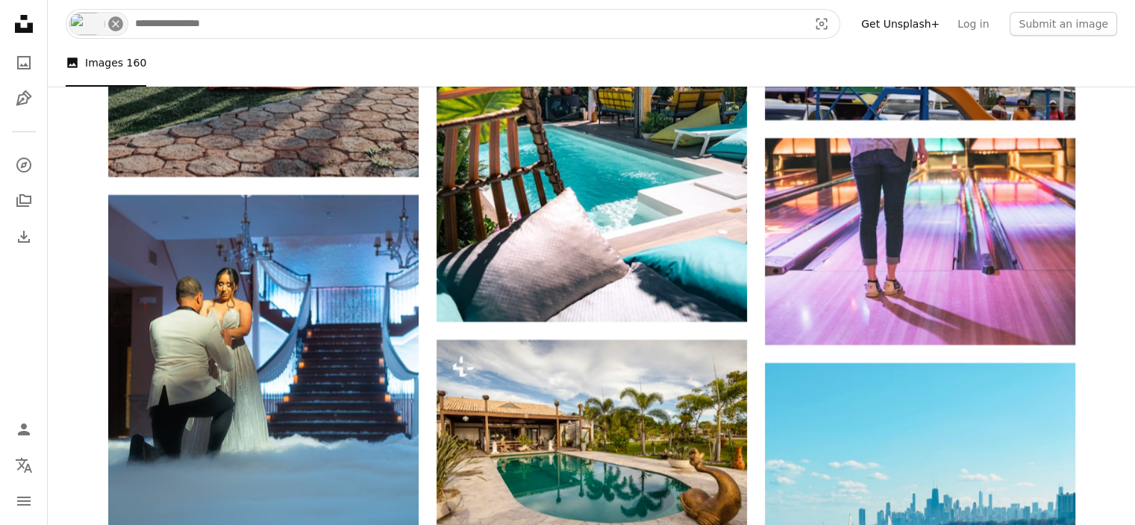
click at [110, 23] on icon "An X shape" at bounding box center [116, 24] width 12 height 12
type input "**"
